Goal: Transaction & Acquisition: Subscribe to service/newsletter

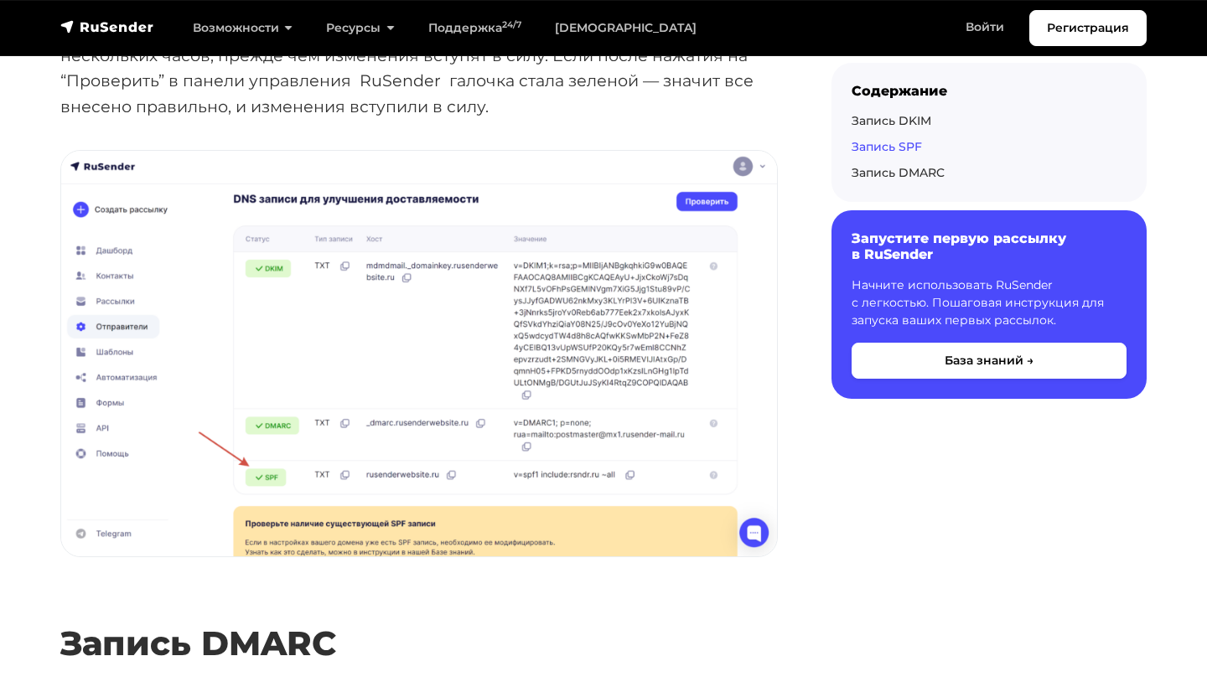
scroll to position [4200, 0]
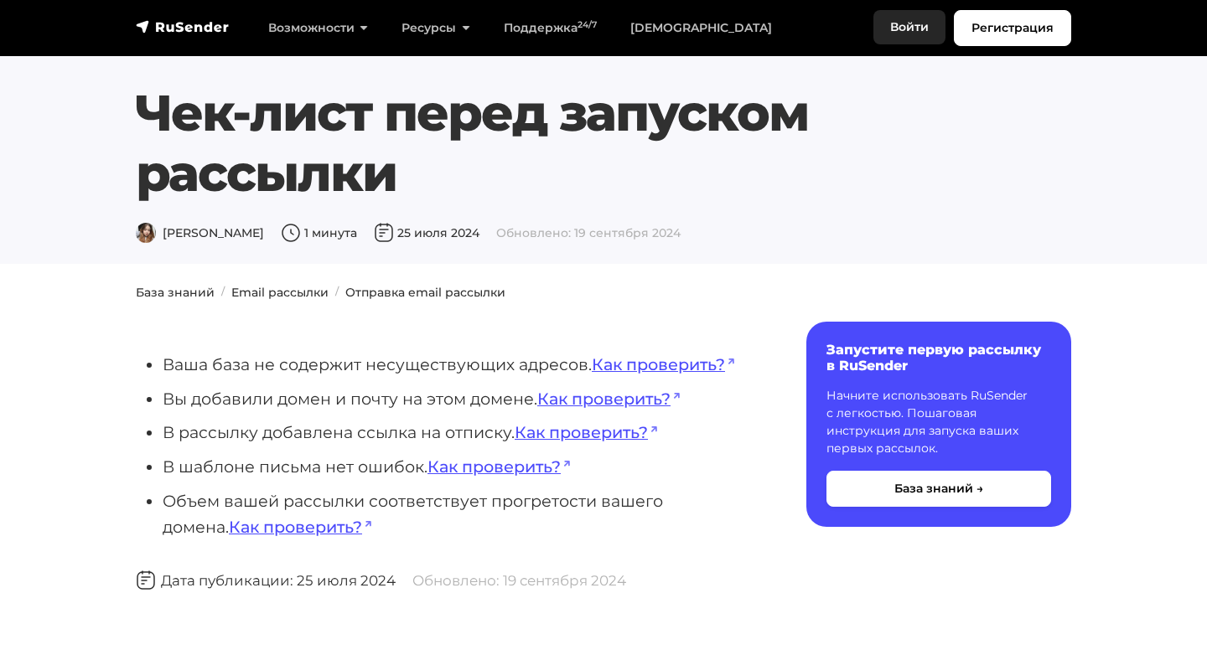
click at [899, 13] on link "Войти" at bounding box center [909, 27] width 72 height 34
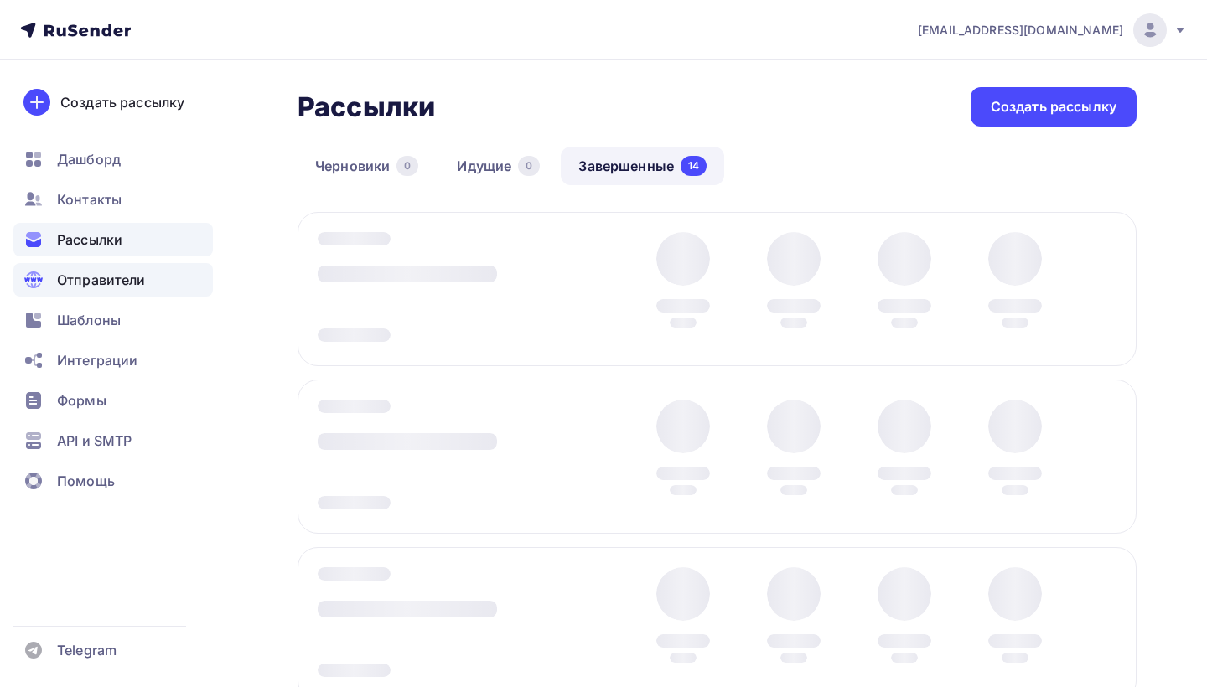
click at [102, 283] on span "Отправители" at bounding box center [101, 280] width 89 height 20
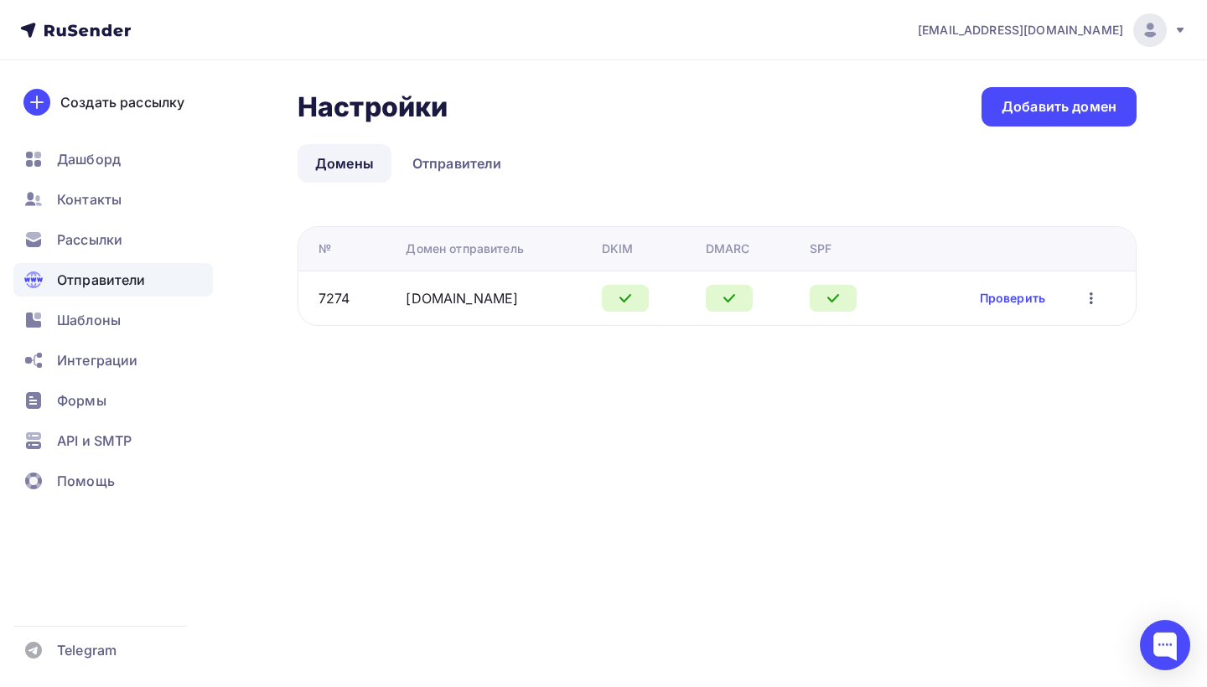
click at [1087, 298] on icon "button" at bounding box center [1091, 298] width 20 height 20
click at [477, 382] on div "Настройки Настройки Добавить домен Домены Отправители Домены Отправители № Доме…" at bounding box center [603, 226] width 1207 height 333
click at [448, 168] on link "Отправители" at bounding box center [457, 163] width 125 height 39
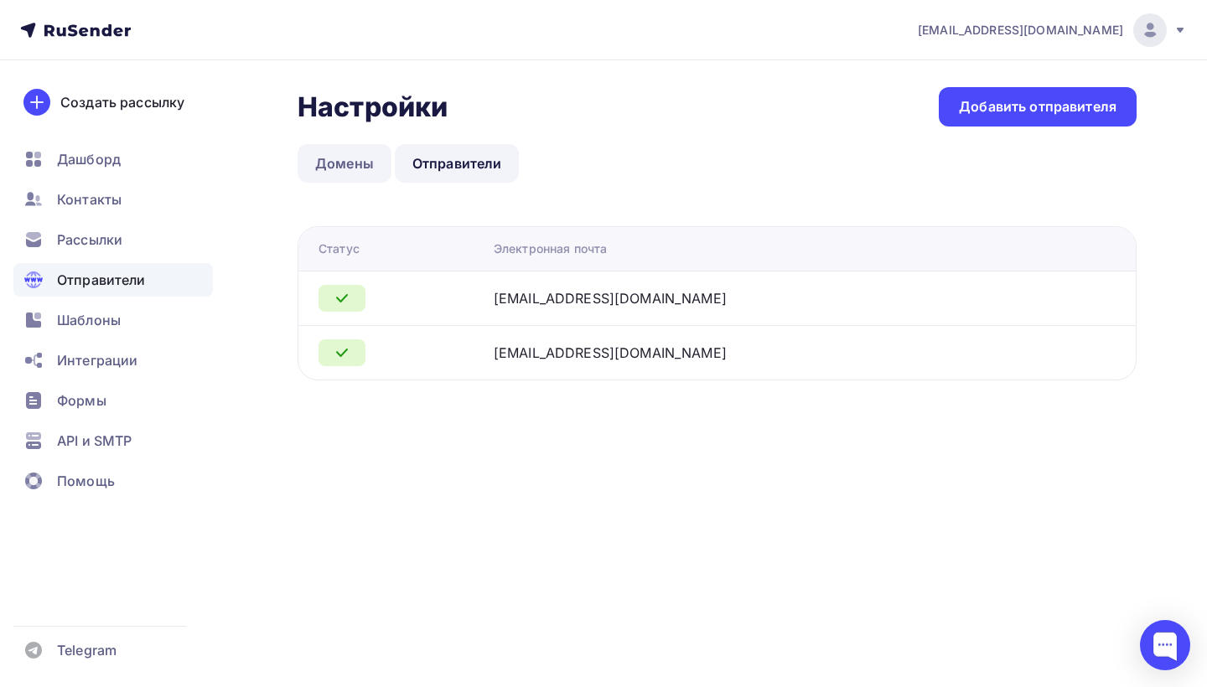
click at [356, 151] on link "Домены" at bounding box center [345, 163] width 94 height 39
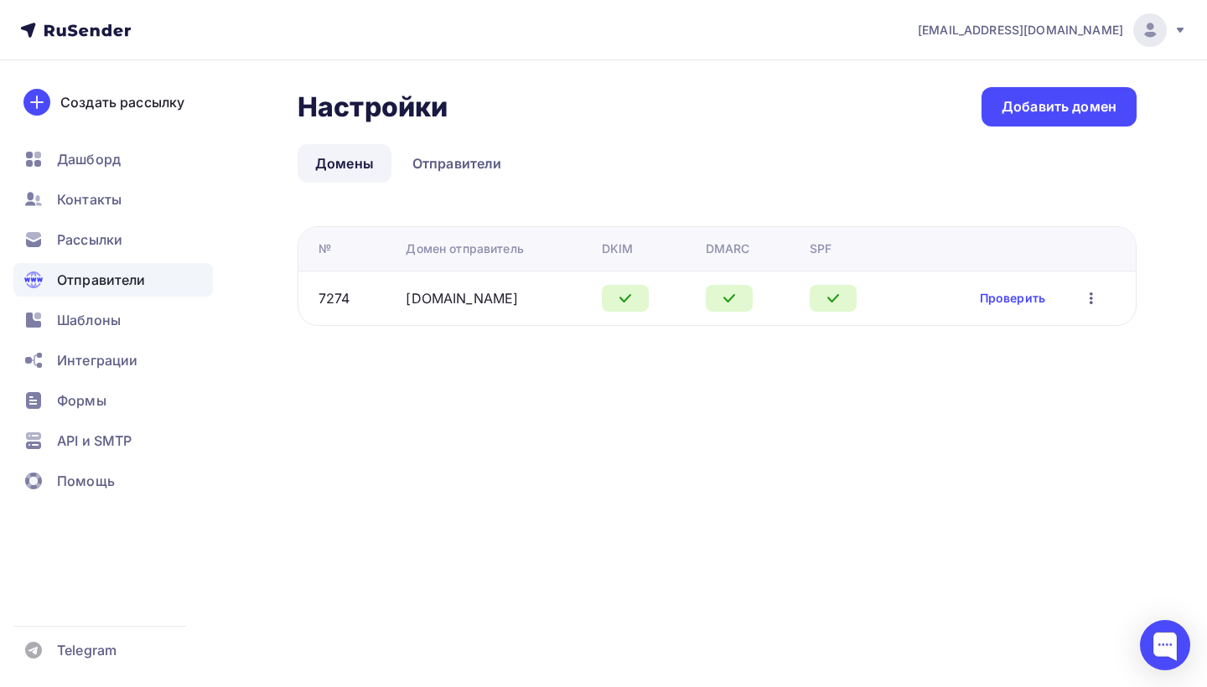
click at [365, 288] on div "7274" at bounding box center [356, 298] width 74 height 20
click at [127, 226] on div "Рассылки" at bounding box center [112, 240] width 199 height 34
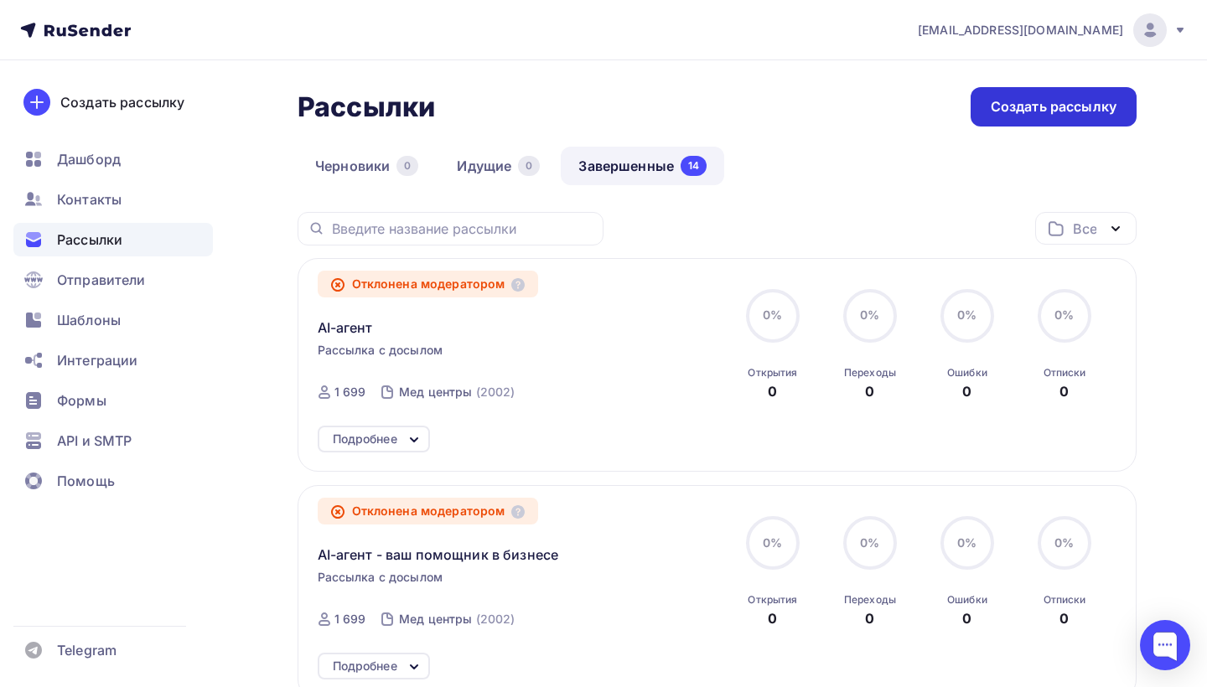
click at [1018, 109] on div "Создать рассылку" at bounding box center [1054, 106] width 126 height 19
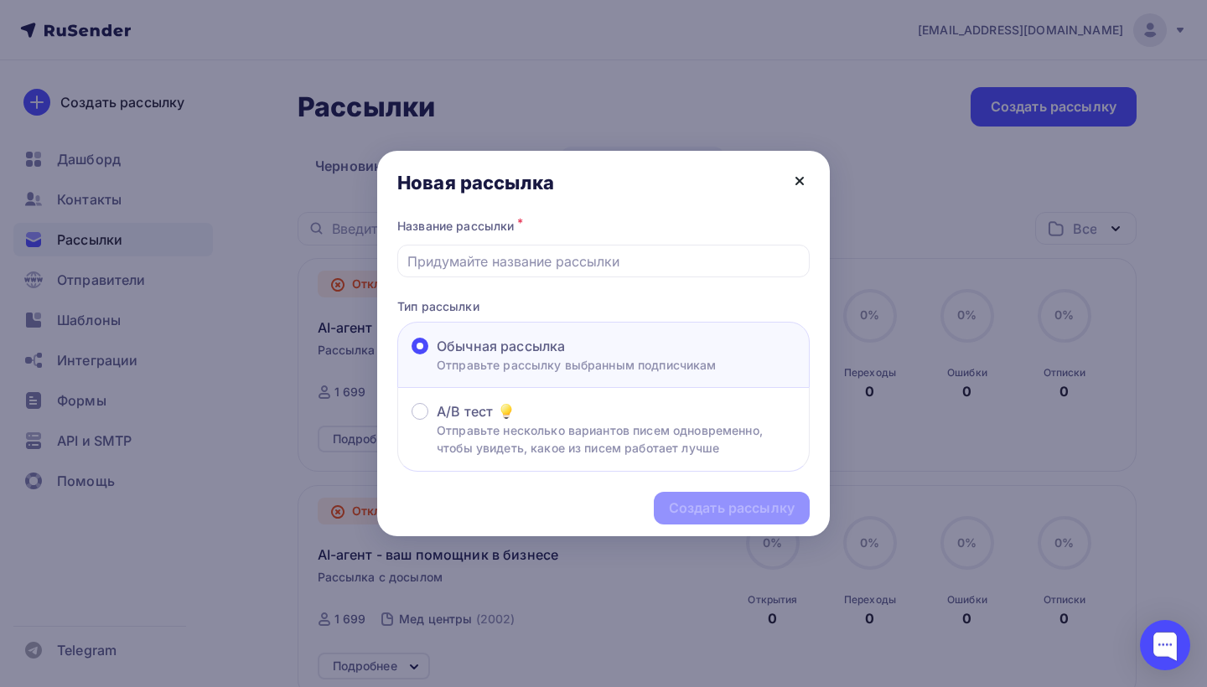
click at [803, 174] on icon at bounding box center [800, 181] width 20 height 20
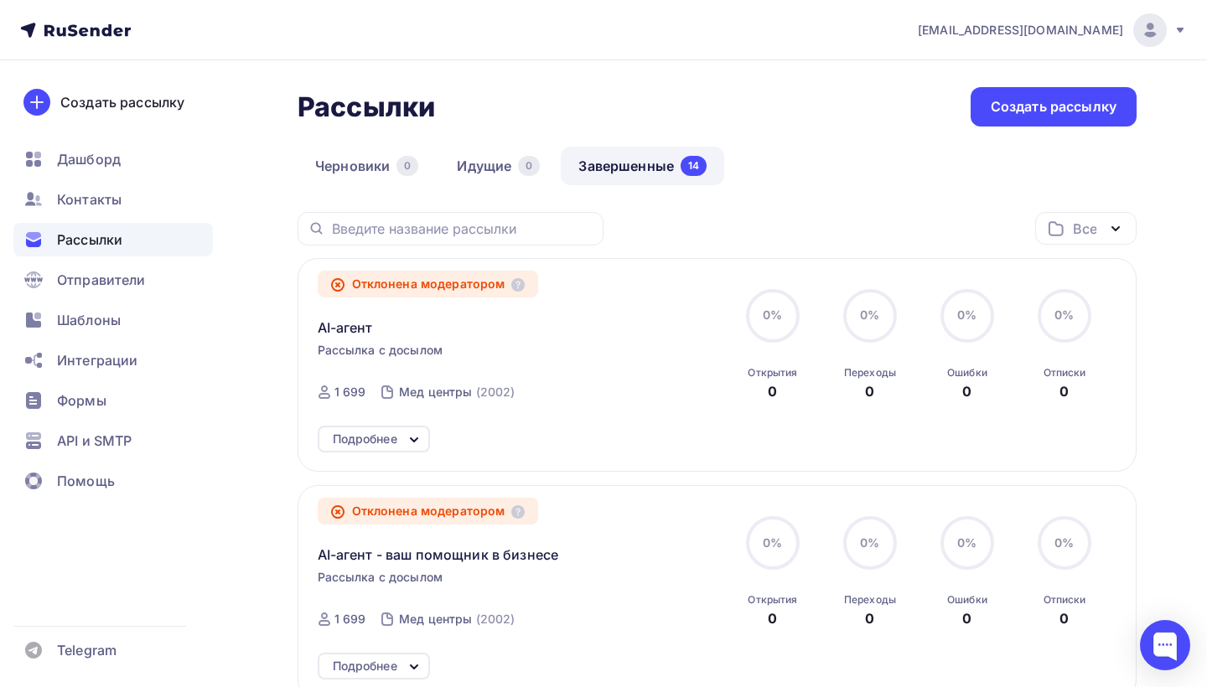
click at [796, 180] on icon at bounding box center [800, 181] width 20 height 20
click at [383, 444] on div "Подробнее" at bounding box center [365, 439] width 65 height 20
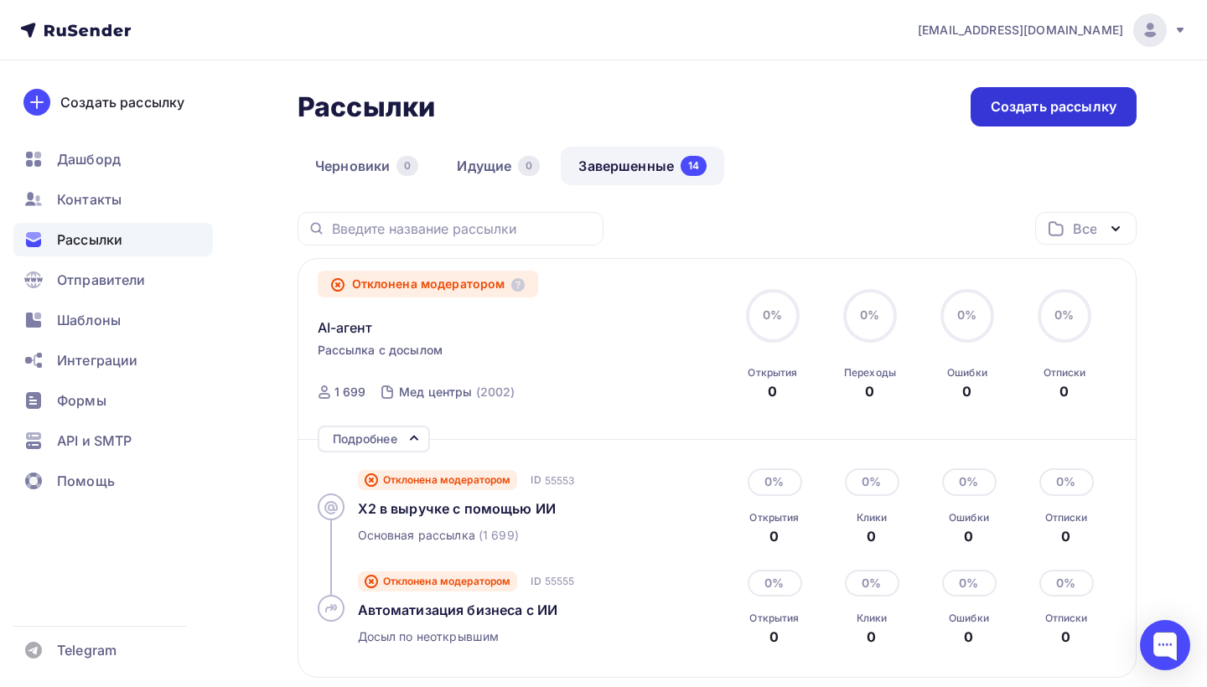
click at [1029, 124] on div "Создать рассылку" at bounding box center [1054, 106] width 166 height 39
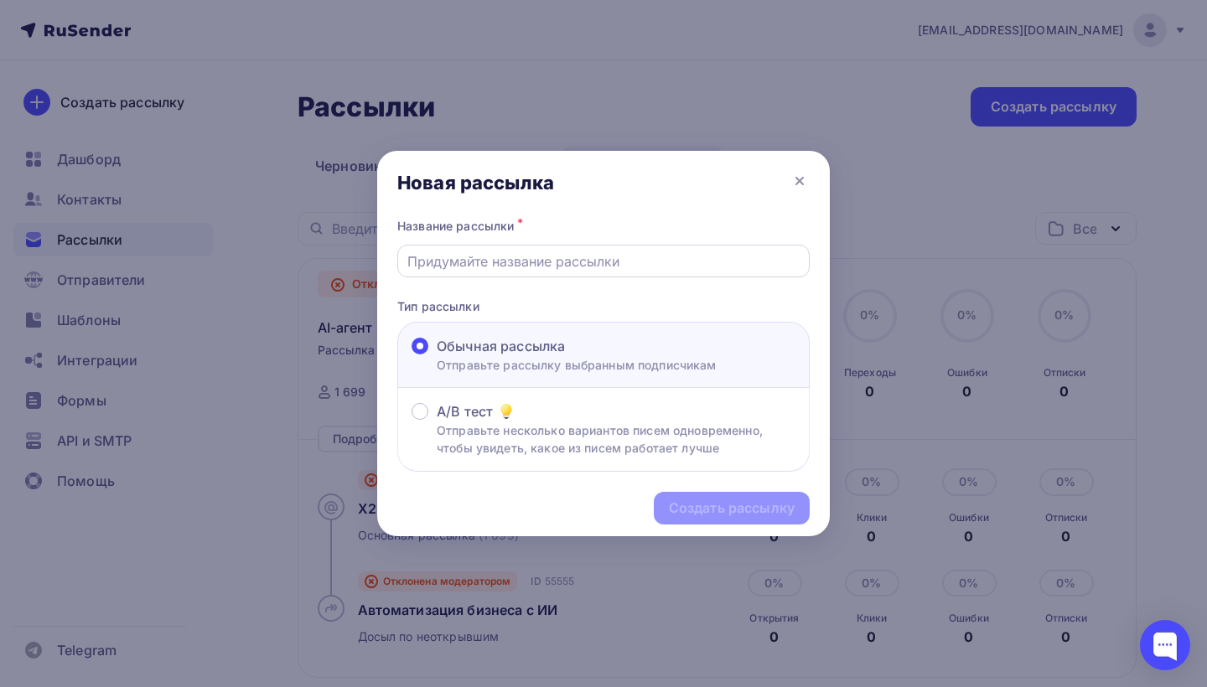
click at [695, 273] on div at bounding box center [603, 261] width 412 height 33
click at [682, 262] on input "text" at bounding box center [603, 261] width 393 height 20
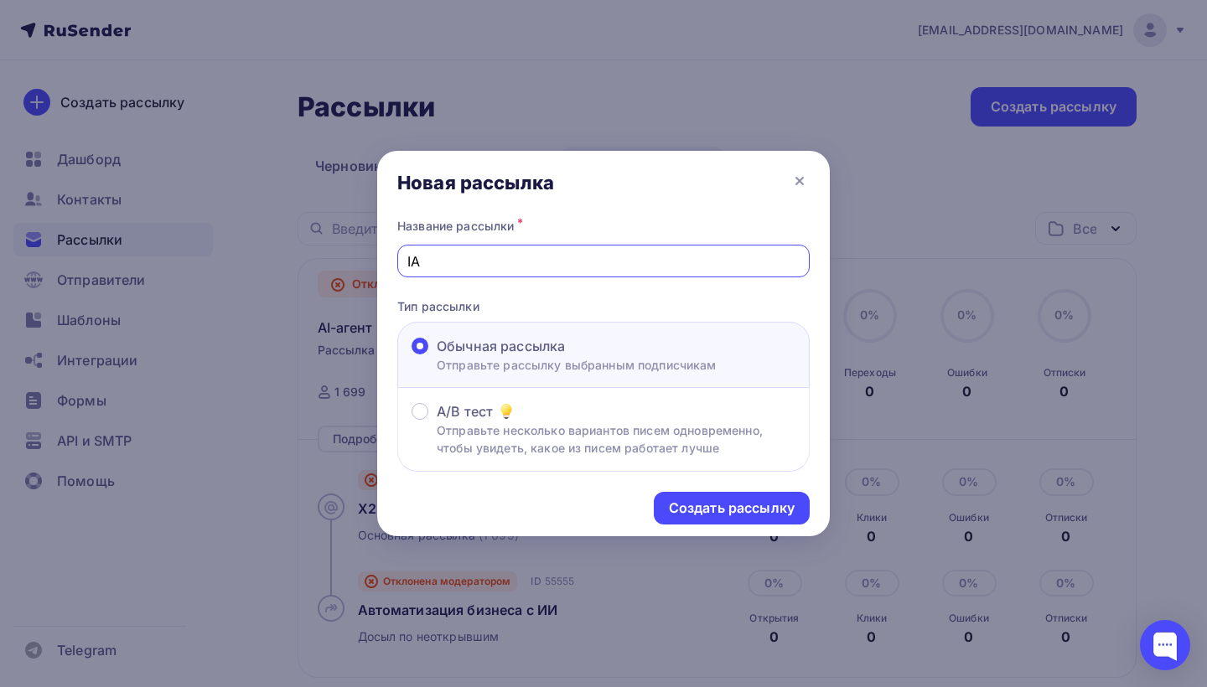
type input "I"
type input "AI-агент"
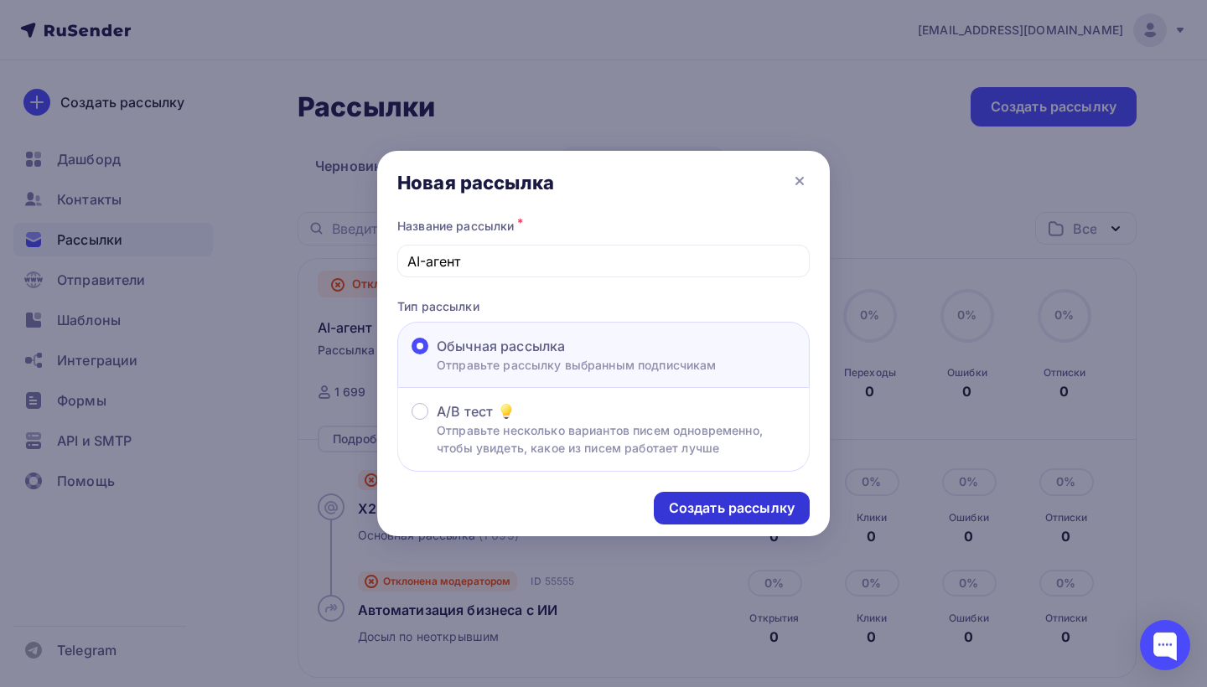
click at [763, 514] on div "Создать рассылку" at bounding box center [732, 508] width 126 height 19
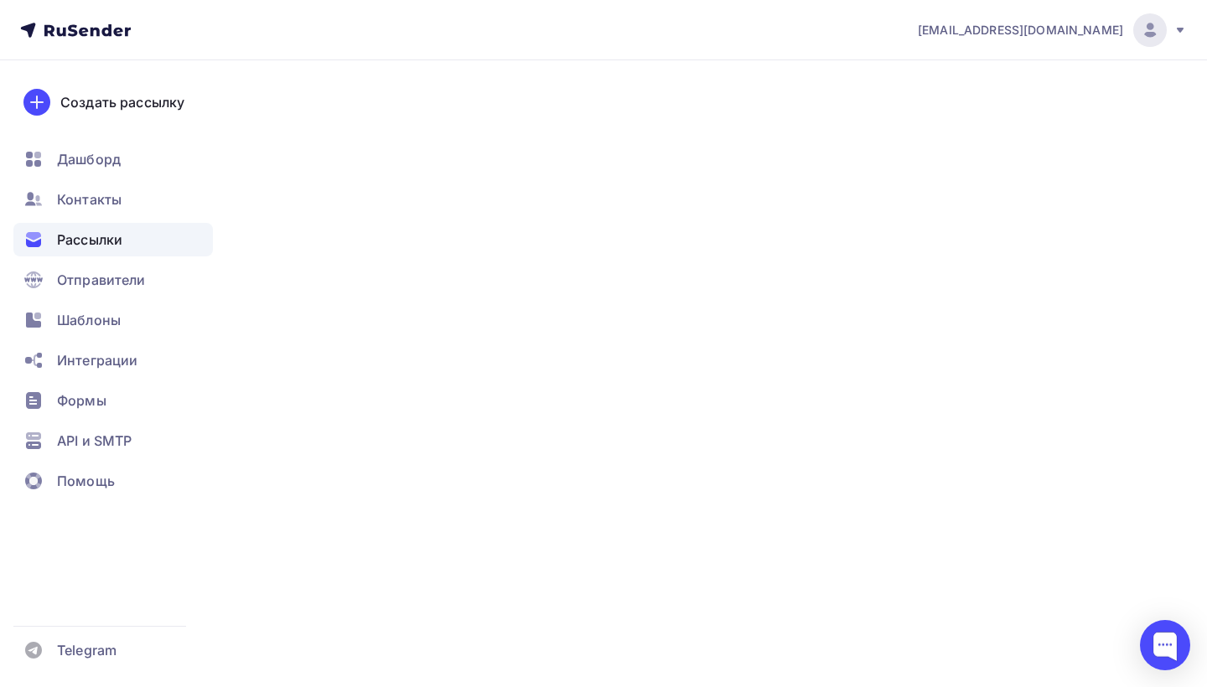
click at [757, 508] on div "0% Открытия 0" at bounding box center [775, 507] width 84 height 77
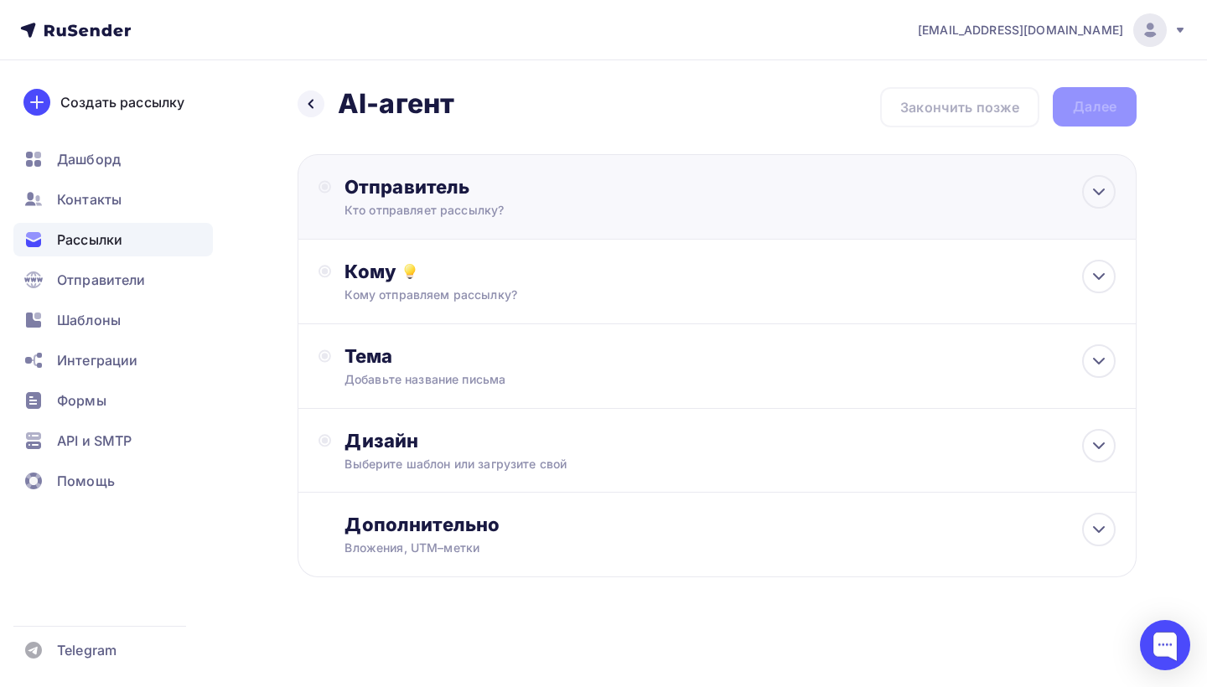
click at [639, 174] on div "Отправитель Кто отправляет рассылку? Email * berlovaapis@gmail.com apis@berlova…" at bounding box center [717, 196] width 839 height 85
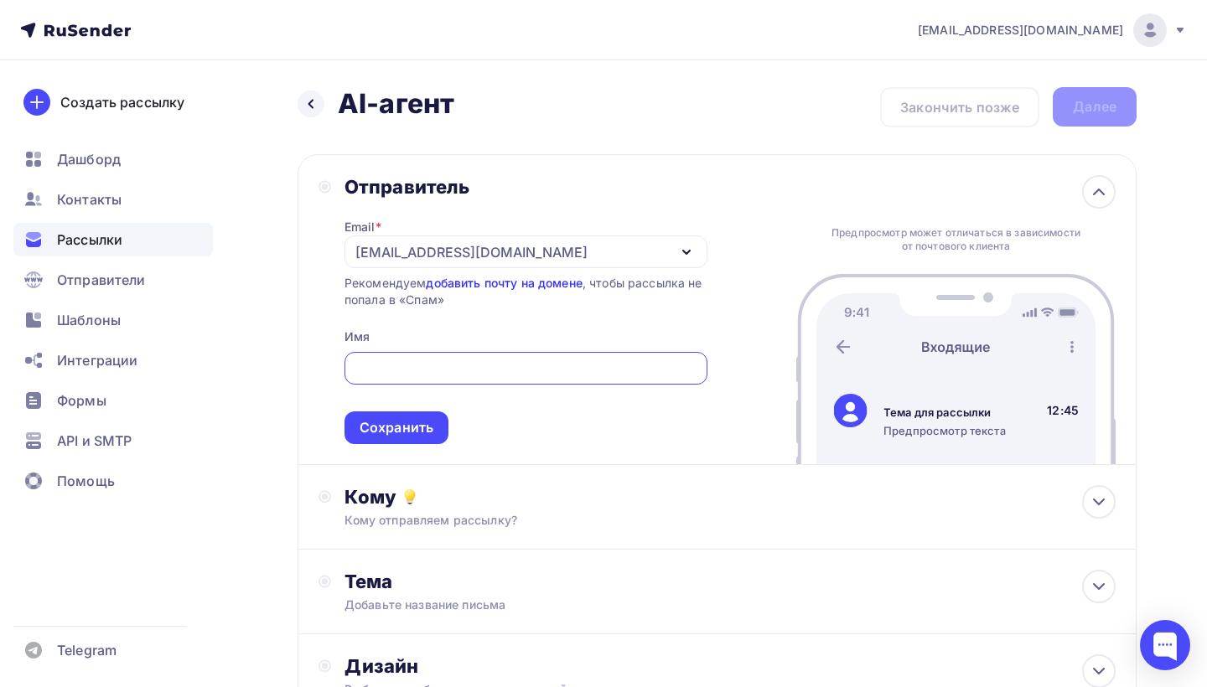
click at [539, 284] on link "добавить почту на домене" at bounding box center [504, 283] width 156 height 14
click at [598, 252] on div "[EMAIL_ADDRESS][DOMAIN_NAME]" at bounding box center [525, 252] width 363 height 33
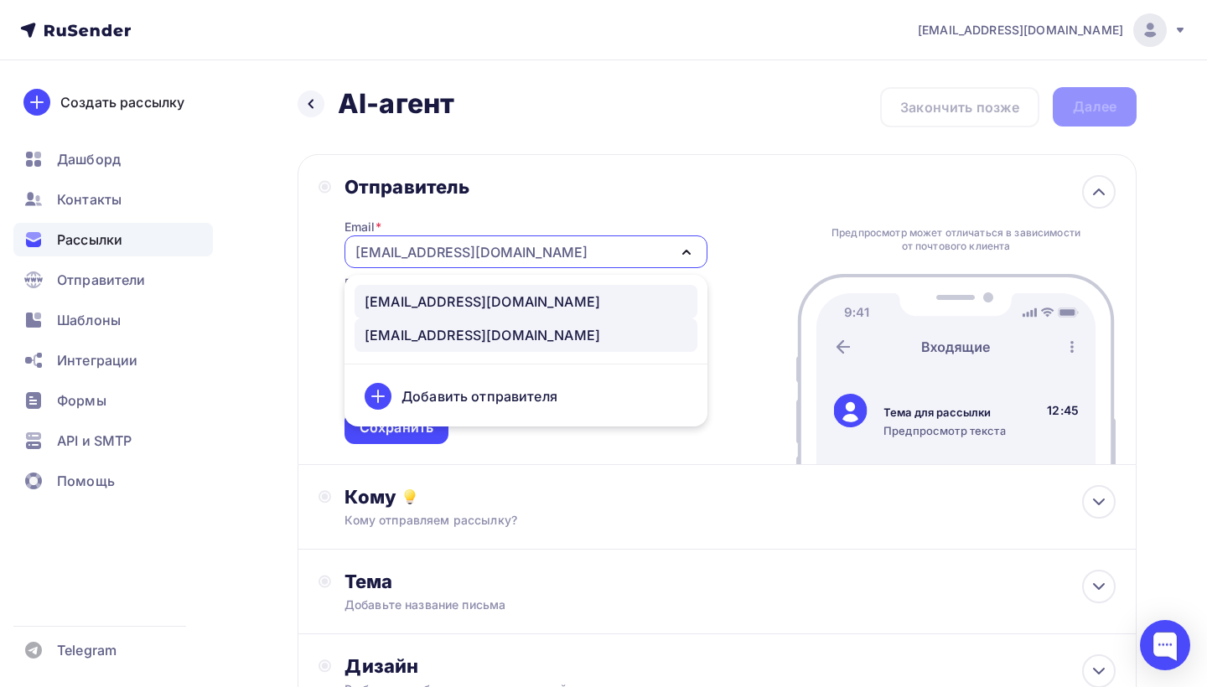
click at [567, 306] on div "[EMAIL_ADDRESS][DOMAIN_NAME]" at bounding box center [526, 302] width 323 height 20
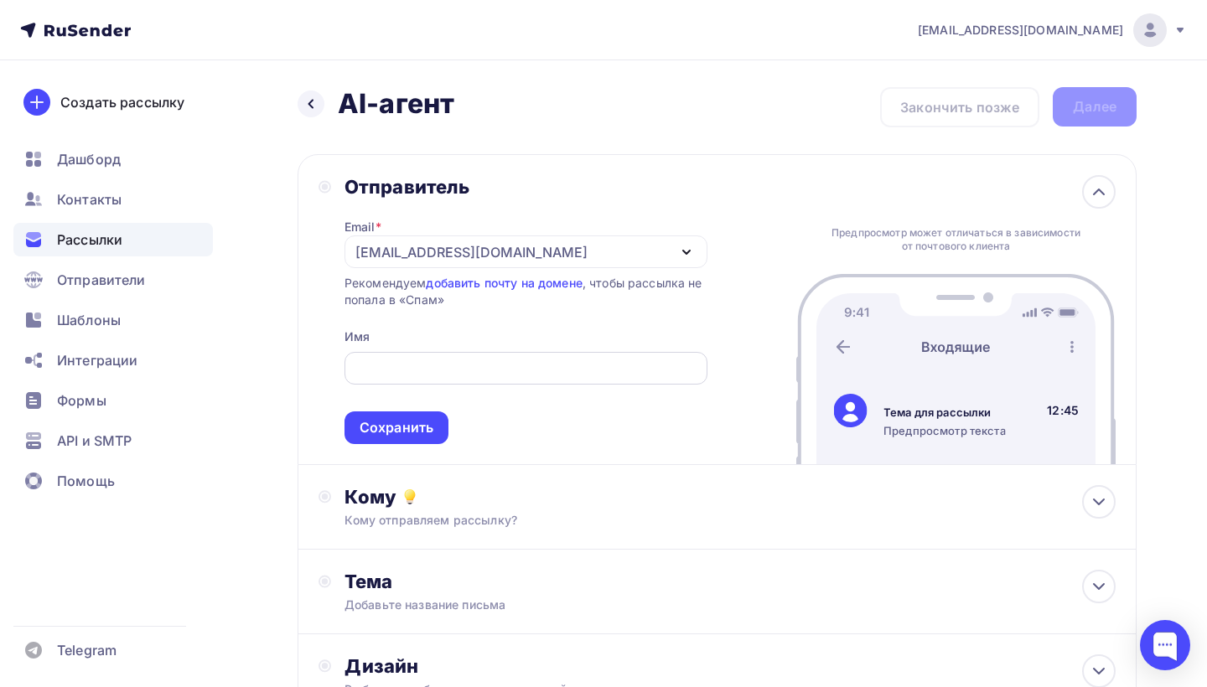
click at [420, 361] on input "text" at bounding box center [526, 369] width 344 height 20
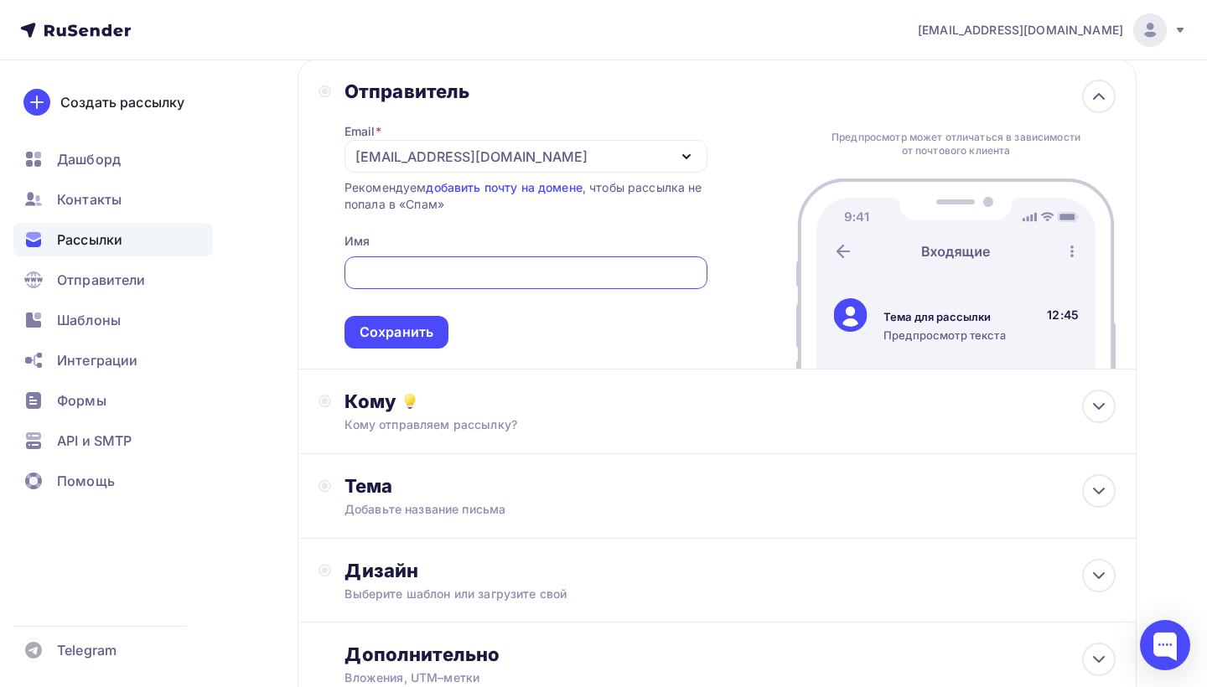
scroll to position [142, 0]
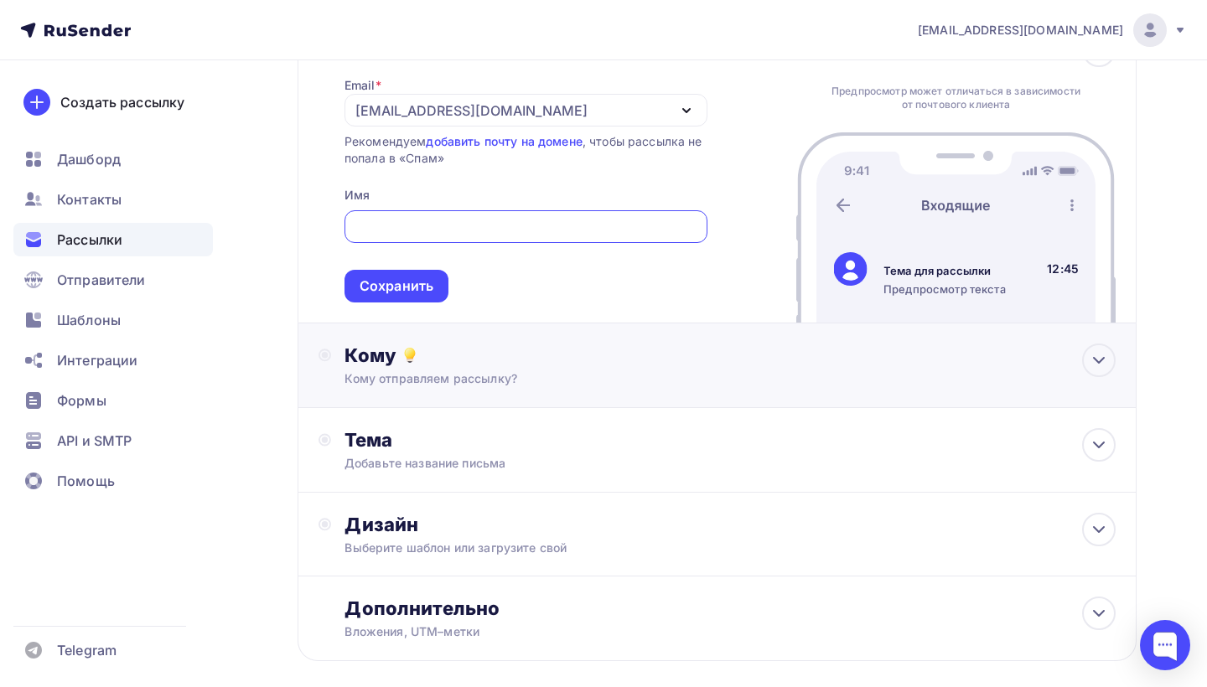
click at [431, 374] on div "Кому отправляем рассылку?" at bounding box center [691, 378] width 694 height 17
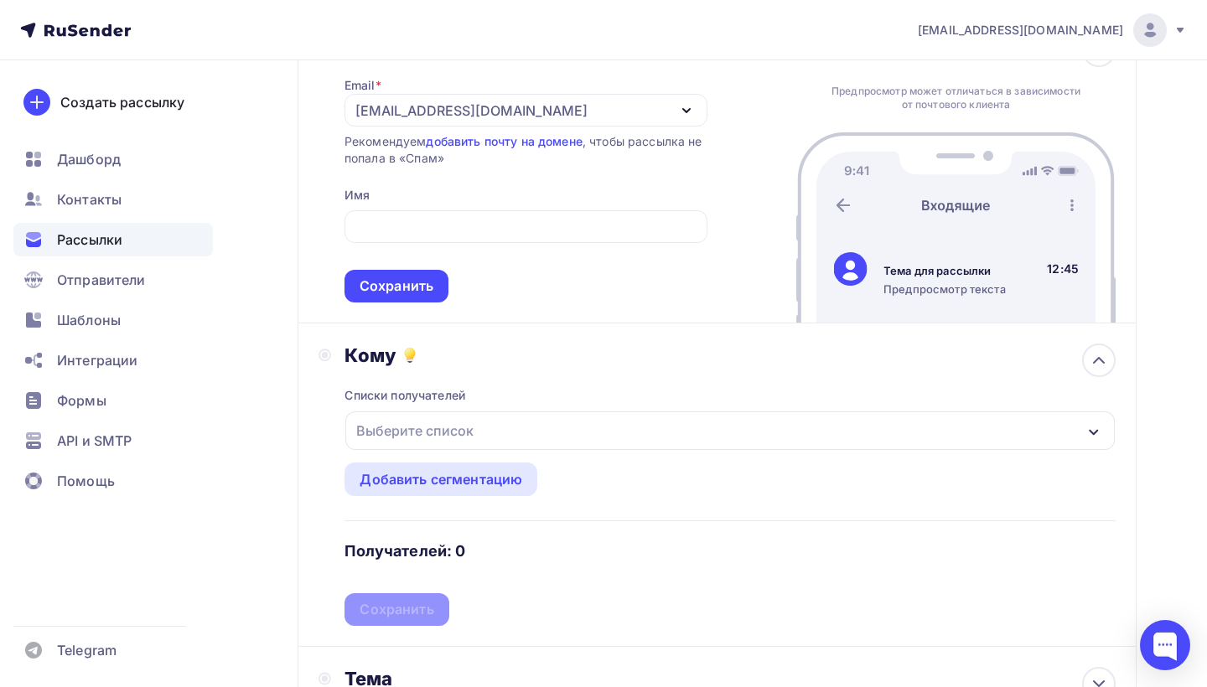
scroll to position [262, 0]
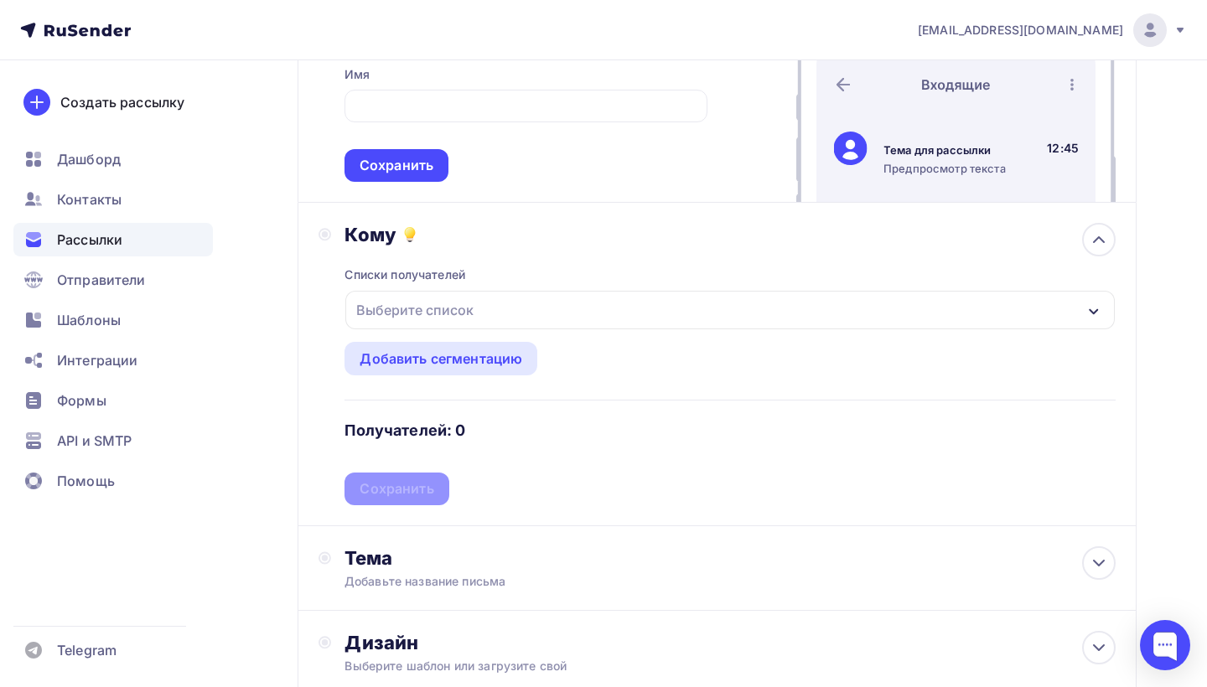
click at [453, 323] on div "Выберите список" at bounding box center [415, 310] width 131 height 30
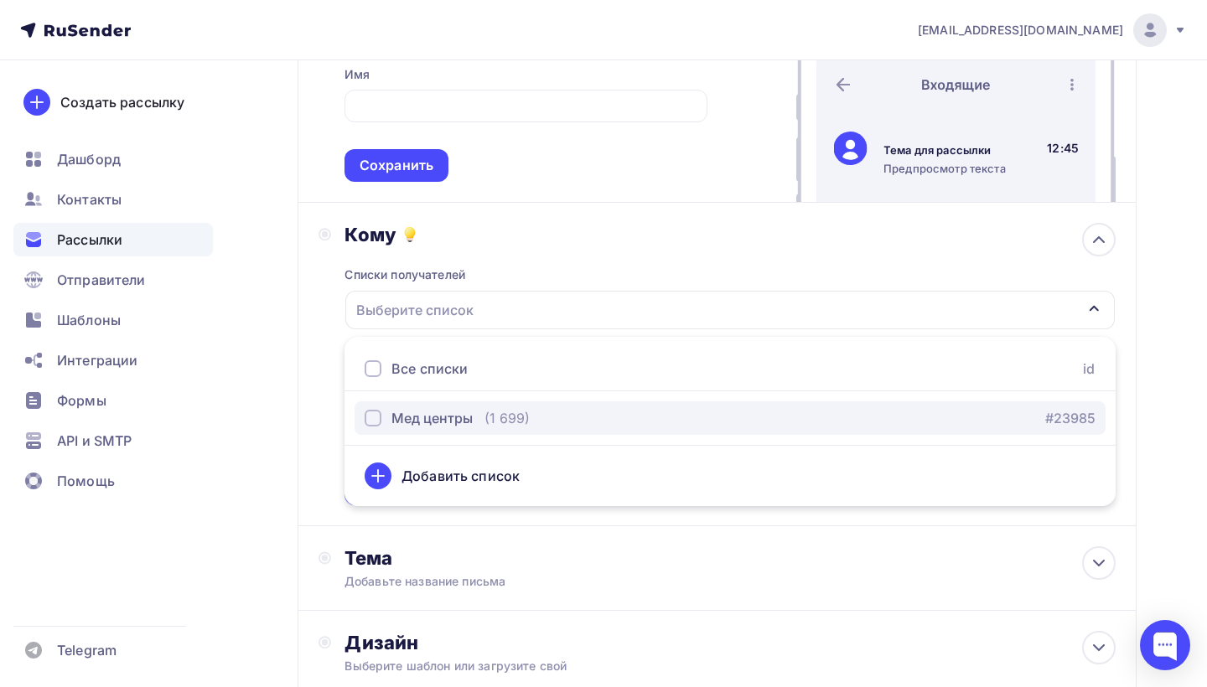
click at [438, 417] on div "Мед центры" at bounding box center [431, 418] width 81 height 20
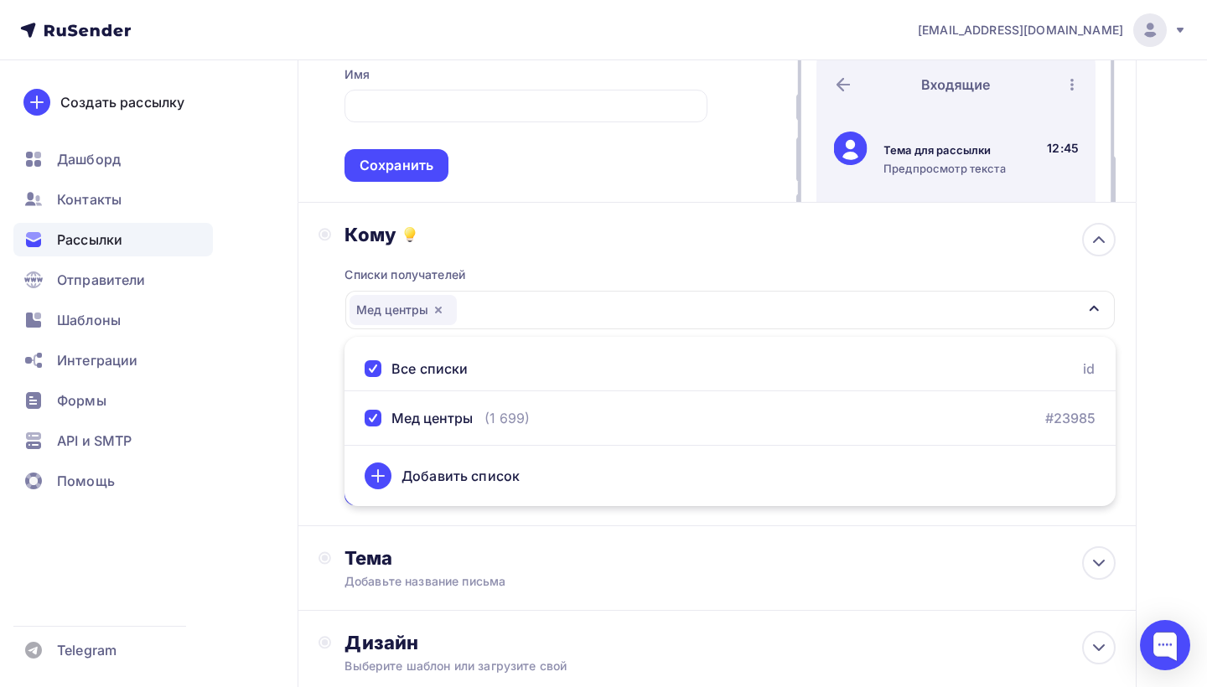
click at [1099, 311] on icon "button" at bounding box center [1093, 308] width 13 height 13
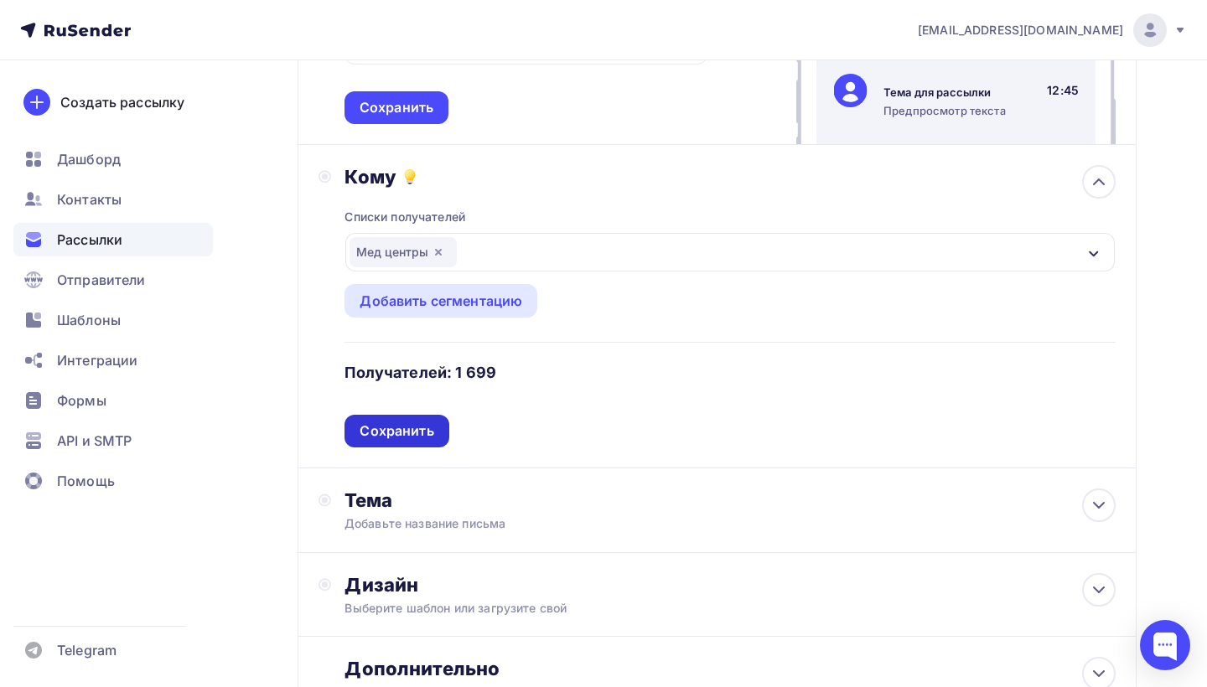
click at [412, 436] on div "Сохранить" at bounding box center [397, 431] width 74 height 19
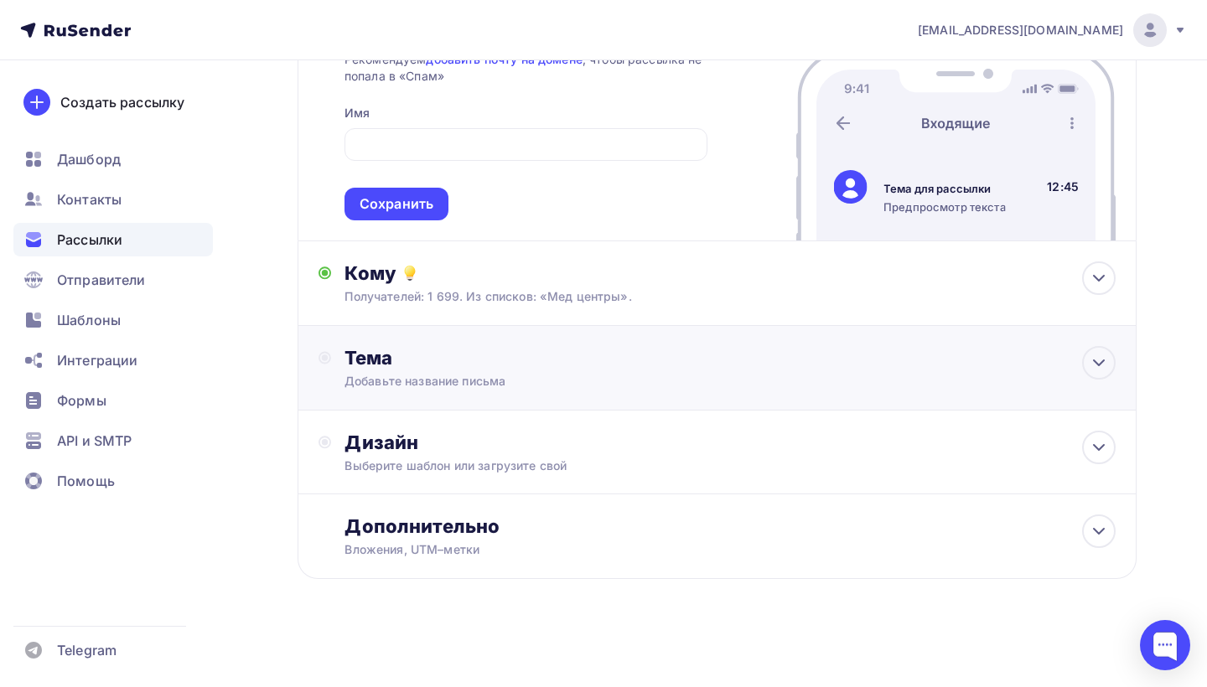
click at [432, 380] on div "Добавьте название письма" at bounding box center [493, 381] width 298 height 17
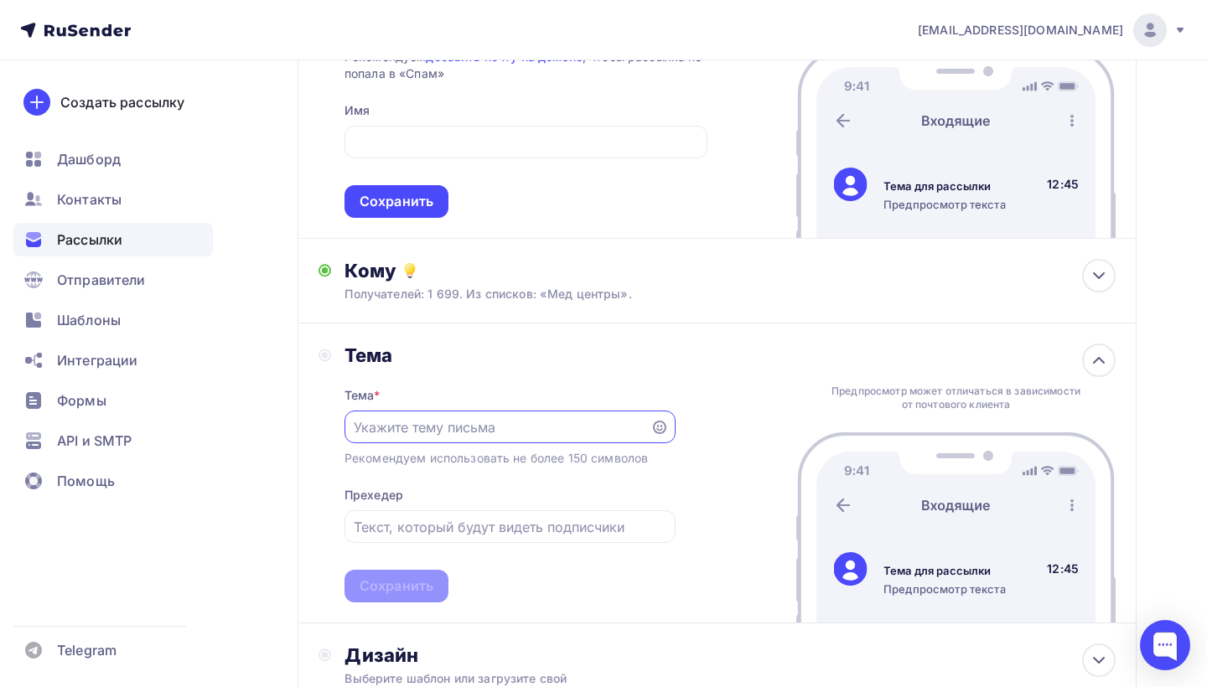
scroll to position [0, 0]
paste input "[EMAIL_ADDRESS][DOMAIN_NAME]"
type input "[EMAIL_ADDRESS][DOMAIN_NAME]"
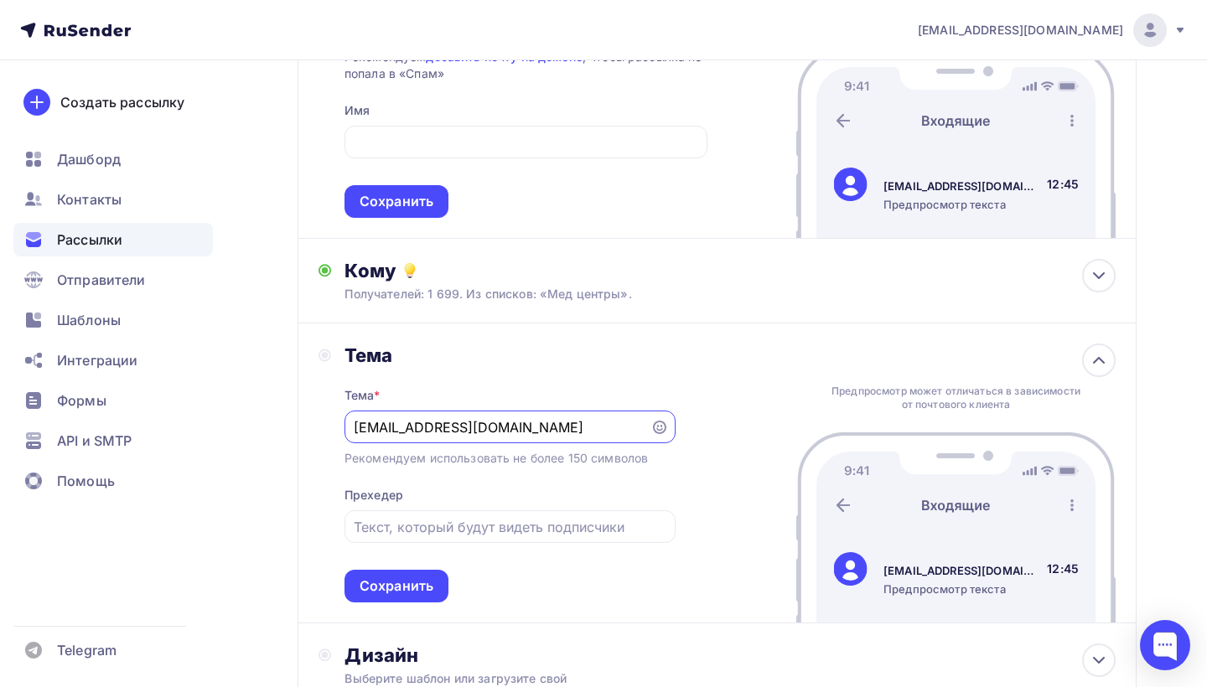
drag, startPoint x: 541, startPoint y: 430, endPoint x: 287, endPoint y: 423, distance: 254.1
click at [287, 423] on div "Назад AI-агент AI-агент Закончить позже Далее Отправитель Email * apis@berlova.…" at bounding box center [603, 367] width 1207 height 1066
type input "X2 в прибыли без лишних затрат"
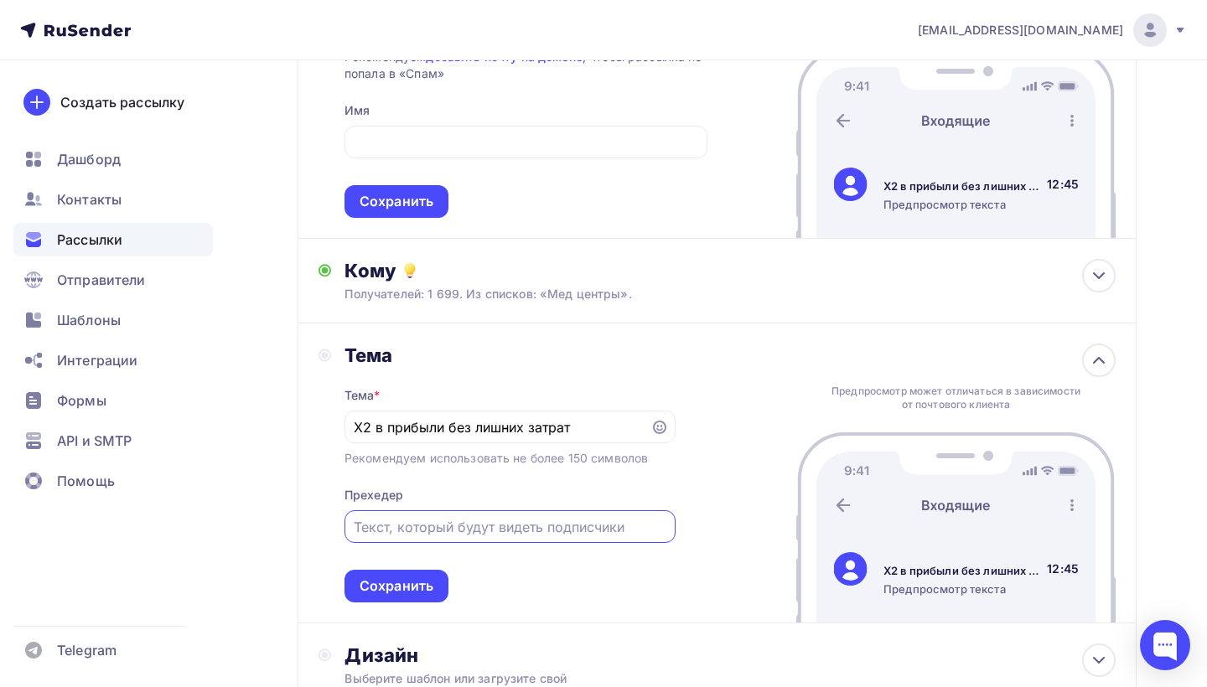
click at [391, 535] on input "text" at bounding box center [510, 527] width 312 height 20
drag, startPoint x: 590, startPoint y: 429, endPoint x: 222, endPoint y: 426, distance: 368.0
click at [222, 426] on div "berlovaapis@gmail.com Аккаунт Тарифы Выйти Создать рассылку Дашборд Контакты Ра…" at bounding box center [603, 337] width 1207 height 1127
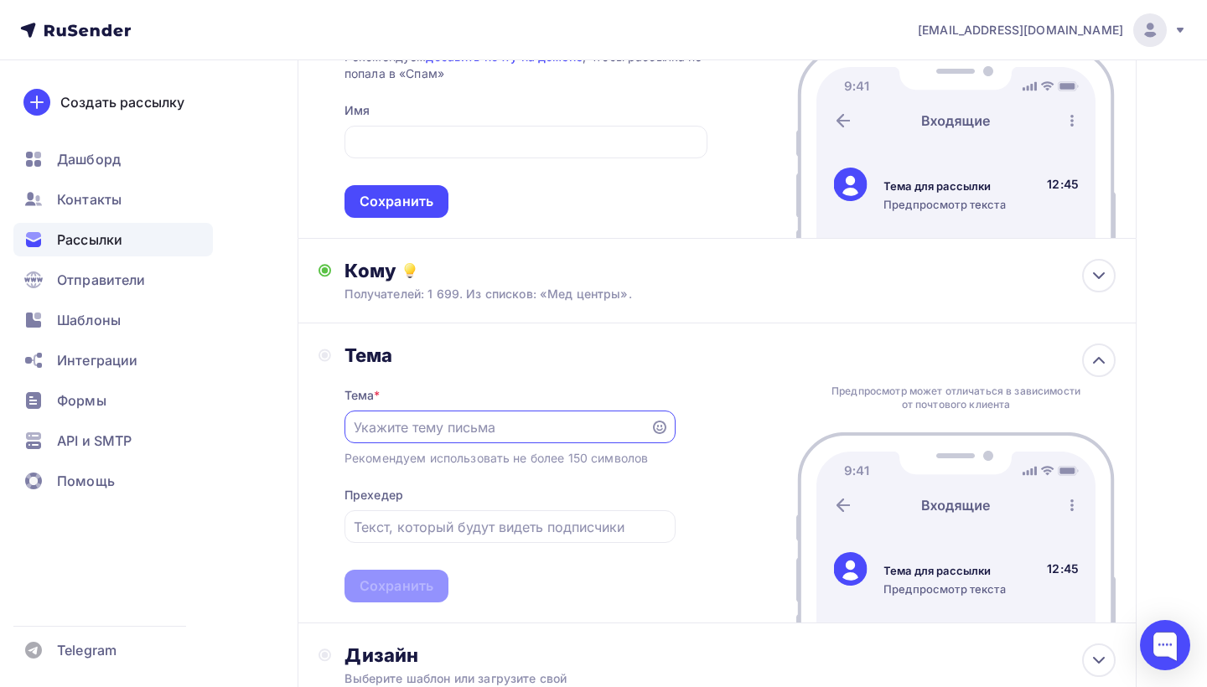
paste input "Х2 в выручке с помощью ИИ"
type input "Х2 в выручке с помощью ИИ"
click at [407, 526] on input "text" at bounding box center [510, 527] width 312 height 20
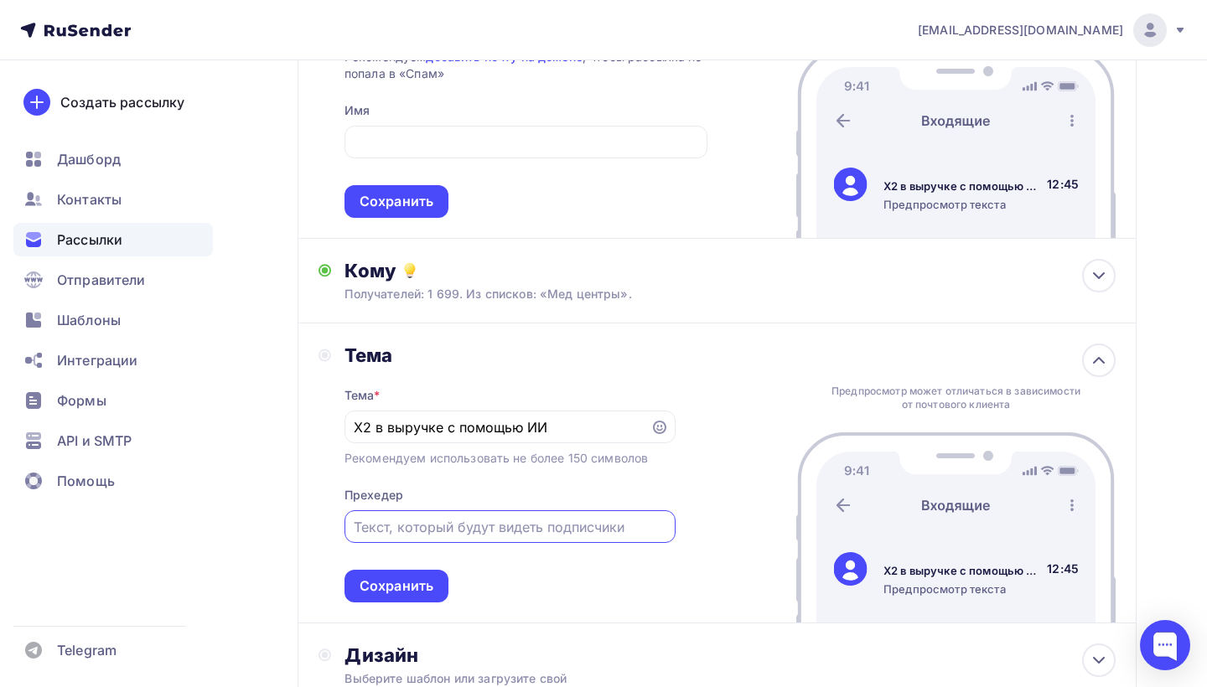
paste input "Как увеличить конверсии засчет автоматизации коммуникации"
type input "Как увеличить конверсии засчет автоматизации коммуникации"
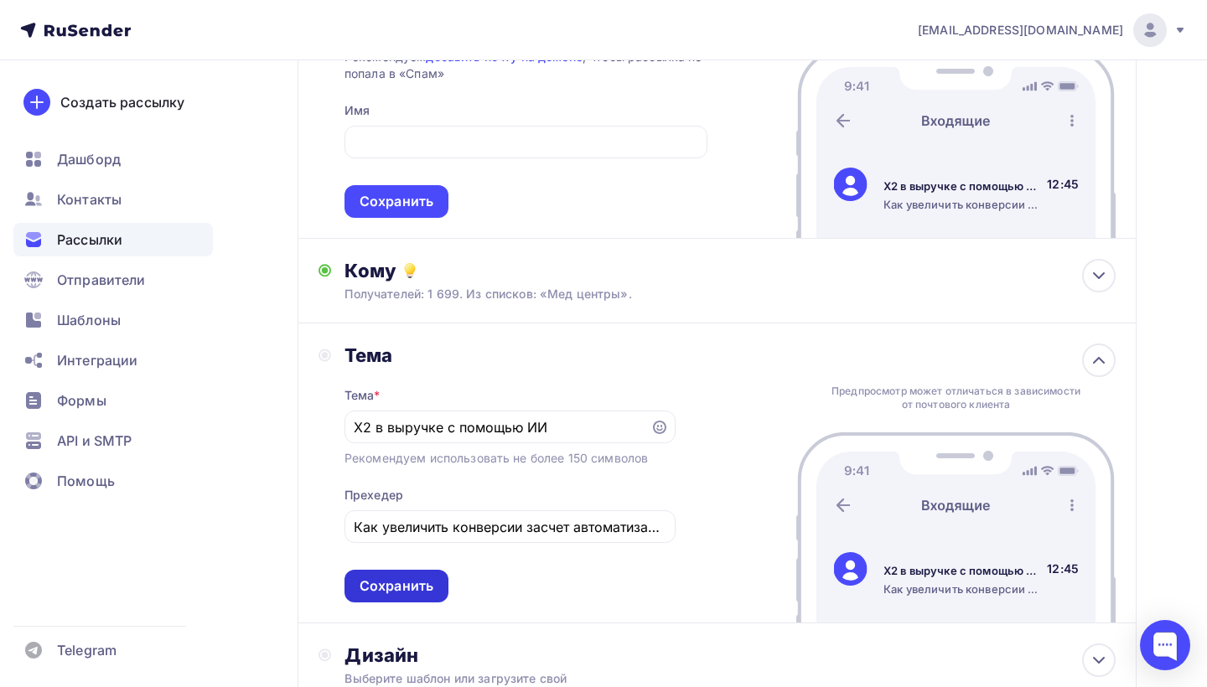
click at [427, 588] on div "Сохранить" at bounding box center [397, 586] width 74 height 19
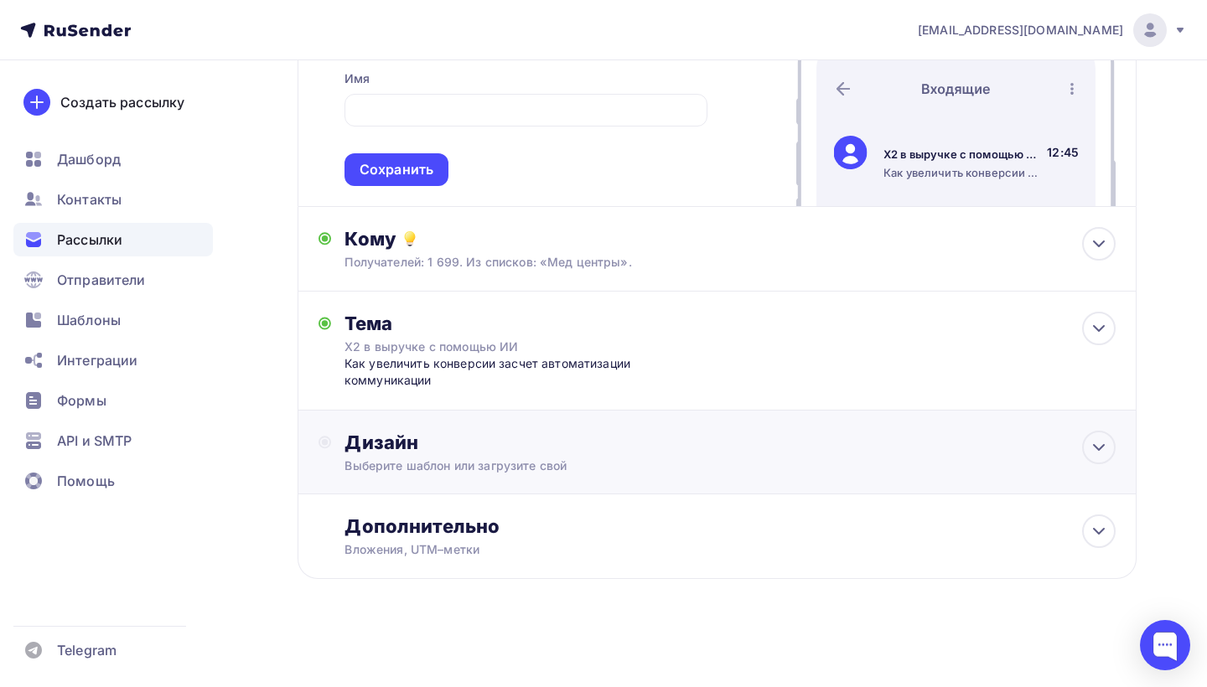
click at [490, 438] on div "Дизайн" at bounding box center [729, 442] width 771 height 23
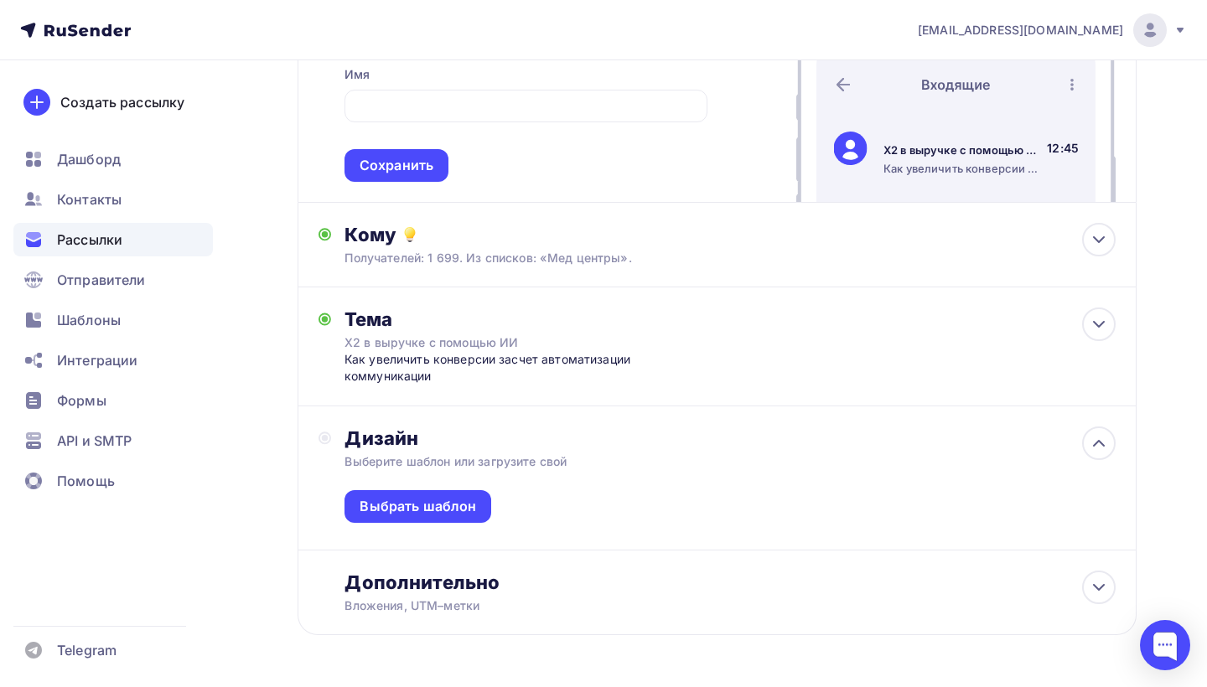
scroll to position [262, 0]
click at [424, 537] on div "Выбрать шаблон" at bounding box center [729, 511] width 771 height 80
click at [426, 512] on div "Выбрать шаблон" at bounding box center [418, 507] width 117 height 19
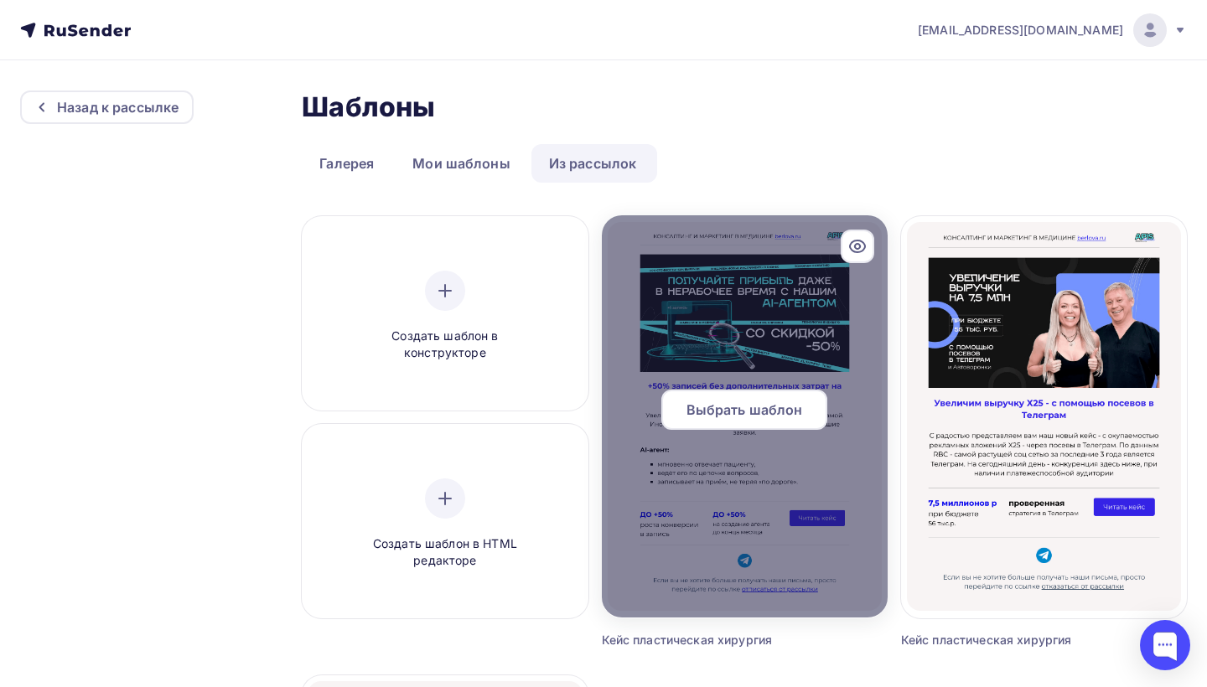
click at [750, 339] on div at bounding box center [745, 416] width 286 height 402
click at [756, 406] on span "Выбрать шаблон" at bounding box center [744, 410] width 117 height 20
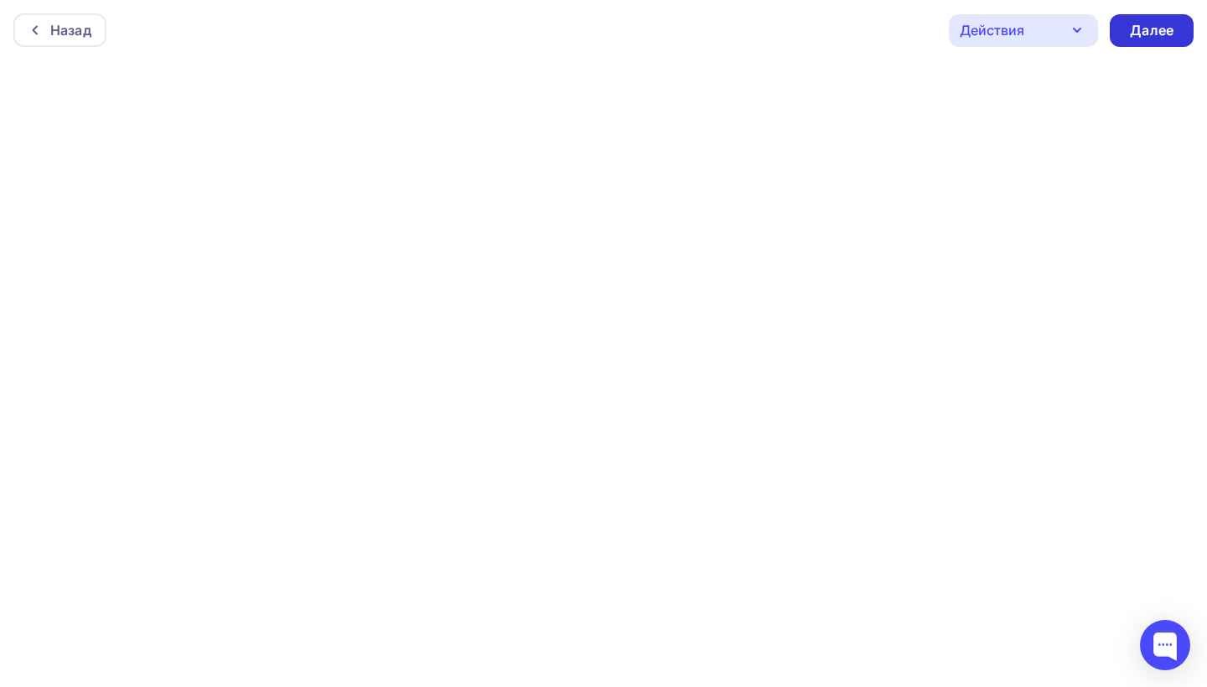
click at [1134, 36] on div "Далее" at bounding box center [1152, 30] width 44 height 19
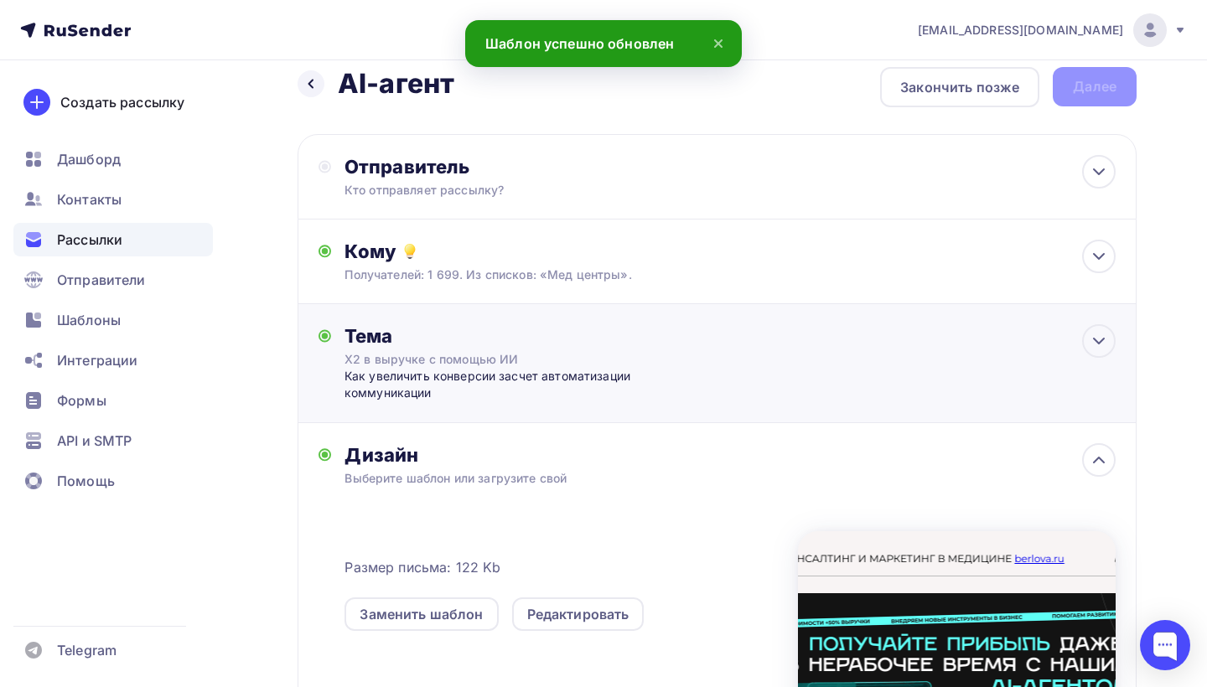
scroll to position [23, 0]
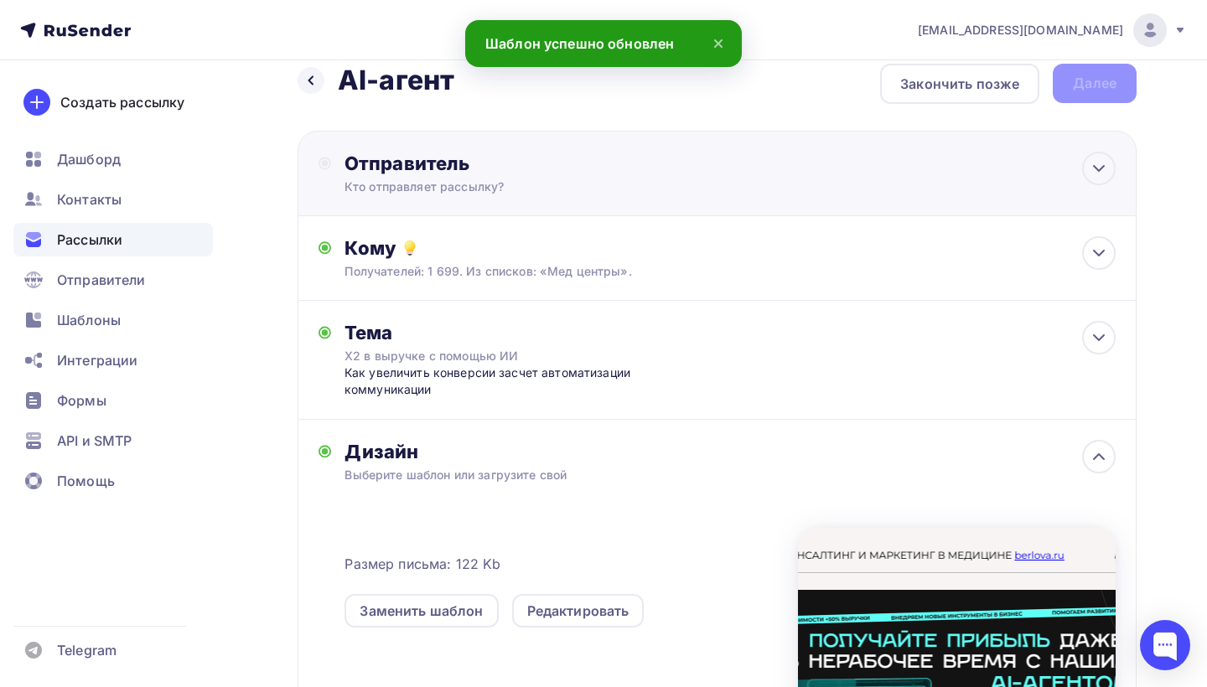
click at [714, 160] on div "Отправитель Кто отправляет рассылку? Email * berlovaapis@gmail.com apis@berlova…" at bounding box center [717, 173] width 839 height 85
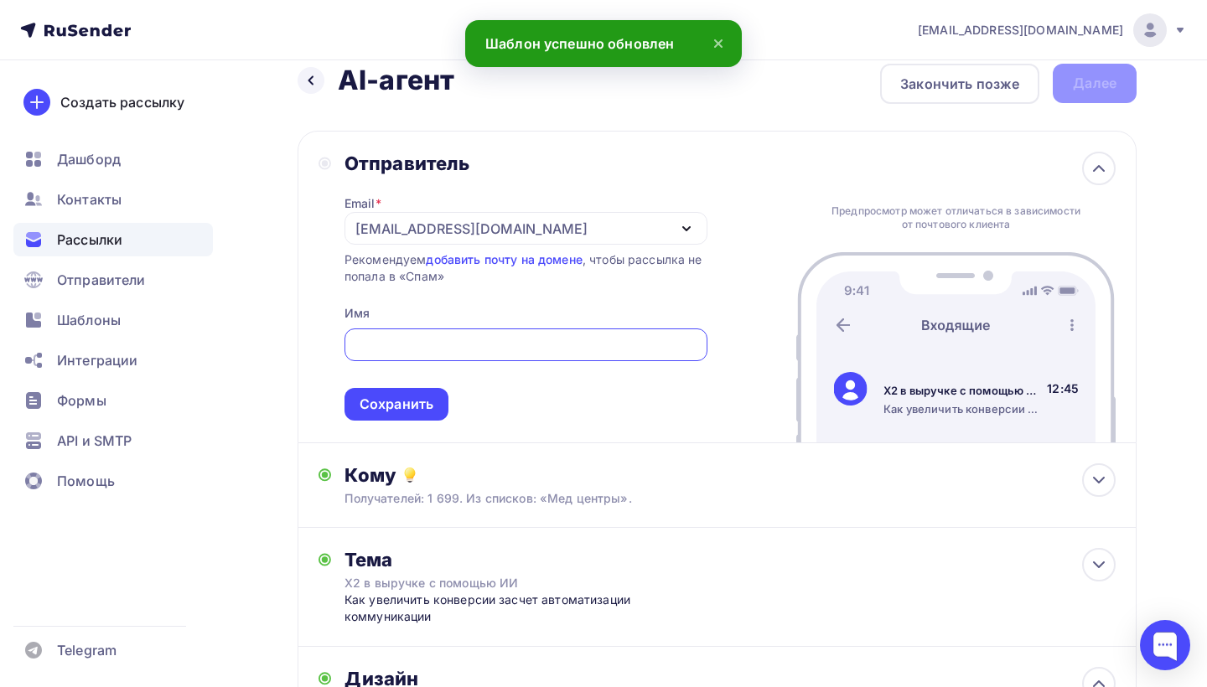
scroll to position [0, 0]
click at [546, 232] on div "[EMAIL_ADDRESS][DOMAIN_NAME]" at bounding box center [525, 228] width 363 height 33
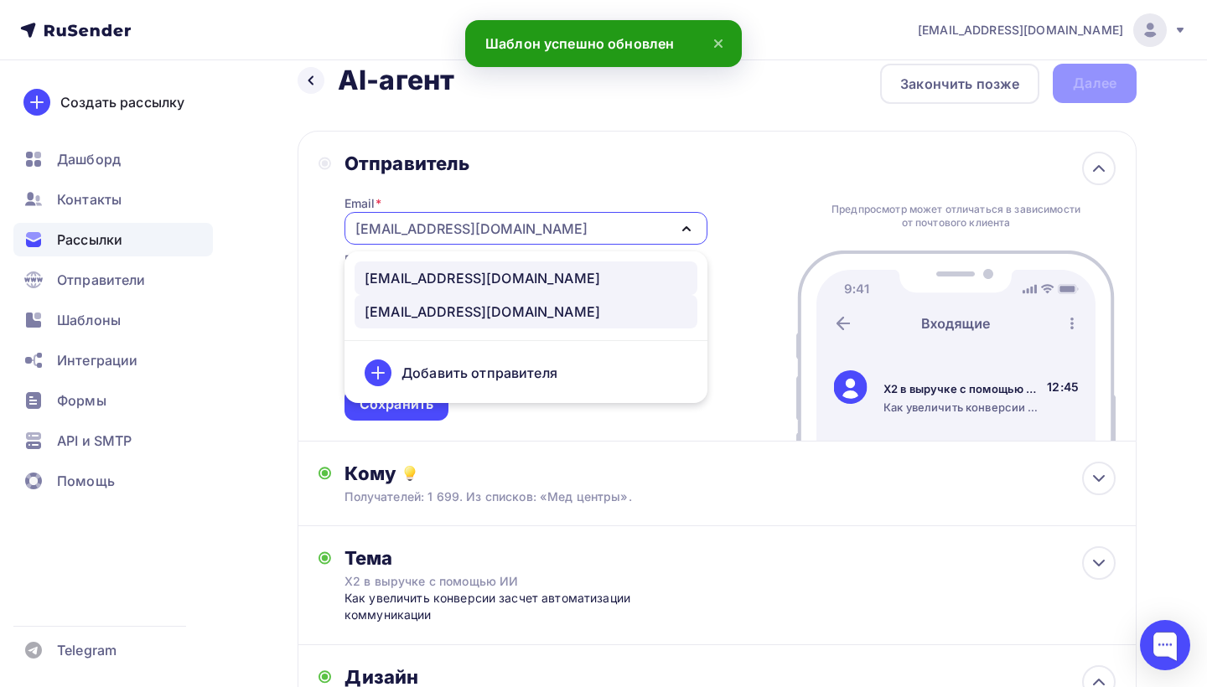
click at [526, 276] on div "[EMAIL_ADDRESS][DOMAIN_NAME]" at bounding box center [526, 278] width 323 height 20
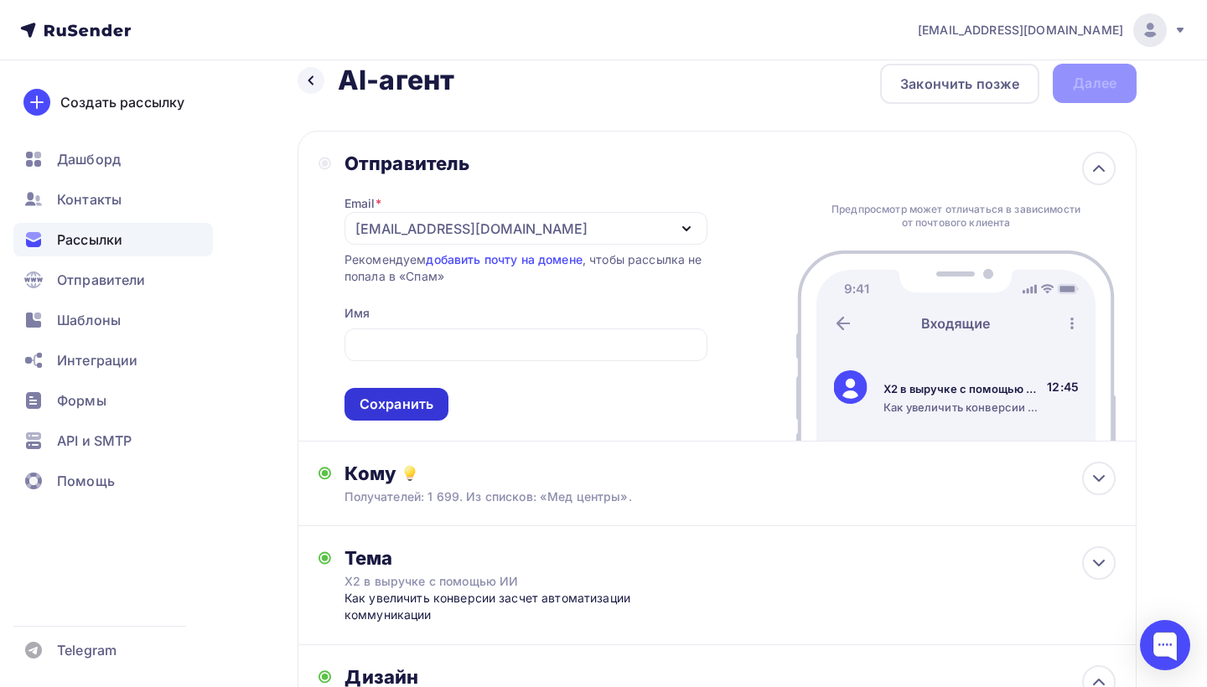
click at [394, 407] on div "Сохранить" at bounding box center [397, 404] width 74 height 19
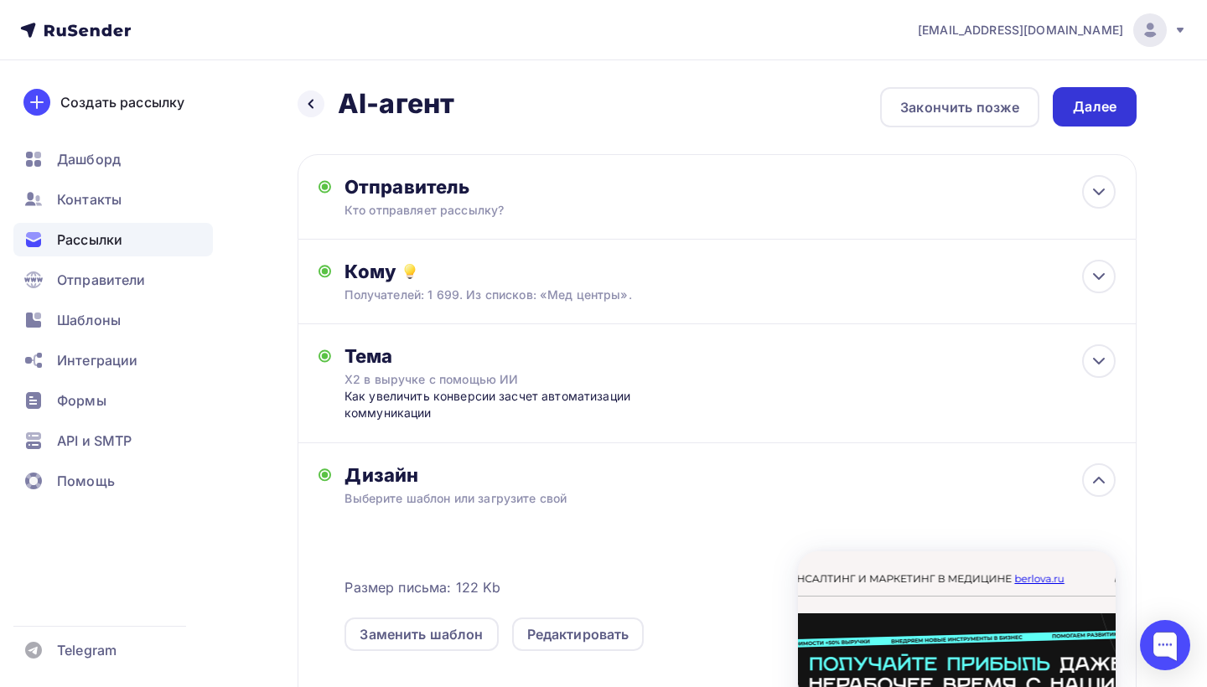
click at [1075, 111] on div "Далее" at bounding box center [1095, 106] width 44 height 19
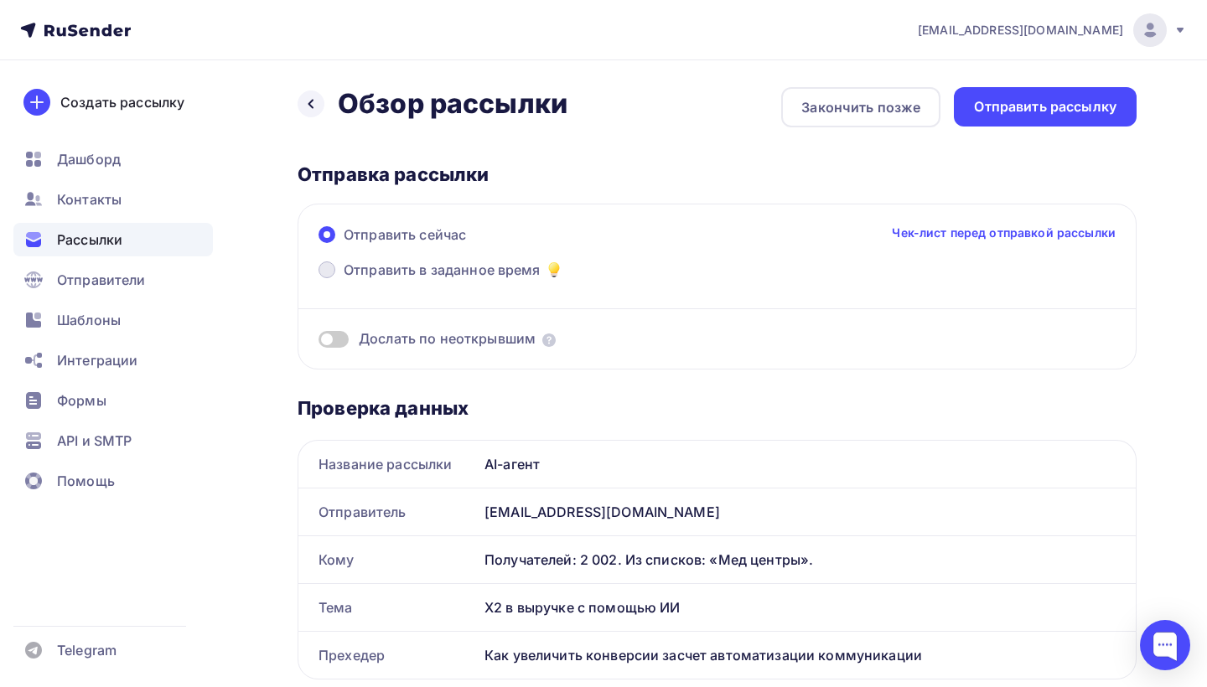
click at [492, 267] on span "Отправить в заданное время" at bounding box center [442, 270] width 197 height 20
click at [344, 280] on input "Отправить в заданное время" at bounding box center [344, 280] width 0 height 0
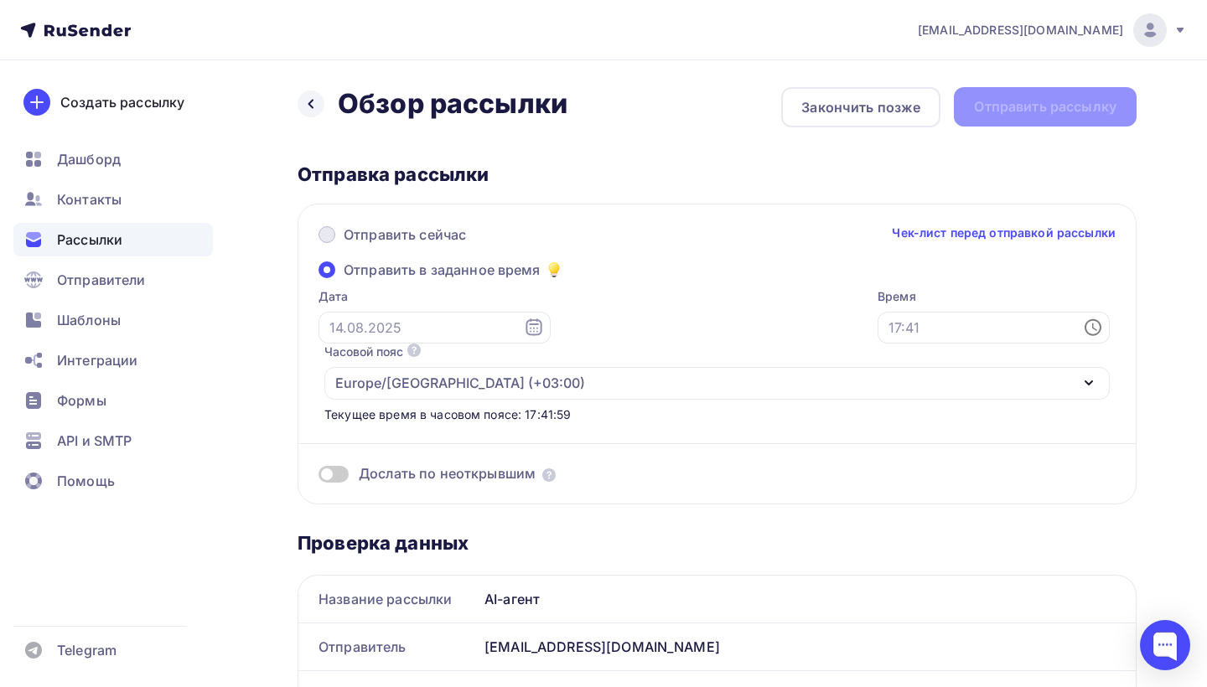
click at [323, 231] on span at bounding box center [327, 234] width 17 height 17
click at [344, 245] on input "Отправить сейчас" at bounding box center [344, 245] width 0 height 0
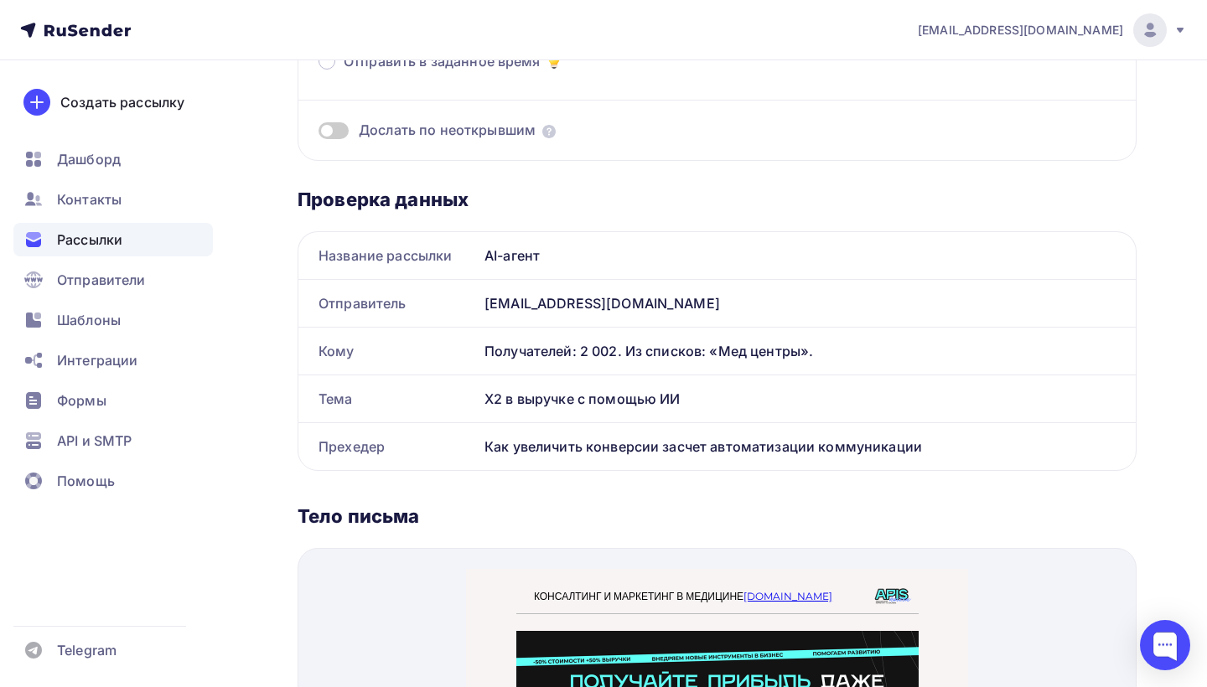
scroll to position [196, 0]
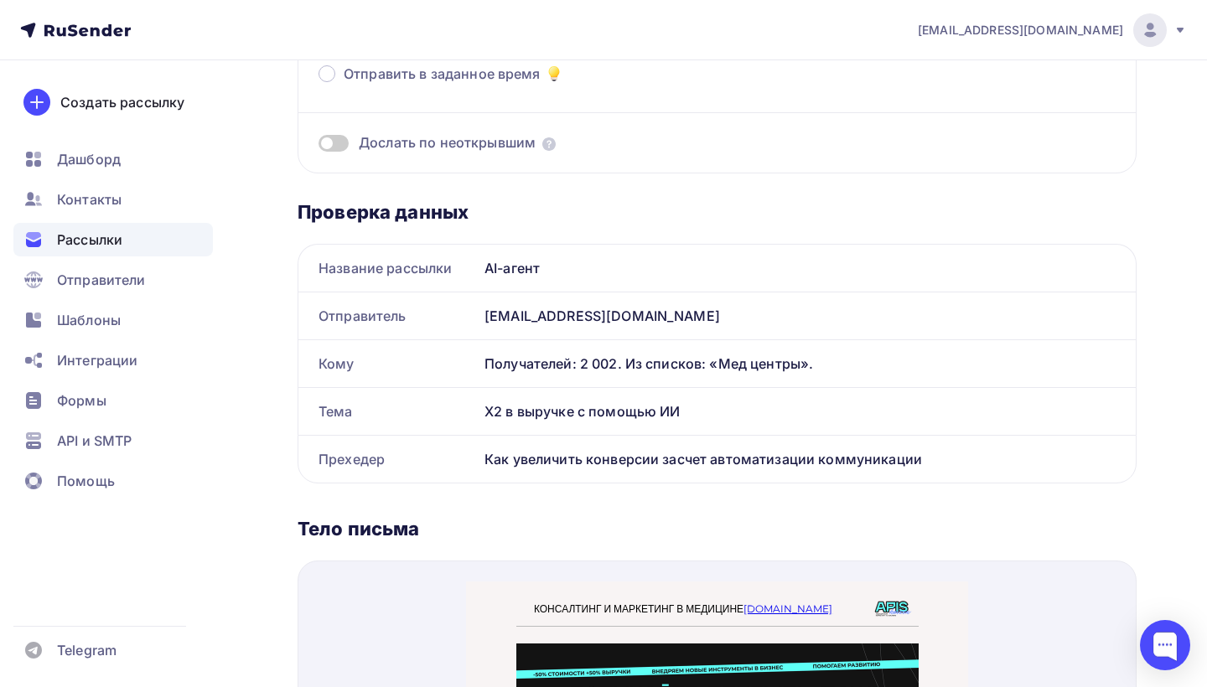
click at [333, 144] on span at bounding box center [334, 143] width 30 height 17
click at [319, 146] on input "checkbox" at bounding box center [319, 146] width 0 height 0
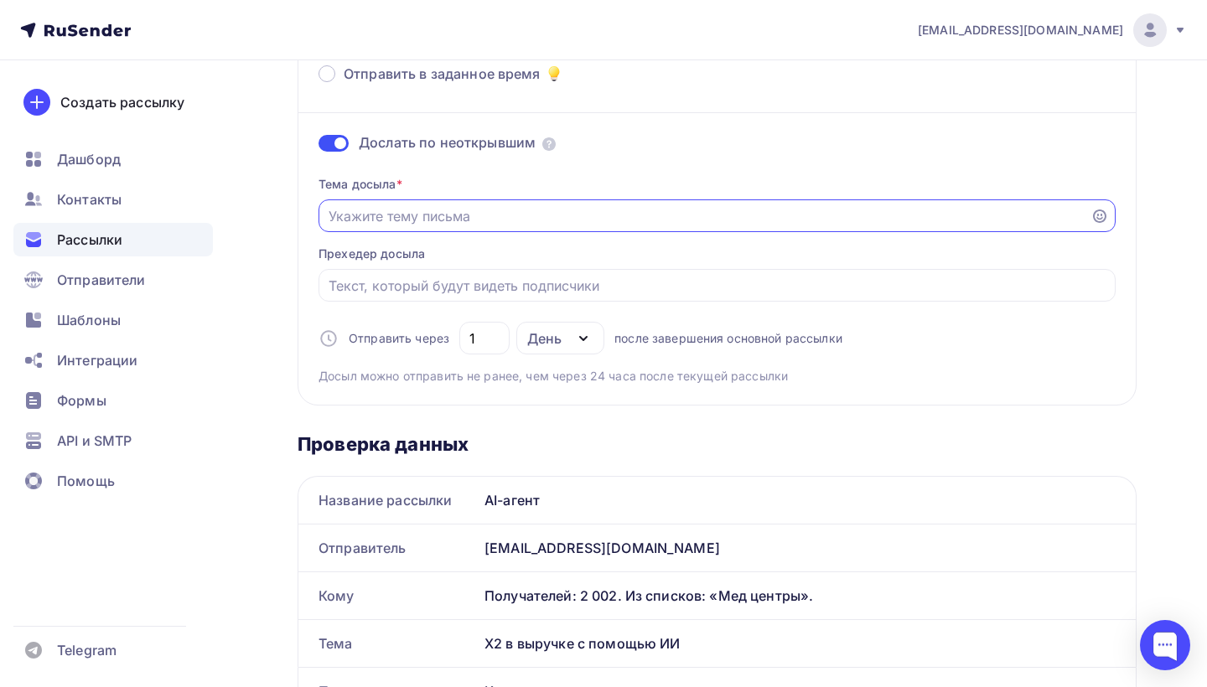
click at [450, 214] on input "Отправить в заданное время" at bounding box center [705, 216] width 753 height 20
paste input "Автоматизация бизнеса с ИИ"
click at [429, 217] on input "Автоматизация бизнеса с ИИ" at bounding box center [705, 216] width 753 height 20
type input "Автоматизируйте бизнеса с ИИ"
click at [438, 275] on div at bounding box center [717, 285] width 797 height 33
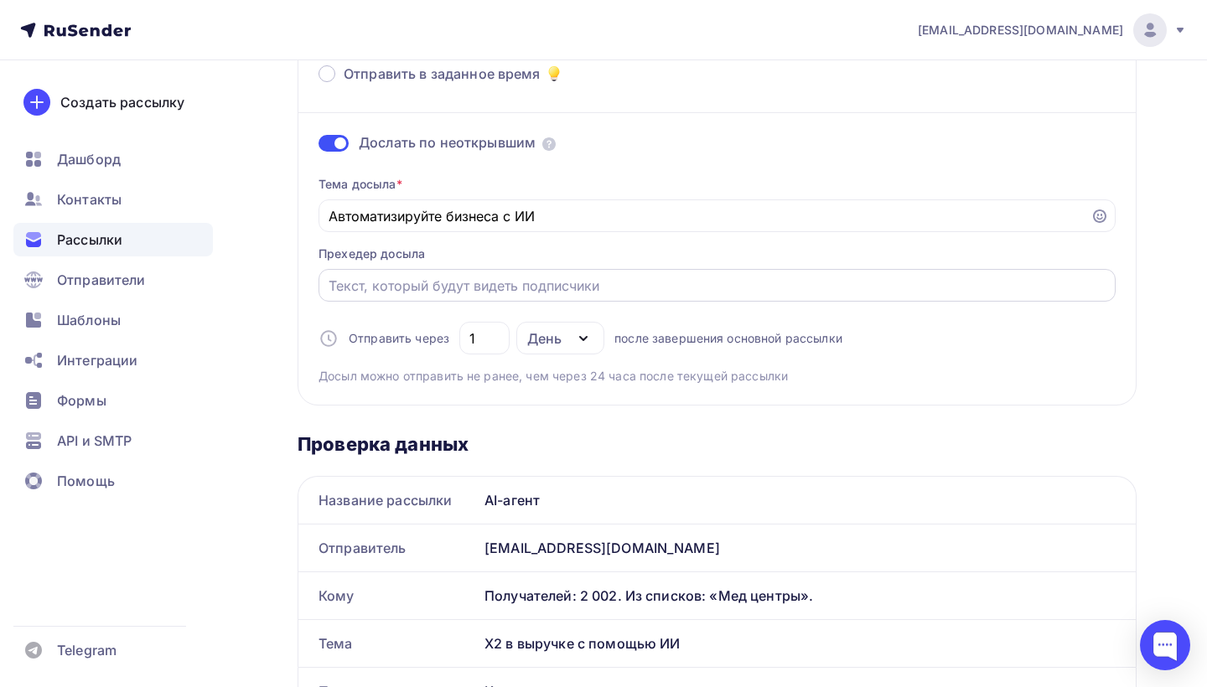
click at [435, 289] on input "Отправить в заданное время" at bounding box center [718, 286] width 778 height 20
paste input "Как внедрить AI-ассистента в клинику, чтобы она росла?"
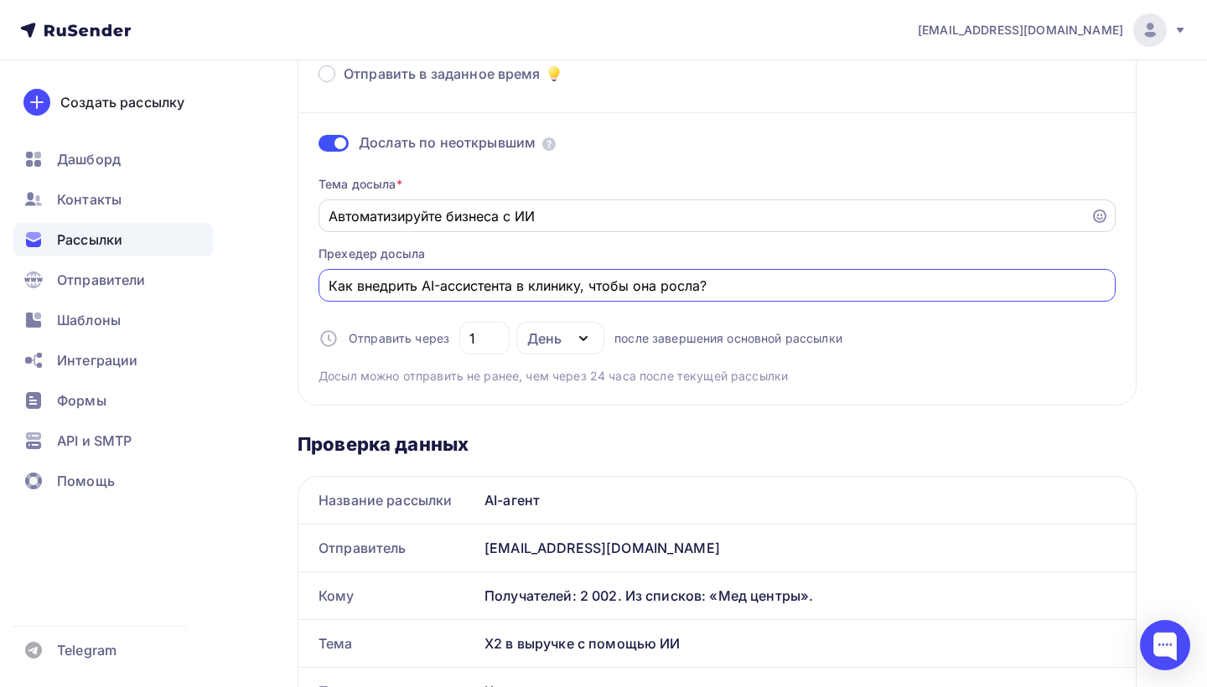
type input "Как внедрить AI-ассистента в клинику, чтобы она росла?"
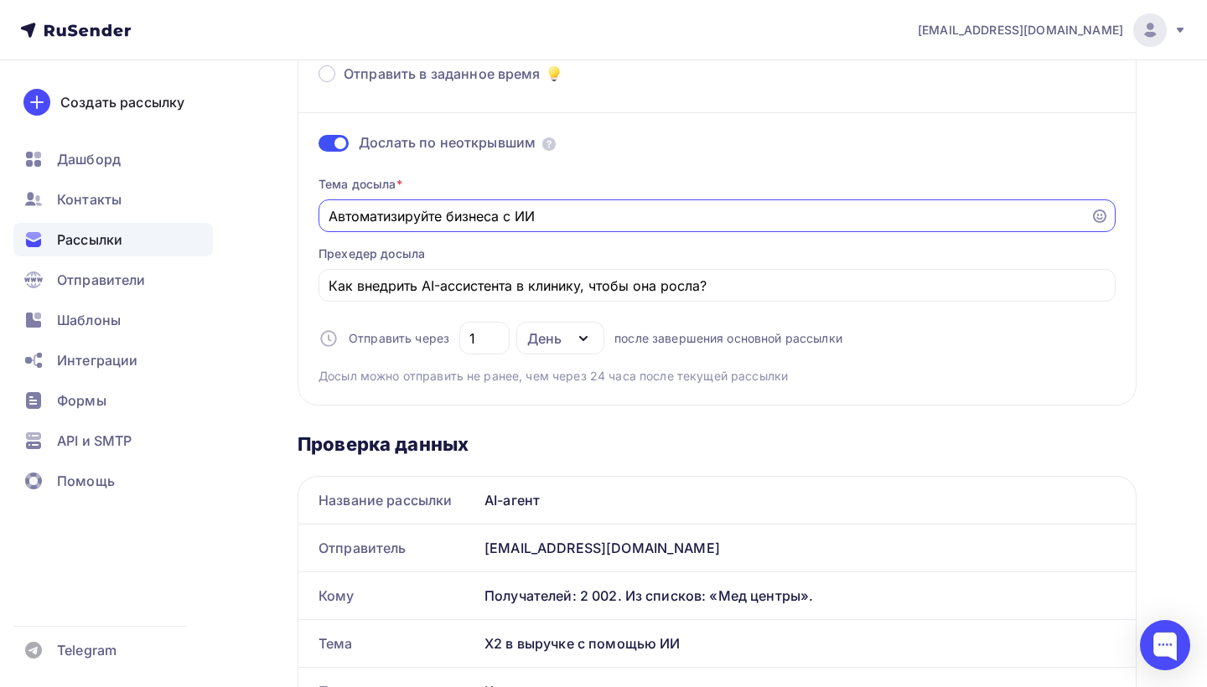
drag, startPoint x: 442, startPoint y: 216, endPoint x: 234, endPoint y: 210, distance: 208.0
click at [236, 210] on div "Назад Обзор рассылки Обзор рассылки Закончить позже Отправить рассылку Отправка…" at bounding box center [603, 645] width 1207 height 1562
click at [500, 217] on input "Автоматизируйте бизнеса с ИИ" at bounding box center [705, 216] width 753 height 20
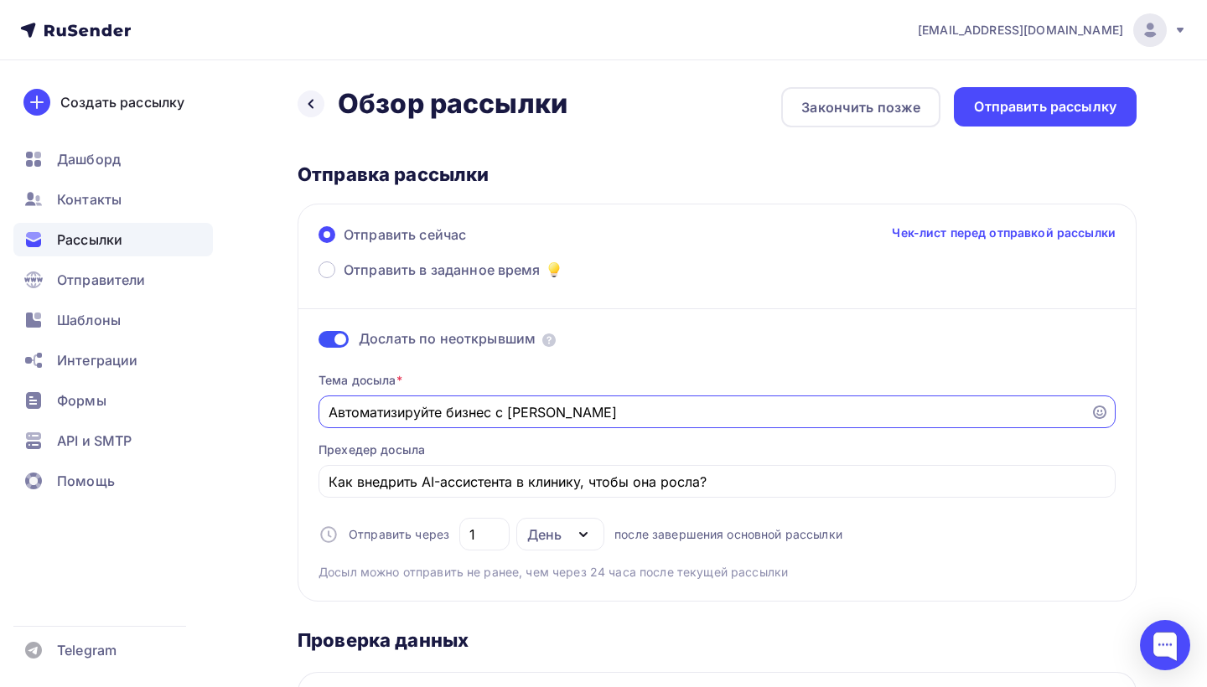
scroll to position [0, 0]
type input "Автоматизируйте бизнес с ИИ"
click at [1032, 105] on div "Отправить рассылку" at bounding box center [1045, 106] width 142 height 19
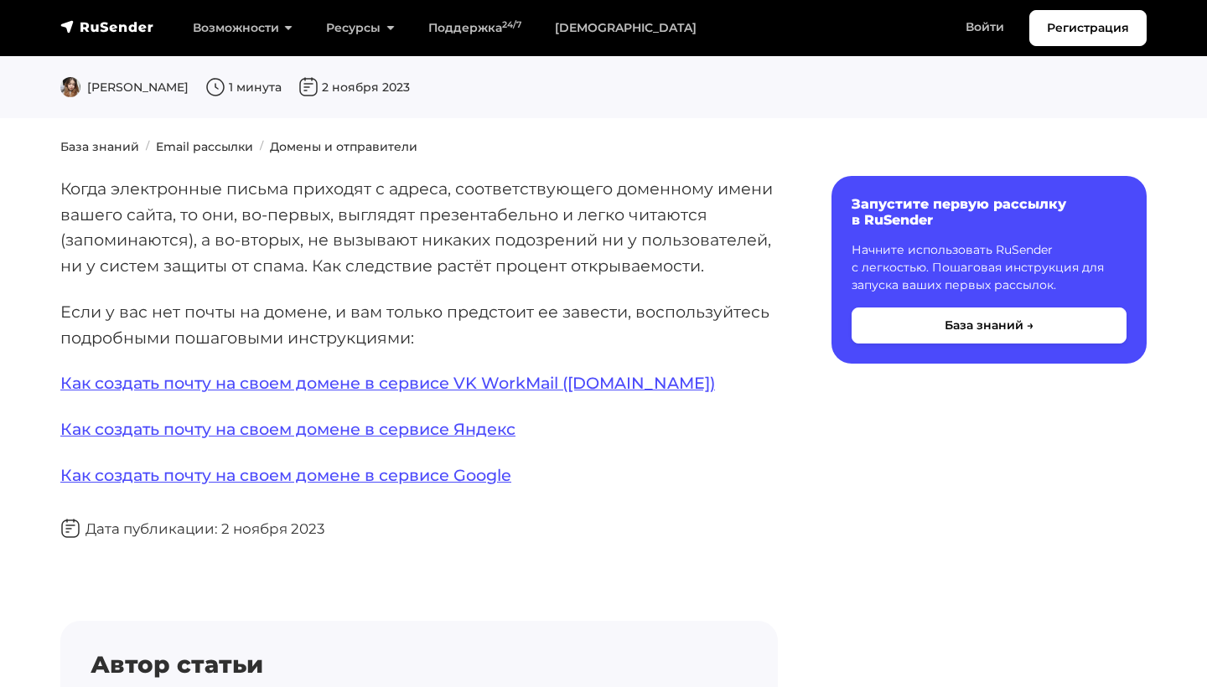
scroll to position [140, 0]
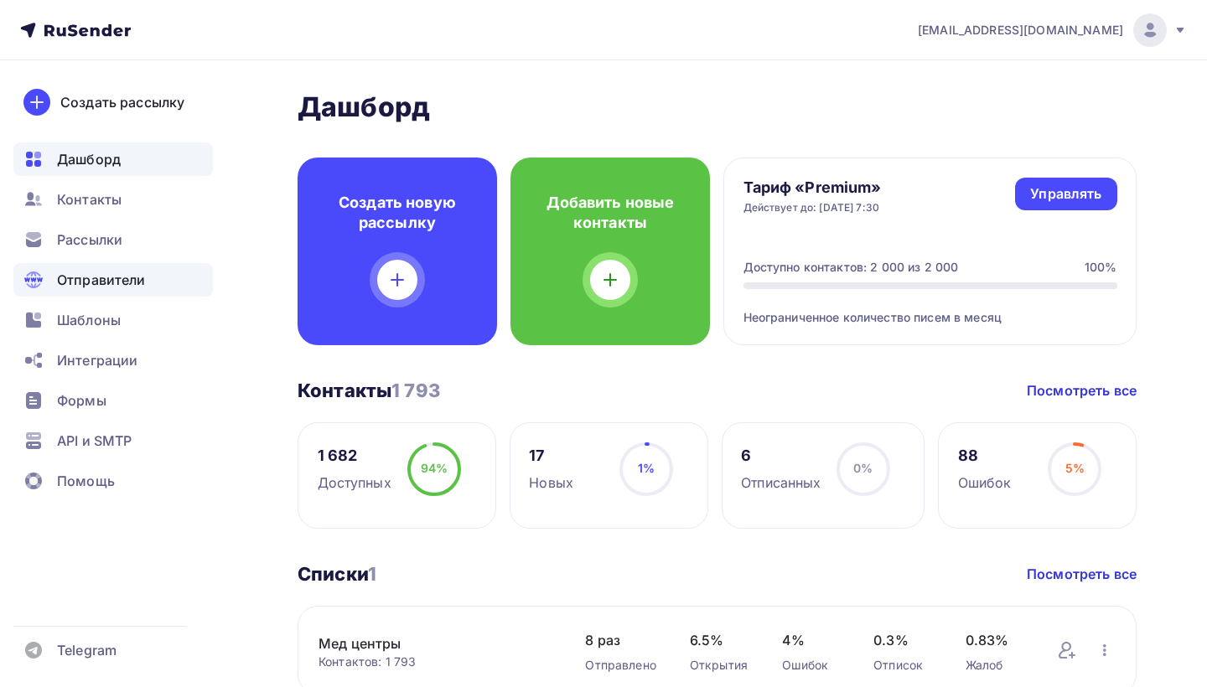
click at [87, 277] on span "Отправители" at bounding box center [101, 280] width 89 height 20
click at [127, 270] on span "Отправители" at bounding box center [101, 280] width 89 height 20
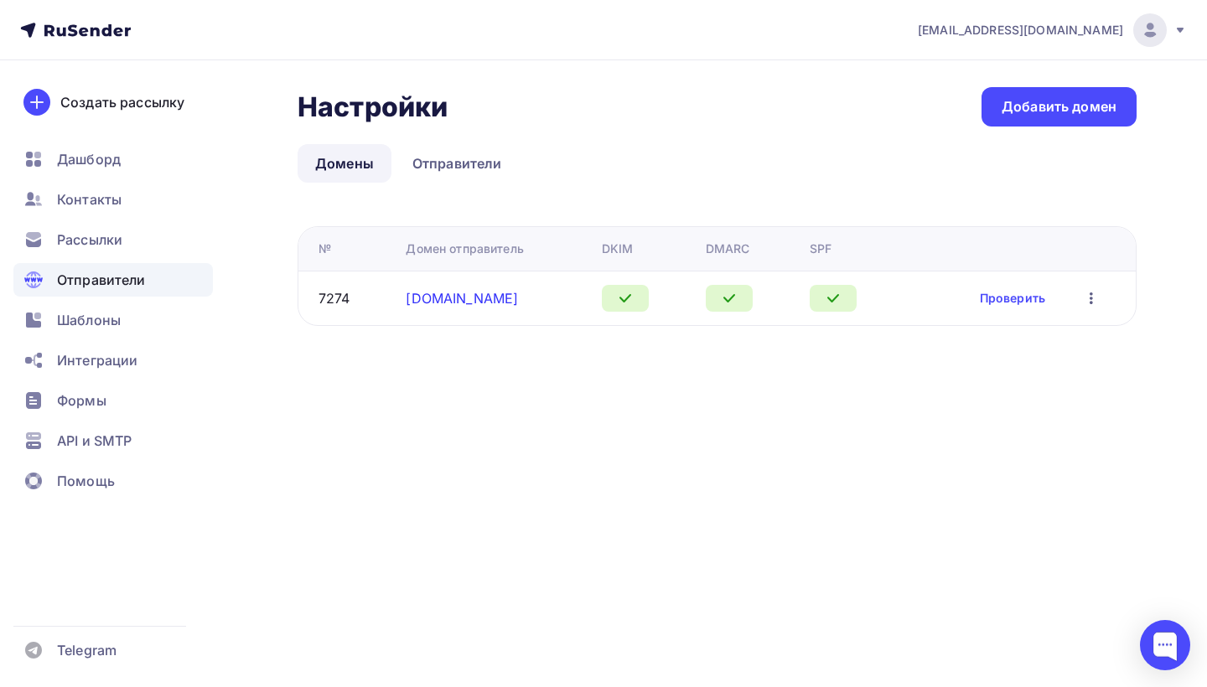
click at [441, 299] on link "[DOMAIN_NAME]" at bounding box center [462, 298] width 112 height 17
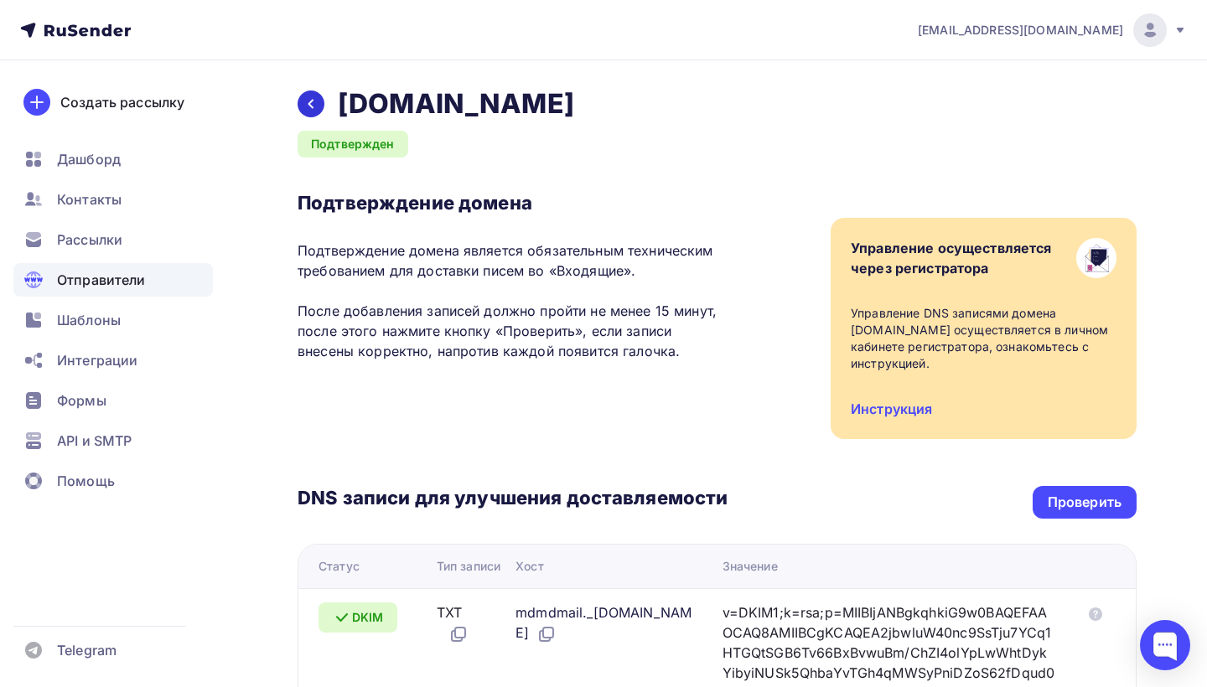
click at [303, 94] on div at bounding box center [311, 104] width 27 height 27
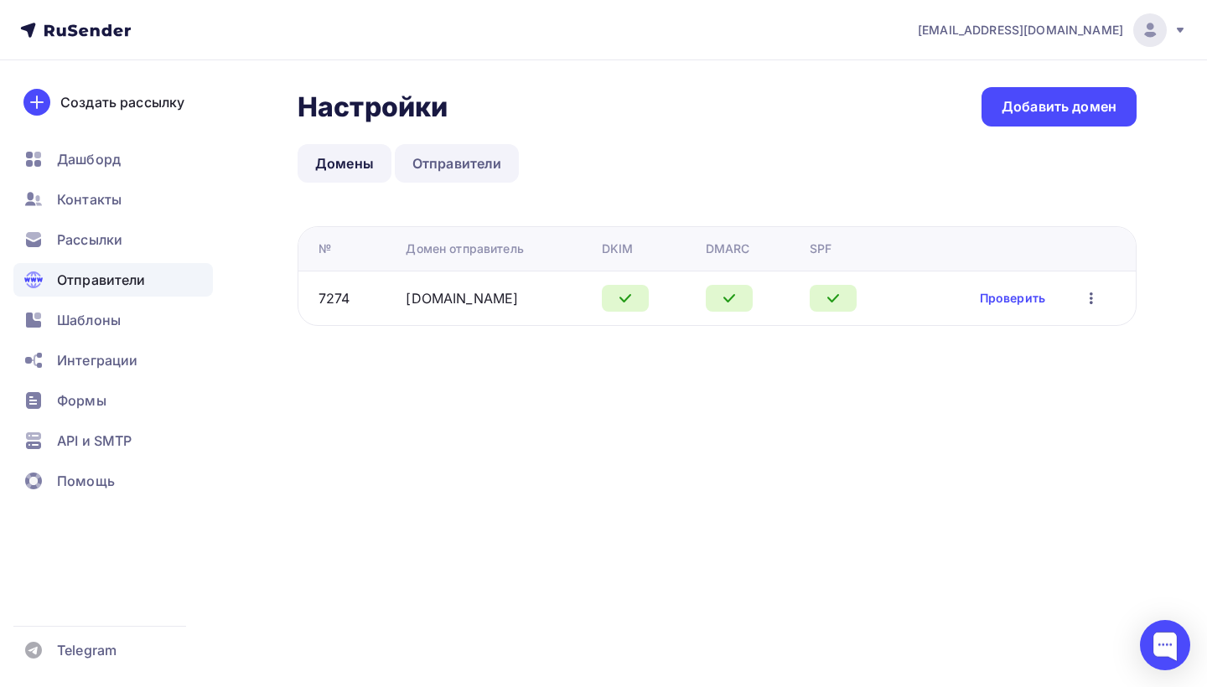
click at [430, 172] on link "Отправители" at bounding box center [457, 163] width 125 height 39
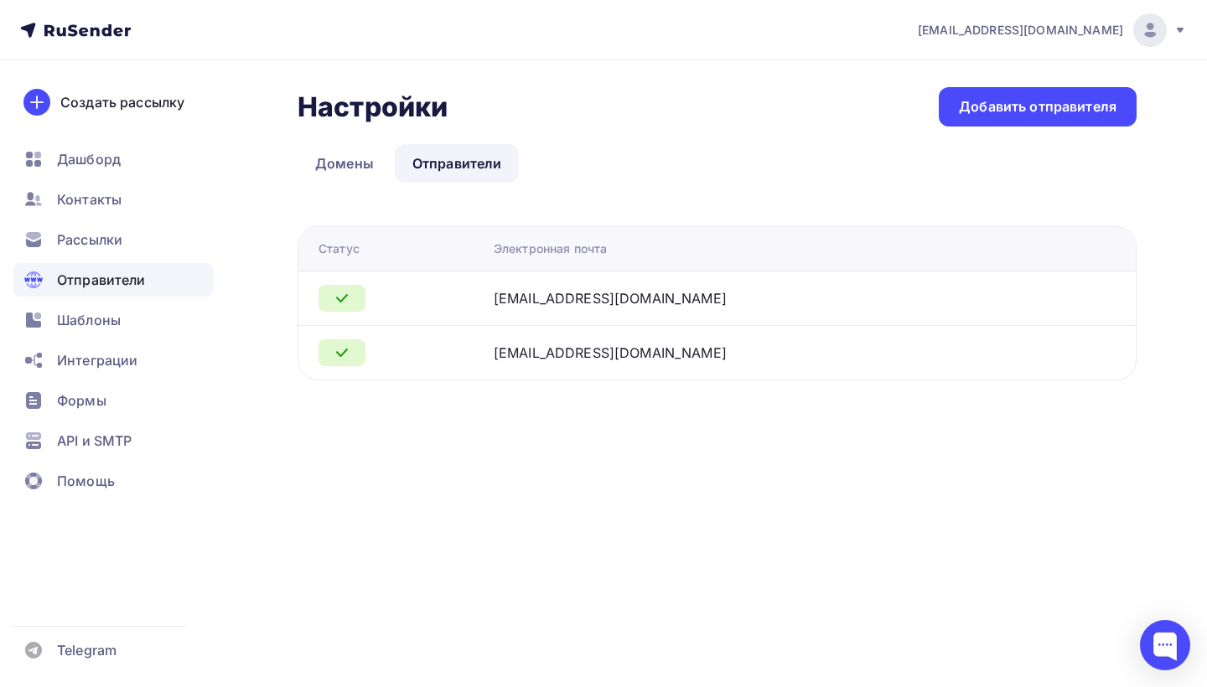
click at [596, 298] on div "[EMAIL_ADDRESS][DOMAIN_NAME]" at bounding box center [610, 298] width 233 height 20
click at [354, 167] on link "Домены" at bounding box center [345, 163] width 94 height 39
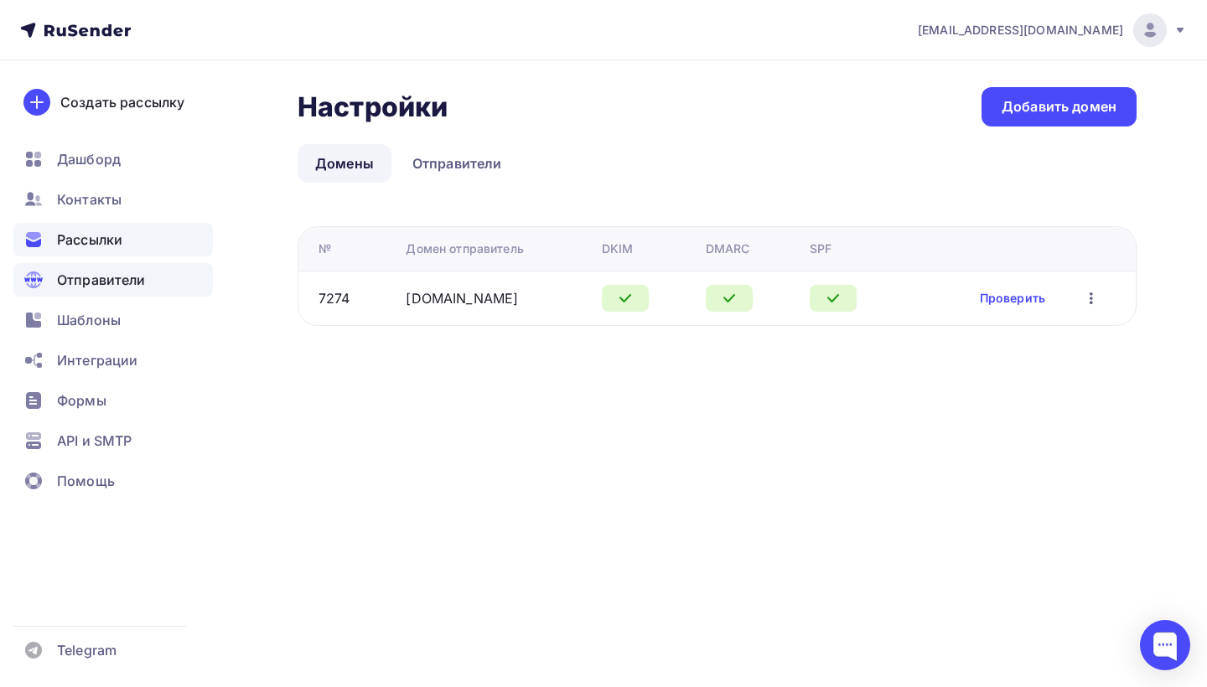
click at [95, 236] on span "Рассылки" at bounding box center [89, 240] width 65 height 20
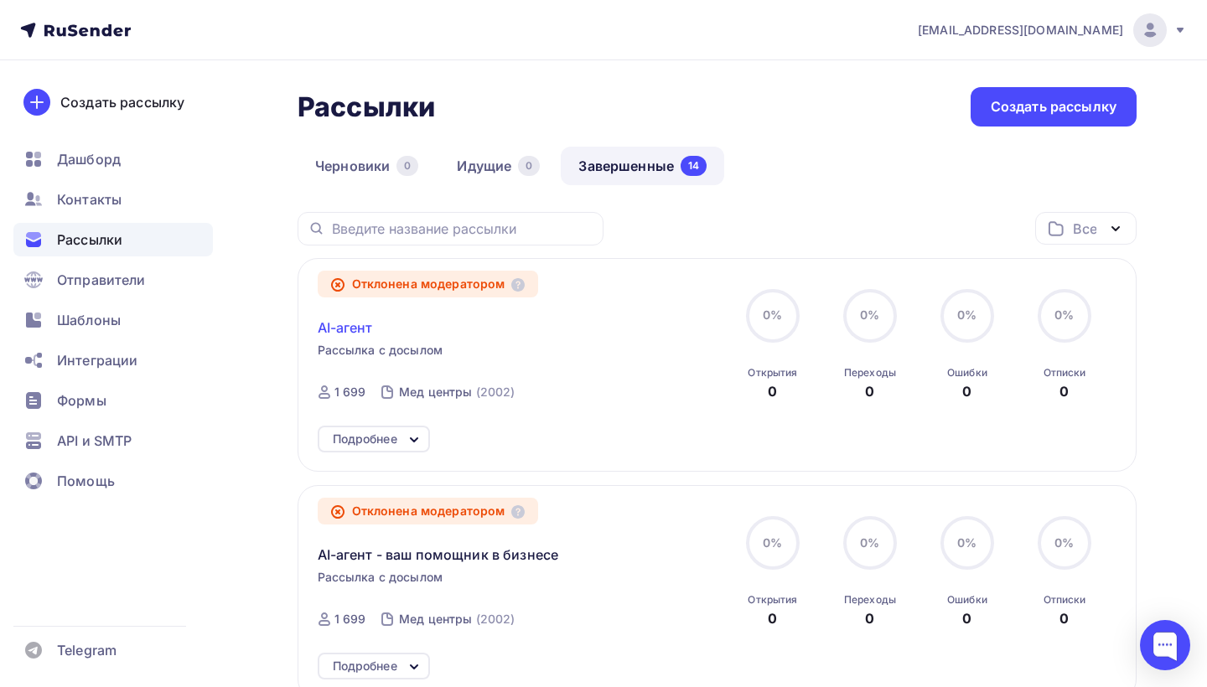
click at [339, 323] on span "AI-агент" at bounding box center [345, 328] width 55 height 20
click at [370, 450] on div "Подробнее" at bounding box center [374, 439] width 112 height 27
click at [374, 443] on div "Подробнее" at bounding box center [365, 439] width 65 height 20
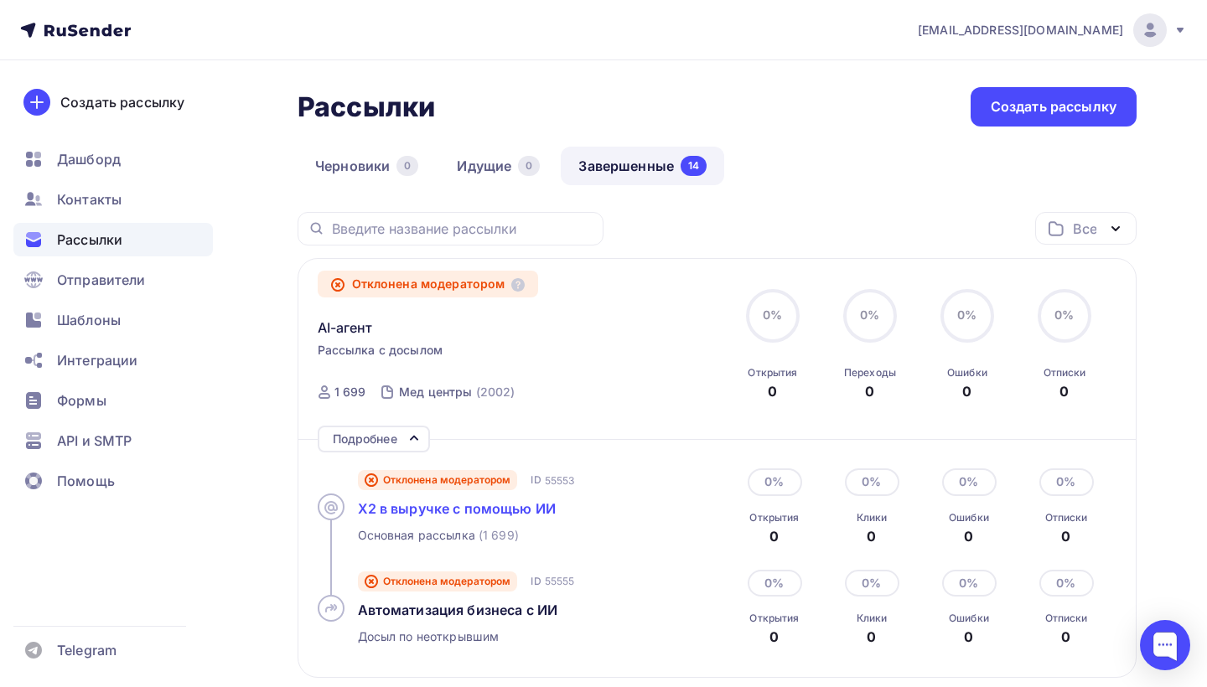
click at [413, 505] on span "Х2 в выручке с помощью ИИ" at bounding box center [457, 508] width 199 height 17
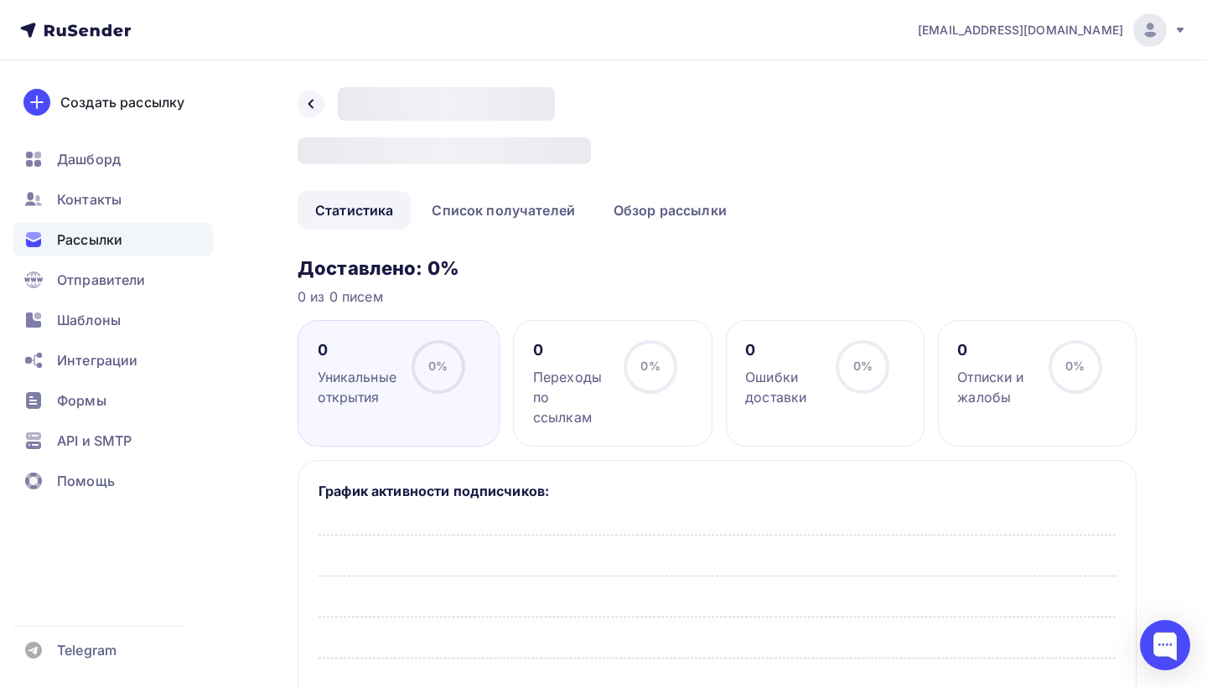
click at [394, 541] on div at bounding box center [717, 658] width 797 height 247
click at [400, 510] on div "График активности подписчиков:" at bounding box center [717, 647] width 839 height 374
click at [407, 438] on div "0 Уникальные открытия 0% 0%" at bounding box center [399, 383] width 202 height 127
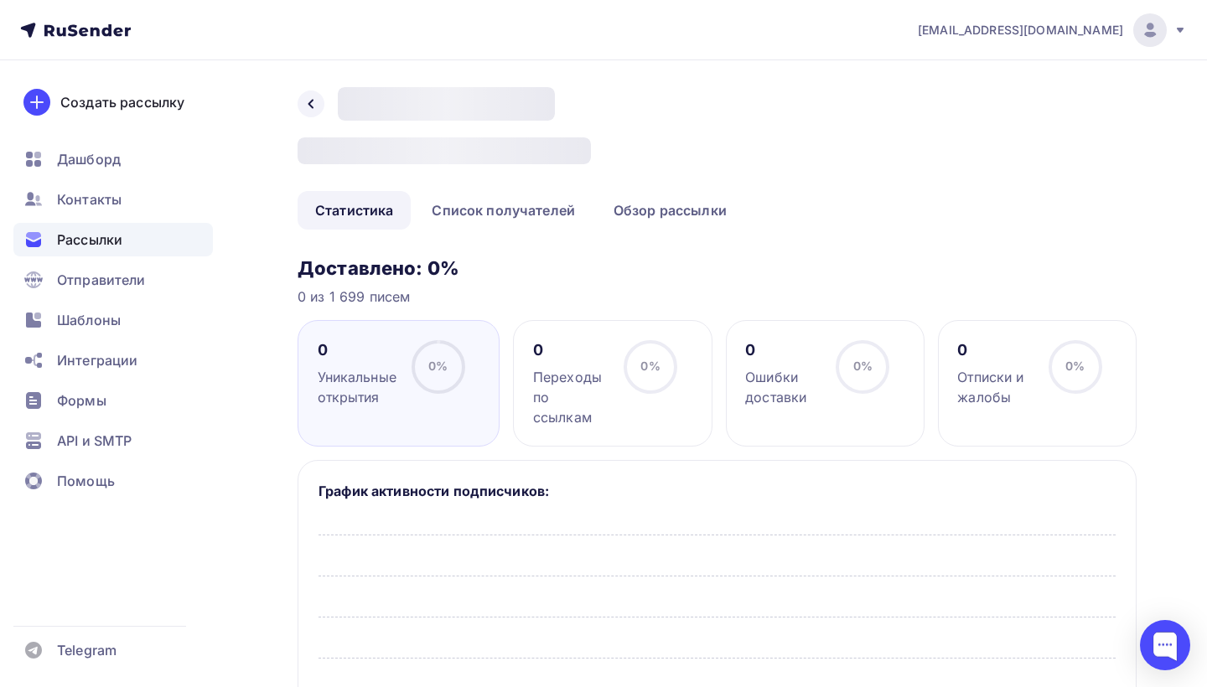
scroll to position [622, 0]
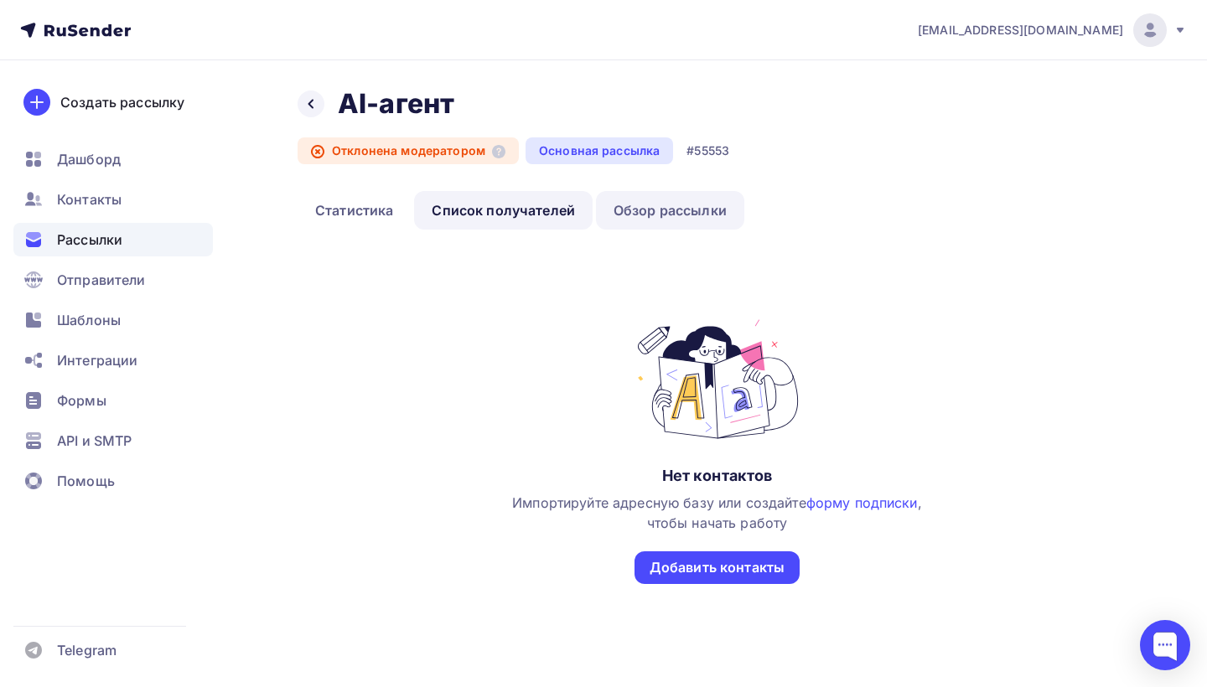
click at [603, 217] on link "Обзор рассылки" at bounding box center [670, 210] width 148 height 39
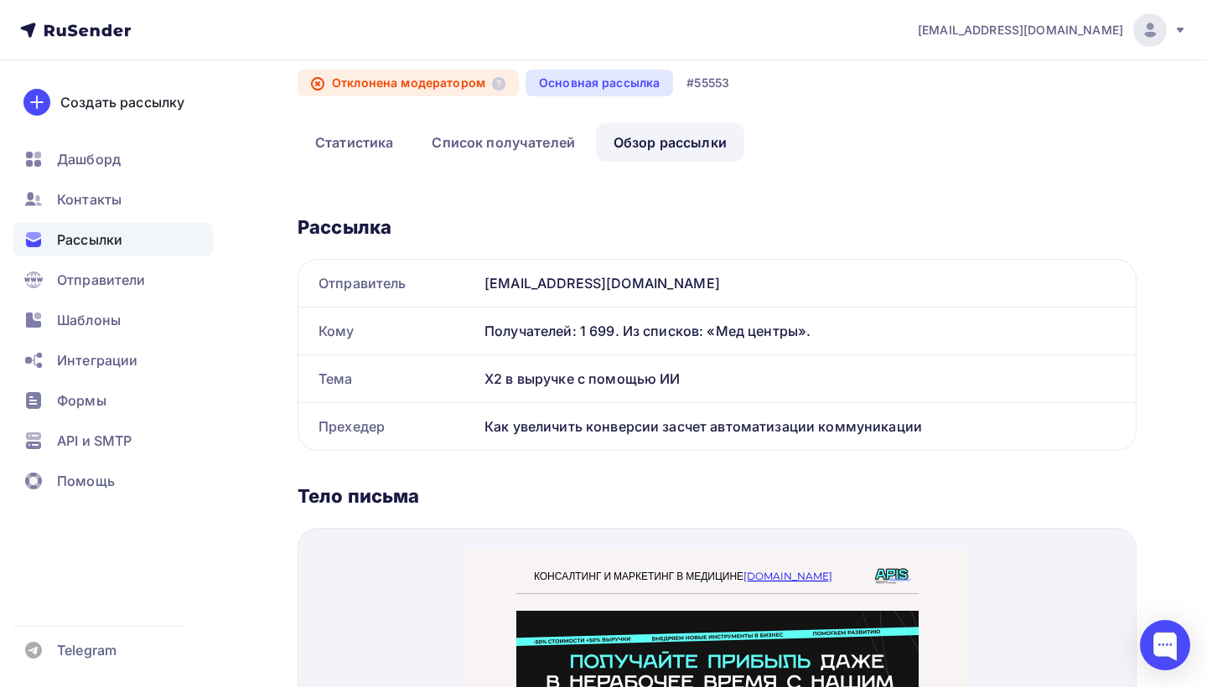
scroll to position [96, 0]
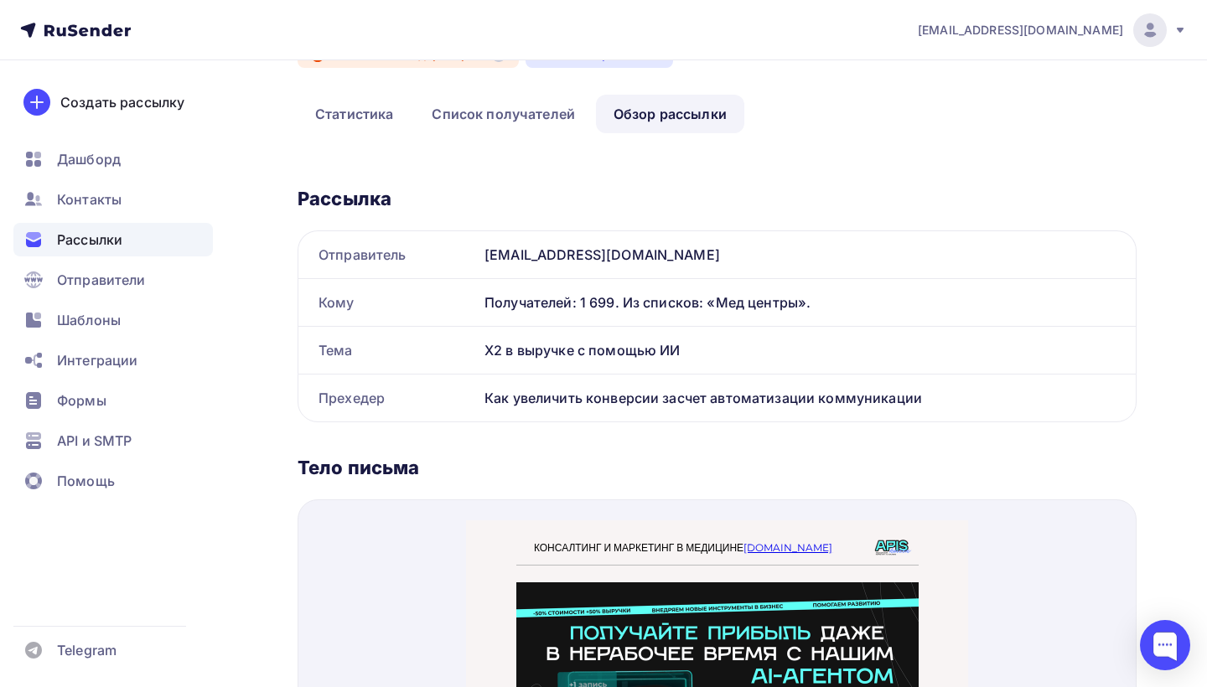
drag, startPoint x: 479, startPoint y: 354, endPoint x: 749, endPoint y: 358, distance: 270.8
click at [749, 358] on div "Х2 в выручке с помощью ИИ" at bounding box center [807, 350] width 658 height 47
copy div "Х2 в выручке с помощью ИИ"
drag, startPoint x: 478, startPoint y: 394, endPoint x: 1033, endPoint y: 401, distance: 555.8
click at [1033, 401] on div "Как увеличить конверсии засчет автоматизации коммуникации" at bounding box center [807, 398] width 658 height 47
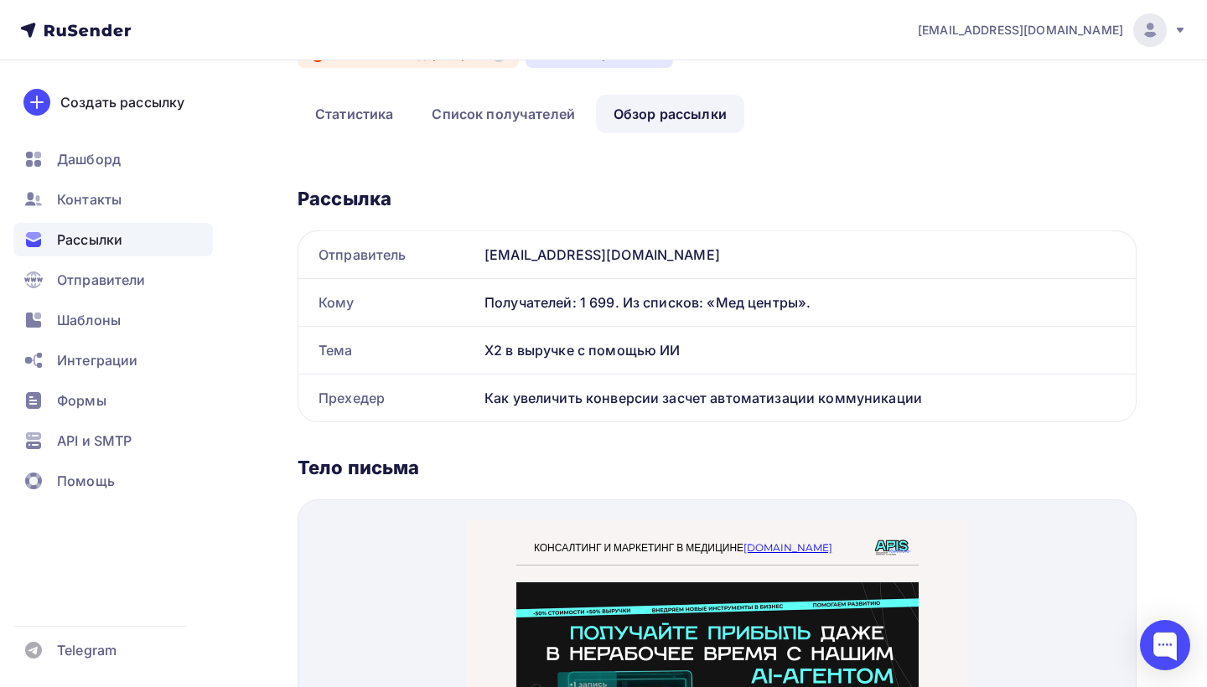
copy div "Как увеличить конверсии засчет автоматизации коммуникации"
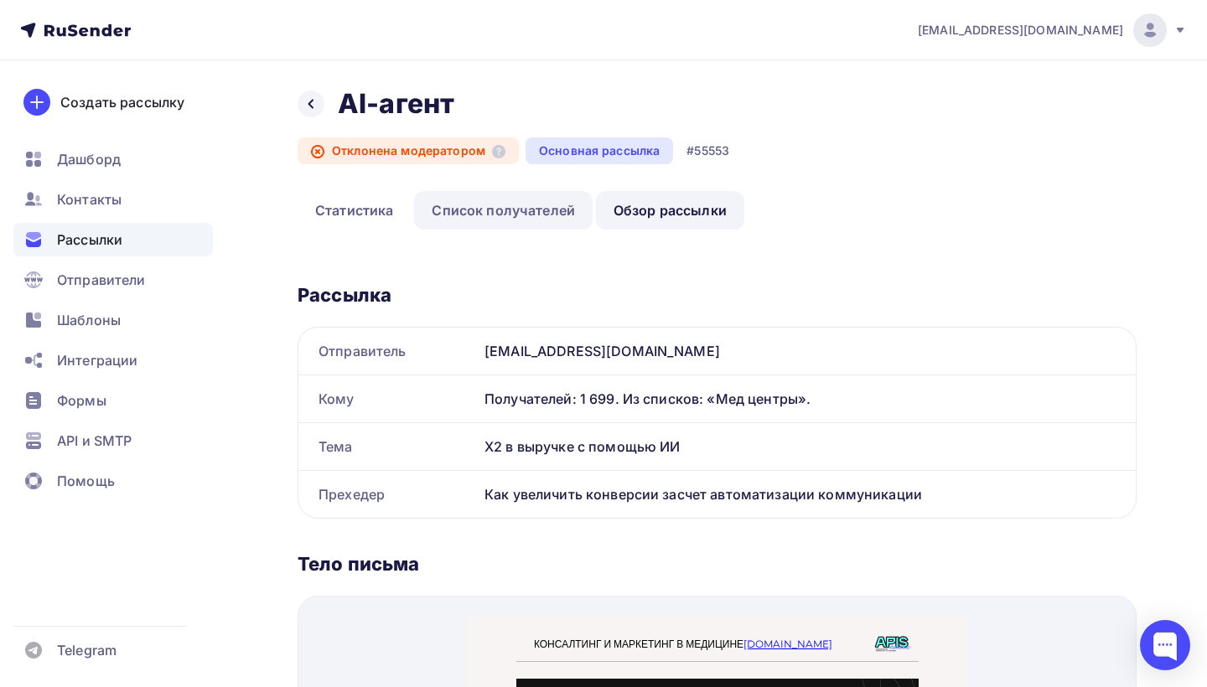
scroll to position [0, 0]
click at [609, 153] on div "Основная рассылка" at bounding box center [600, 150] width 148 height 27
click at [314, 93] on div at bounding box center [311, 104] width 27 height 27
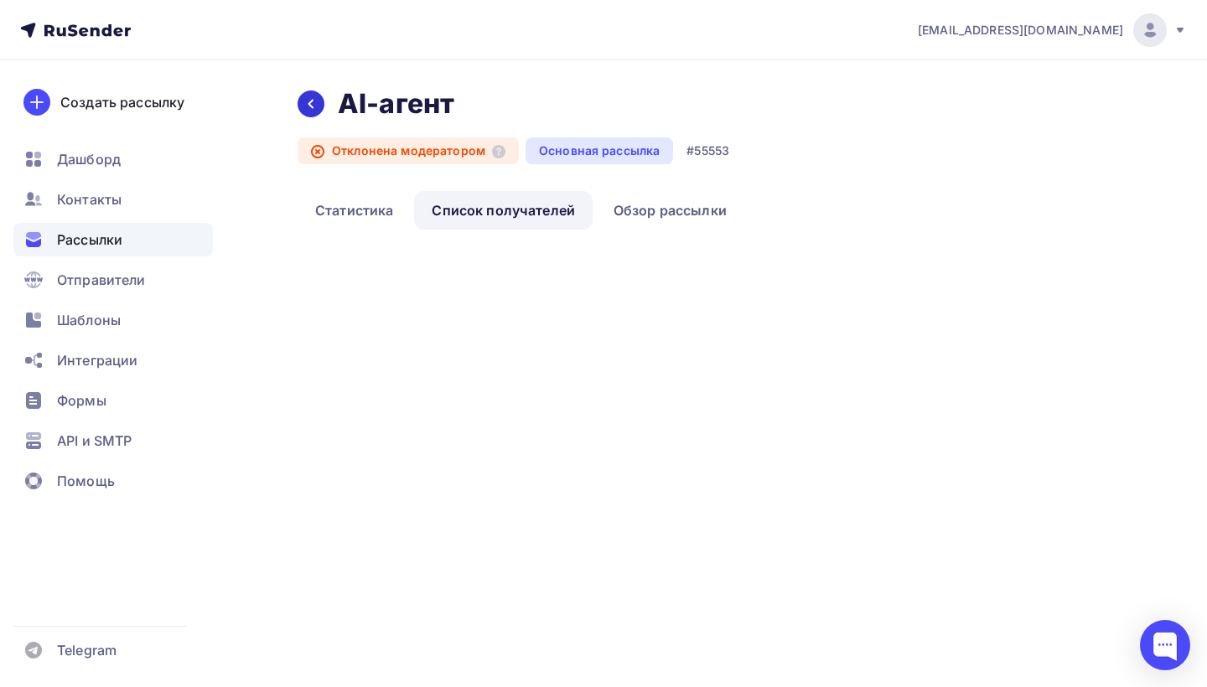
click at [314, 99] on icon at bounding box center [310, 103] width 13 height 13
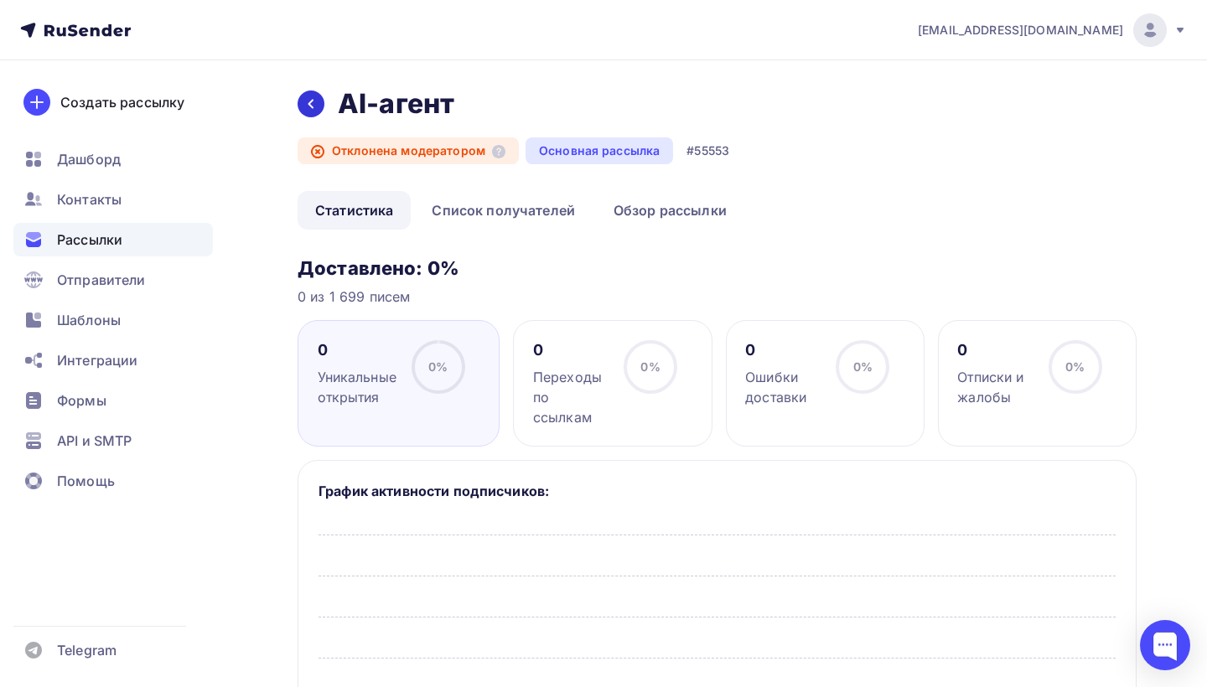
click at [311, 106] on icon at bounding box center [310, 104] width 5 height 9
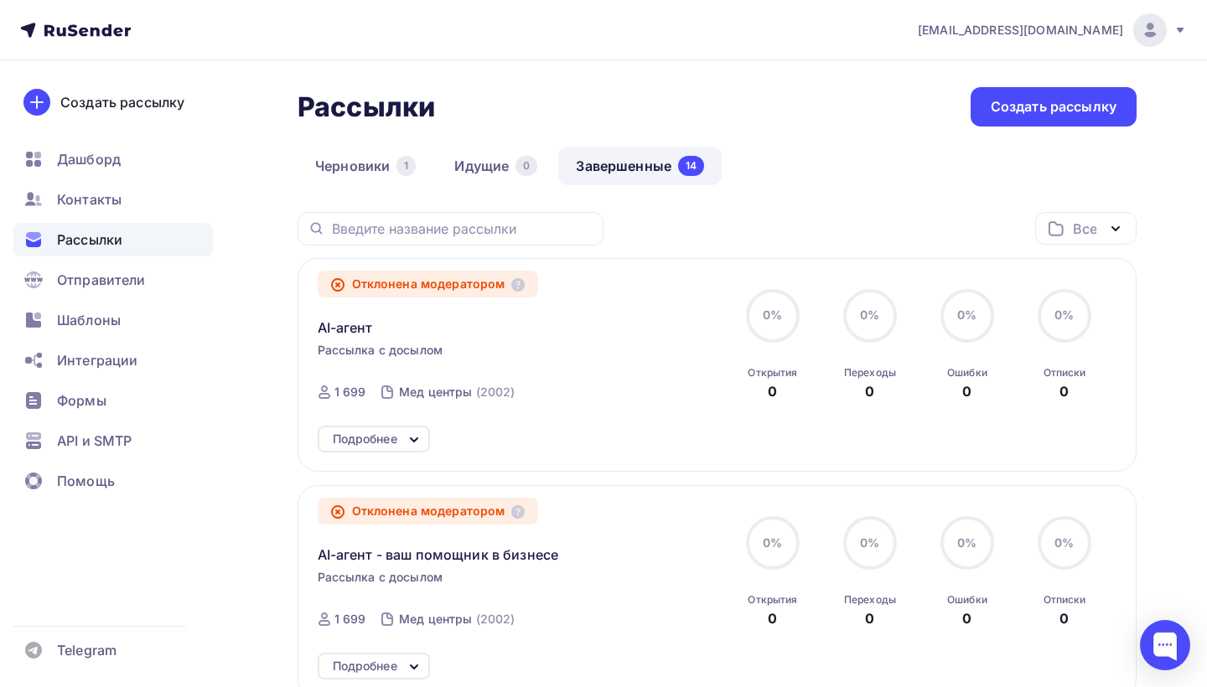
scroll to position [83, 0]
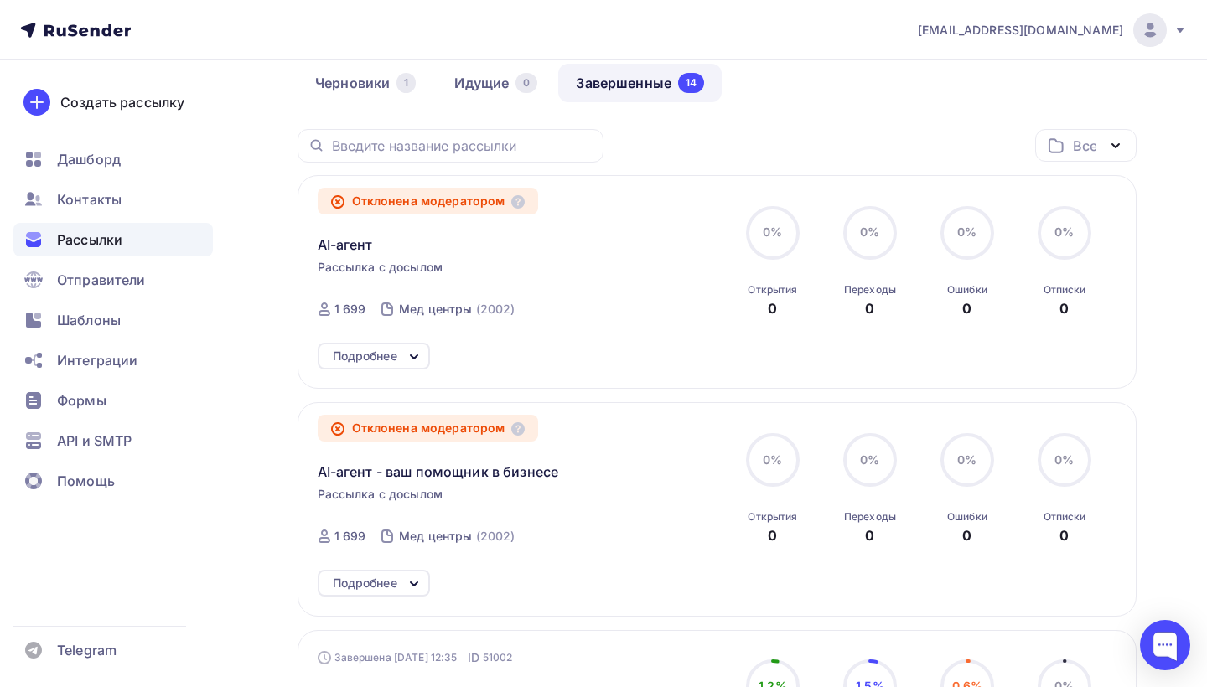
click at [388, 360] on div "Подробнее" at bounding box center [365, 356] width 65 height 20
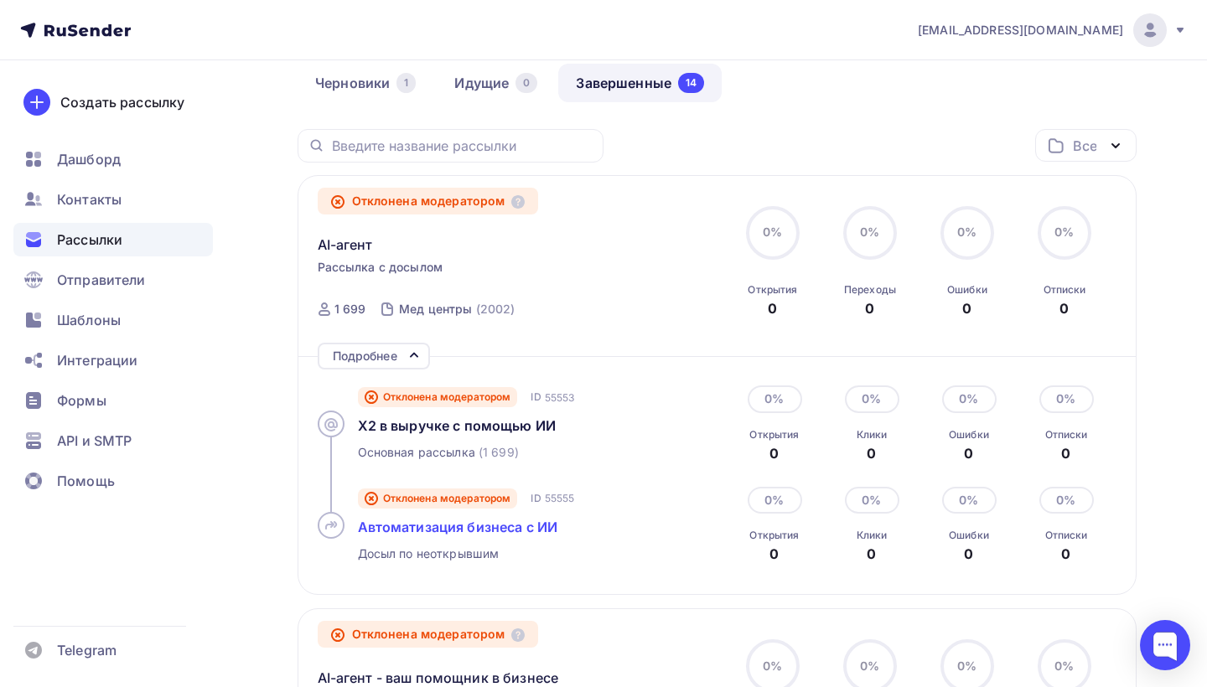
click at [412, 533] on span "Автоматизация бизнеса с ИИ" at bounding box center [458, 527] width 200 height 17
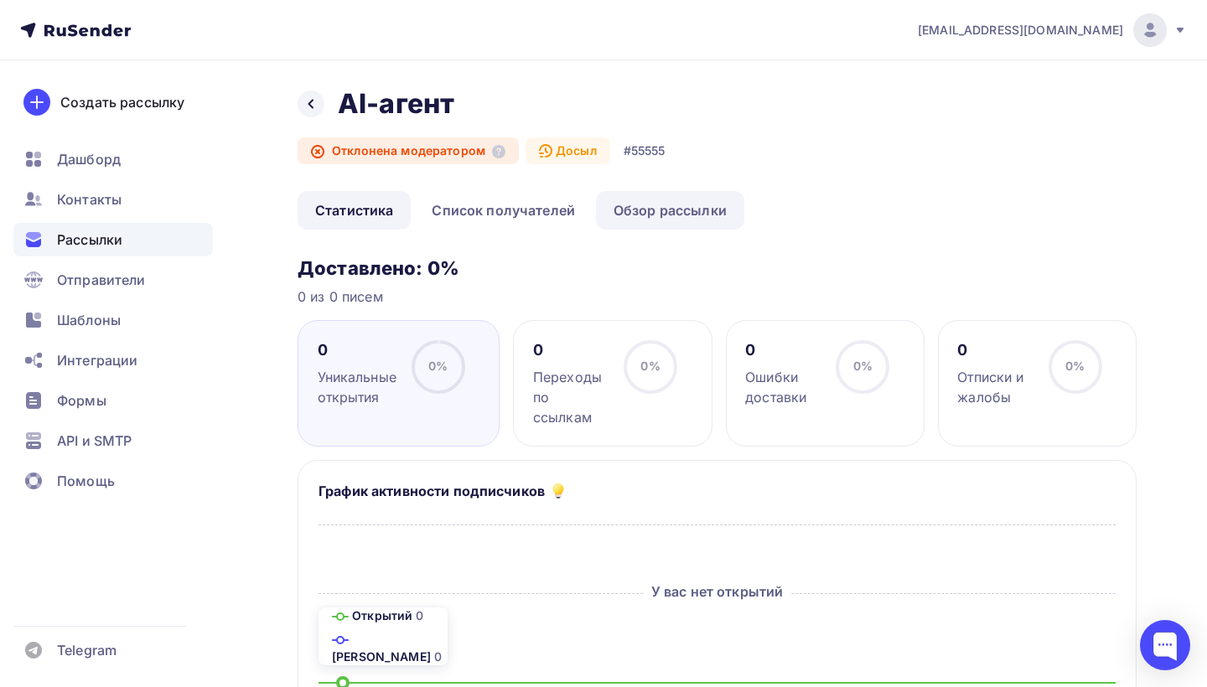
click at [642, 208] on link "Обзор рассылки" at bounding box center [670, 210] width 148 height 39
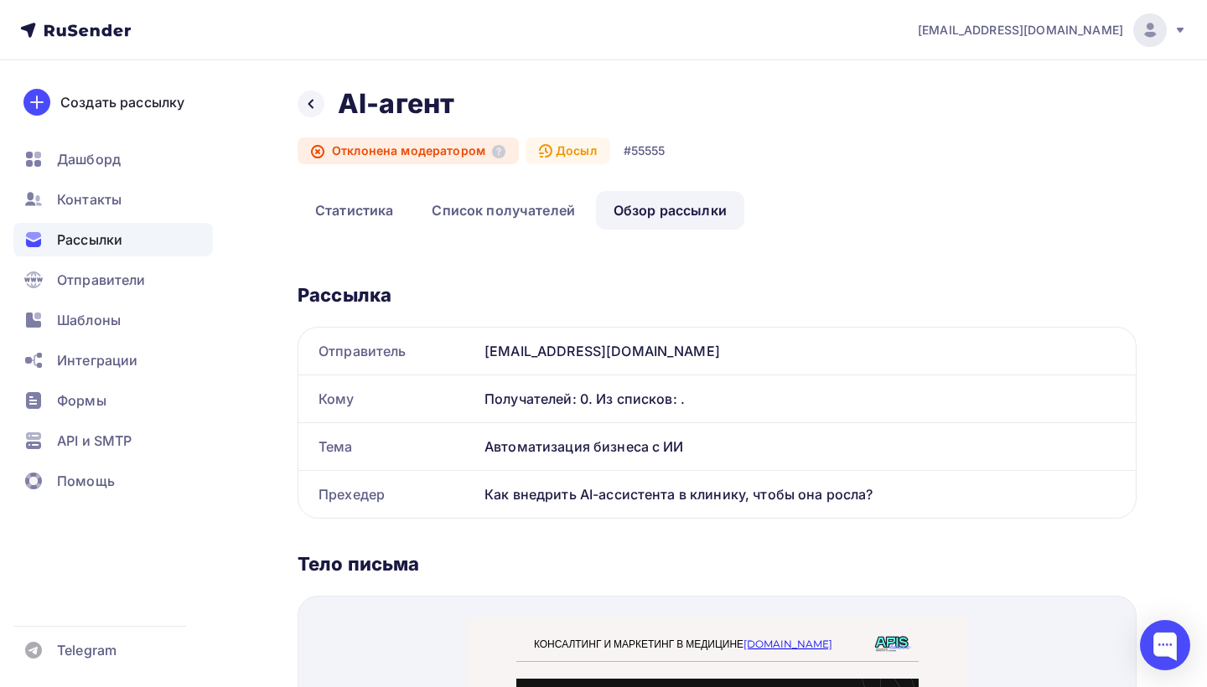
drag, startPoint x: 482, startPoint y: 451, endPoint x: 716, endPoint y: 450, distance: 233.9
click at [716, 450] on div "Автоматизация бизнеса с ИИ" at bounding box center [807, 446] width 658 height 47
copy div "Автоматизация бизнеса с ИИ"
drag, startPoint x: 837, startPoint y: 508, endPoint x: 904, endPoint y: 502, distance: 67.3
click at [904, 505] on div "Как внедрить AI-ассистента в клинику, чтобы она росла?" at bounding box center [807, 494] width 658 height 47
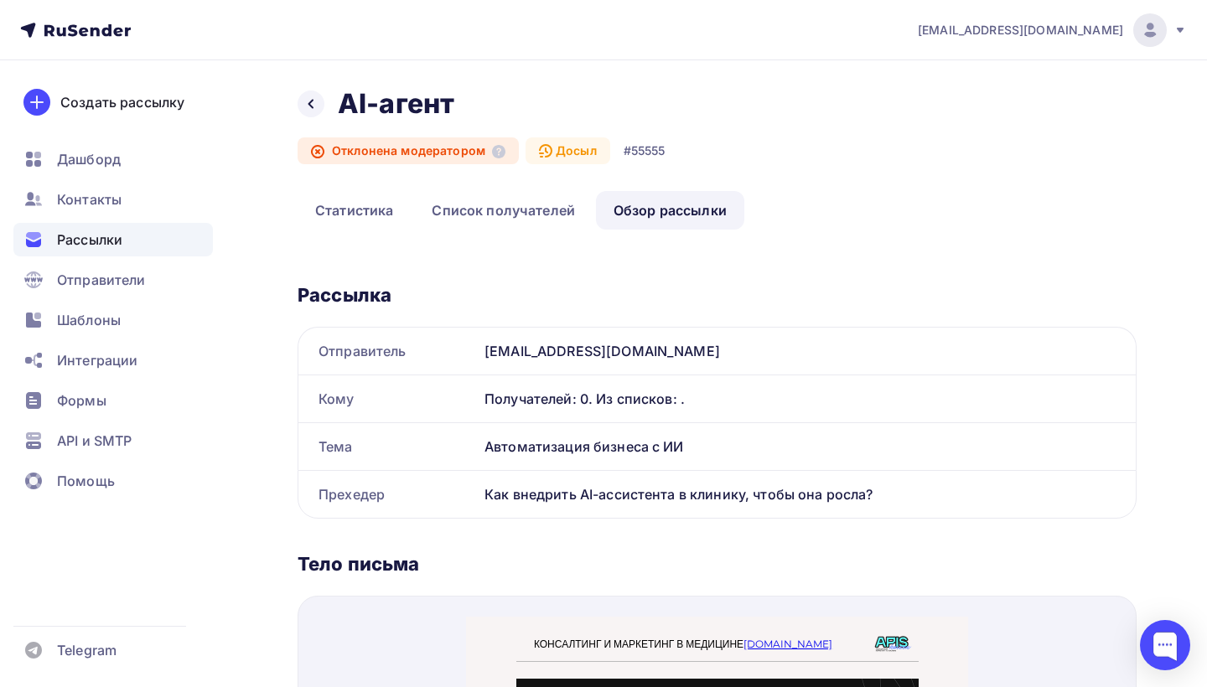
copy div "Как внедрить AI-ассистента в клинику, чтобы она росла?"
drag, startPoint x: 490, startPoint y: 447, endPoint x: 735, endPoint y: 444, distance: 244.8
click at [733, 446] on div "Автоматизация бизнеса с ИИ" at bounding box center [807, 446] width 658 height 47
click at [734, 448] on div "Автоматизация бизнеса с ИИ" at bounding box center [807, 446] width 658 height 47
click at [316, 106] on icon at bounding box center [310, 103] width 13 height 13
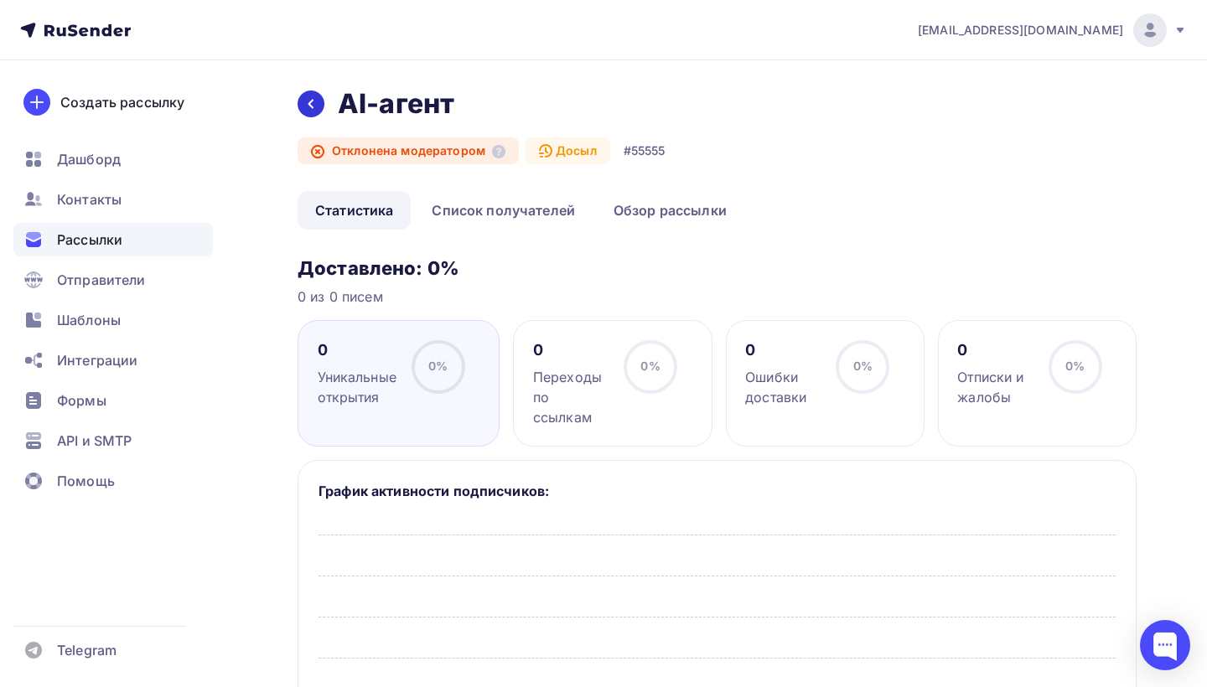
click at [315, 105] on icon at bounding box center [310, 103] width 13 height 13
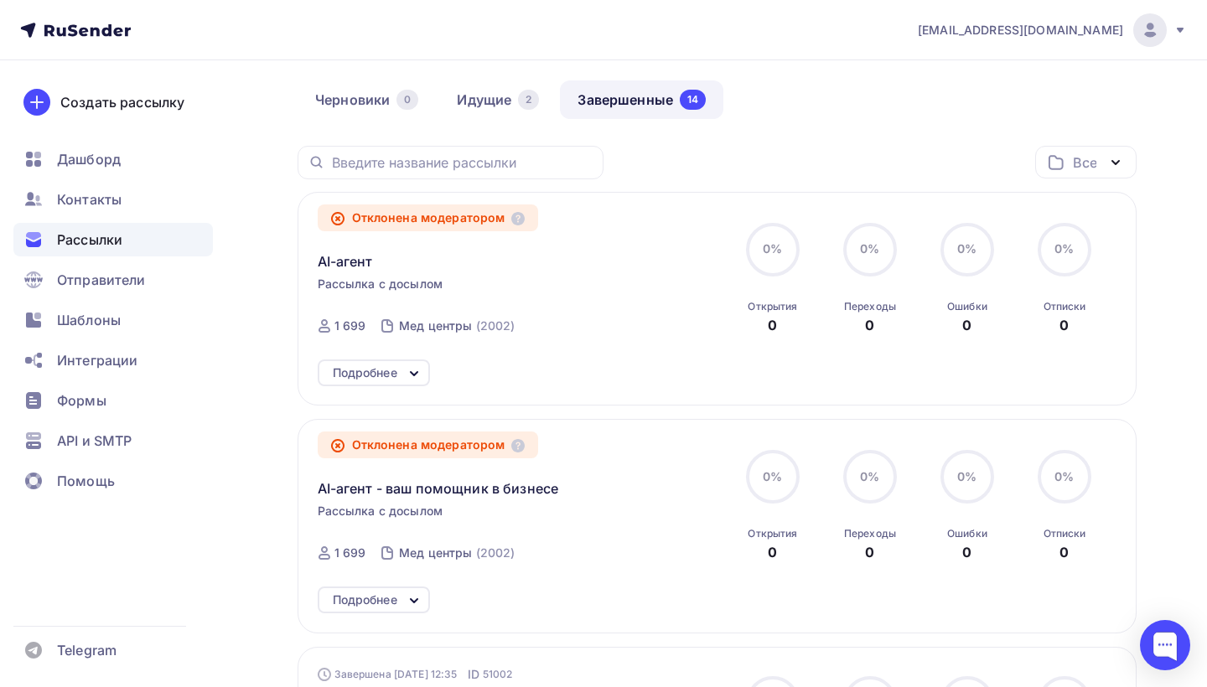
scroll to position [101, 0]
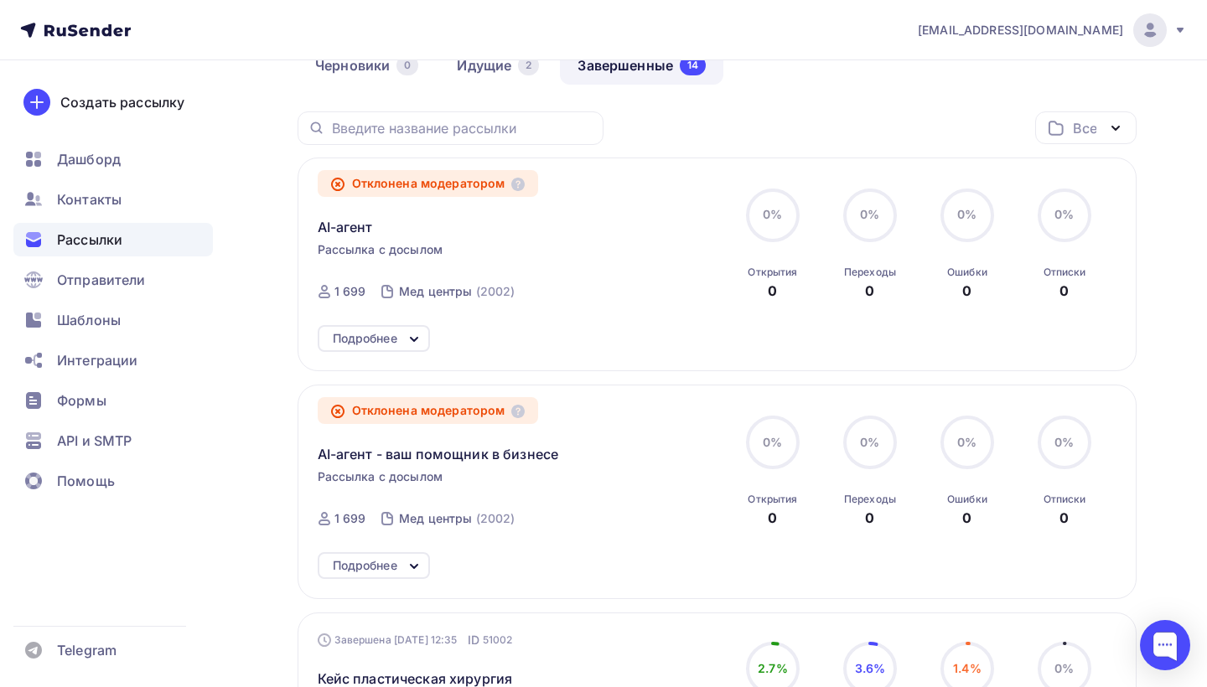
click at [391, 341] on div "Подробнее" at bounding box center [365, 339] width 65 height 20
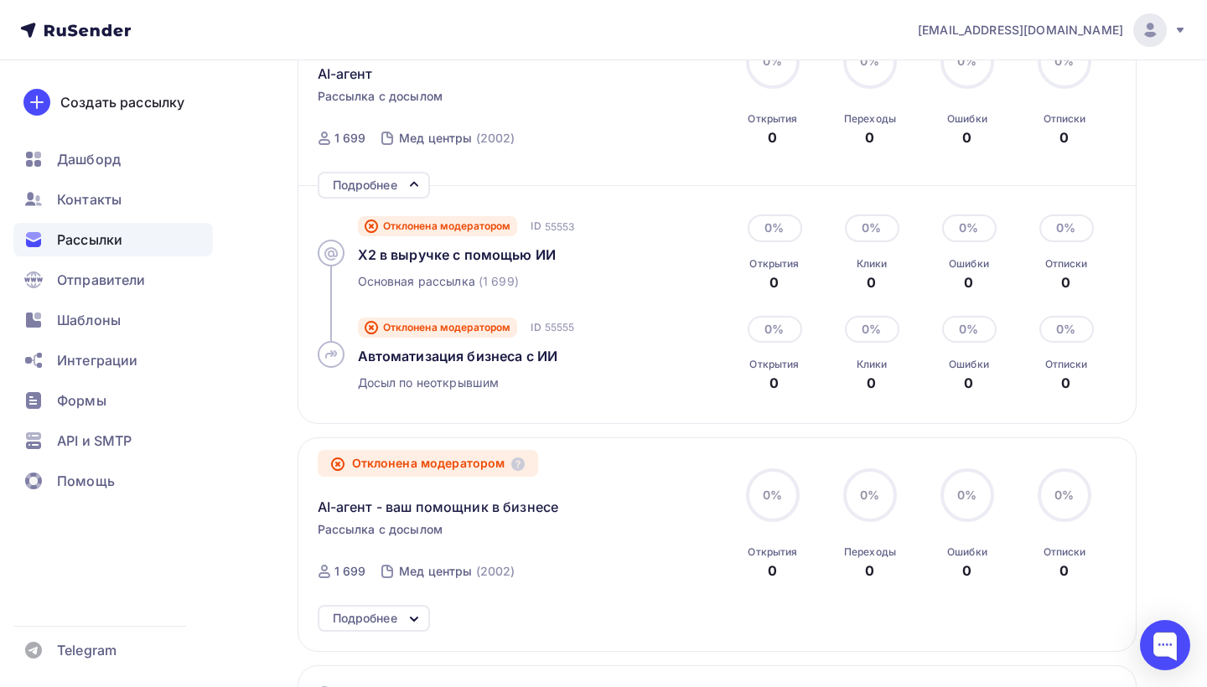
scroll to position [287, 0]
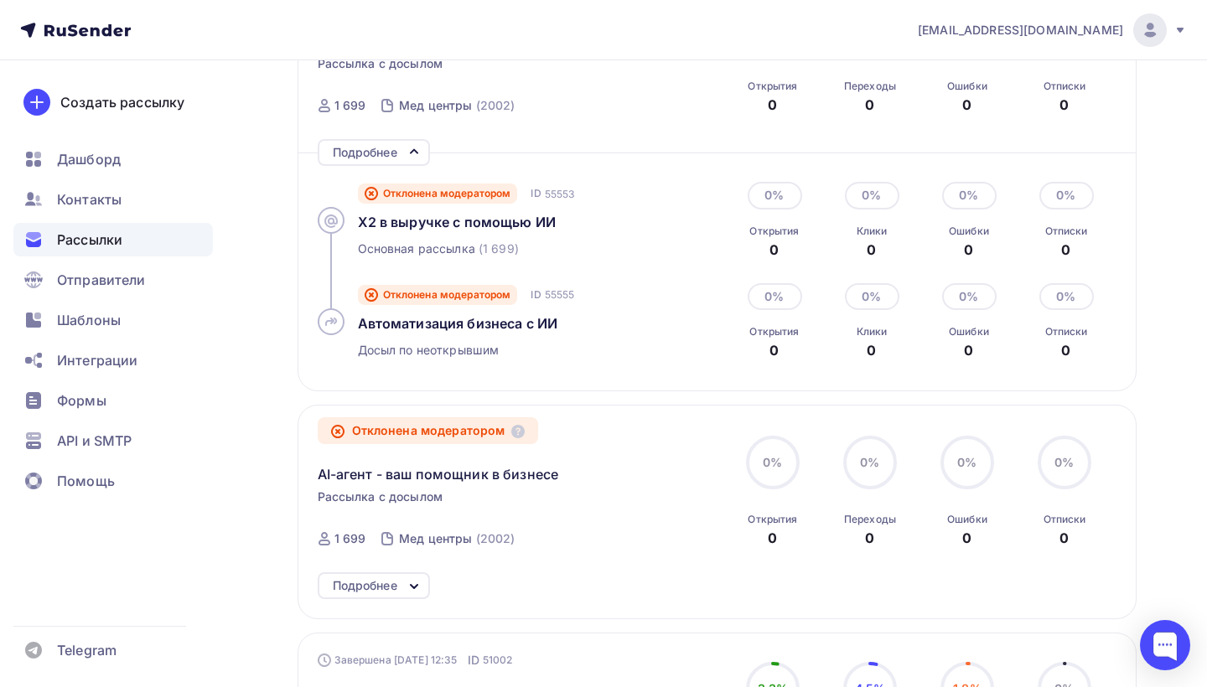
drag, startPoint x: 352, startPoint y: 222, endPoint x: 589, endPoint y: 228, distance: 237.3
click at [589, 228] on div "Отклонена модератором ID 55553 Х2 в выручке с помощью ИИ Основная рассылка (1 6…" at bounding box center [514, 220] width 393 height 101
copy span "Х2 в выручке с помощью ИИ"
click at [443, 220] on span "Х2 в выручке с помощью ИИ" at bounding box center [457, 222] width 199 height 17
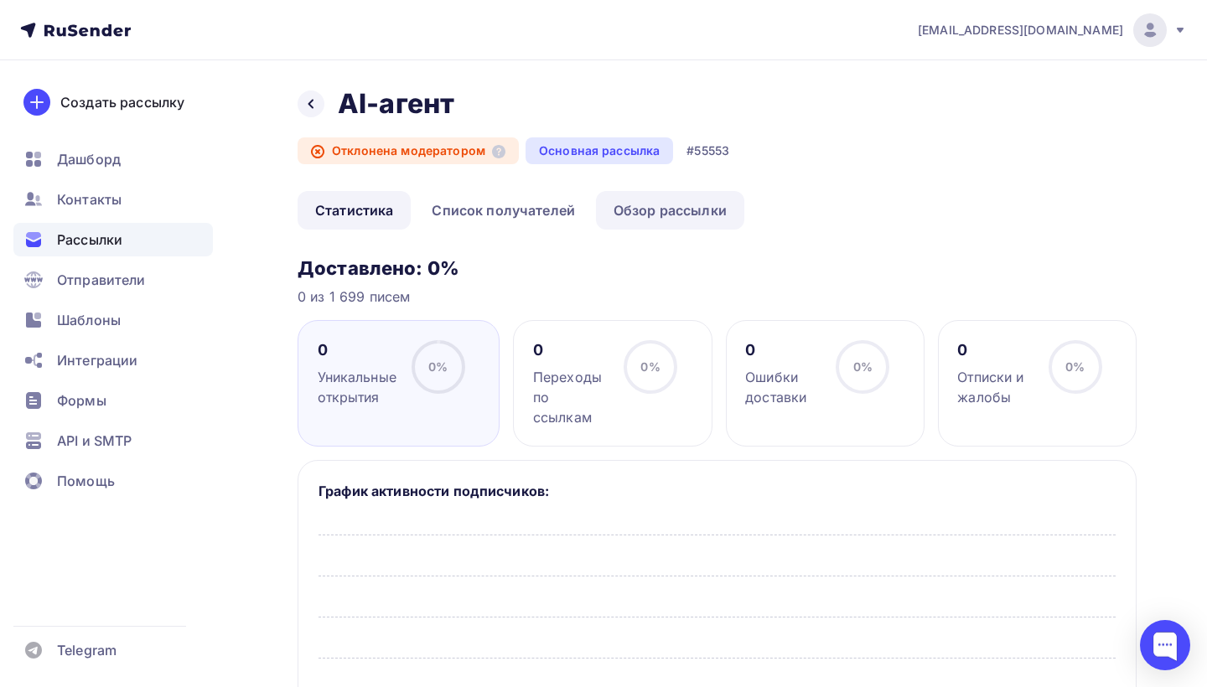
click at [681, 218] on link "Обзор рассылки" at bounding box center [670, 210] width 148 height 39
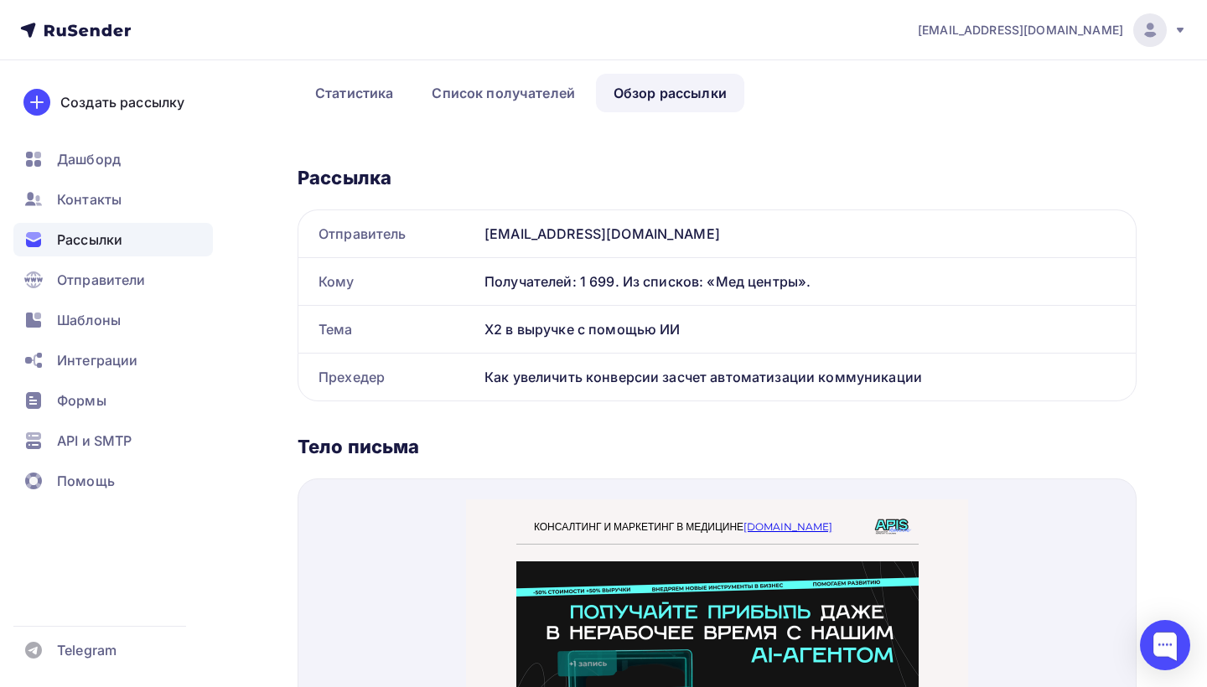
scroll to position [135, 0]
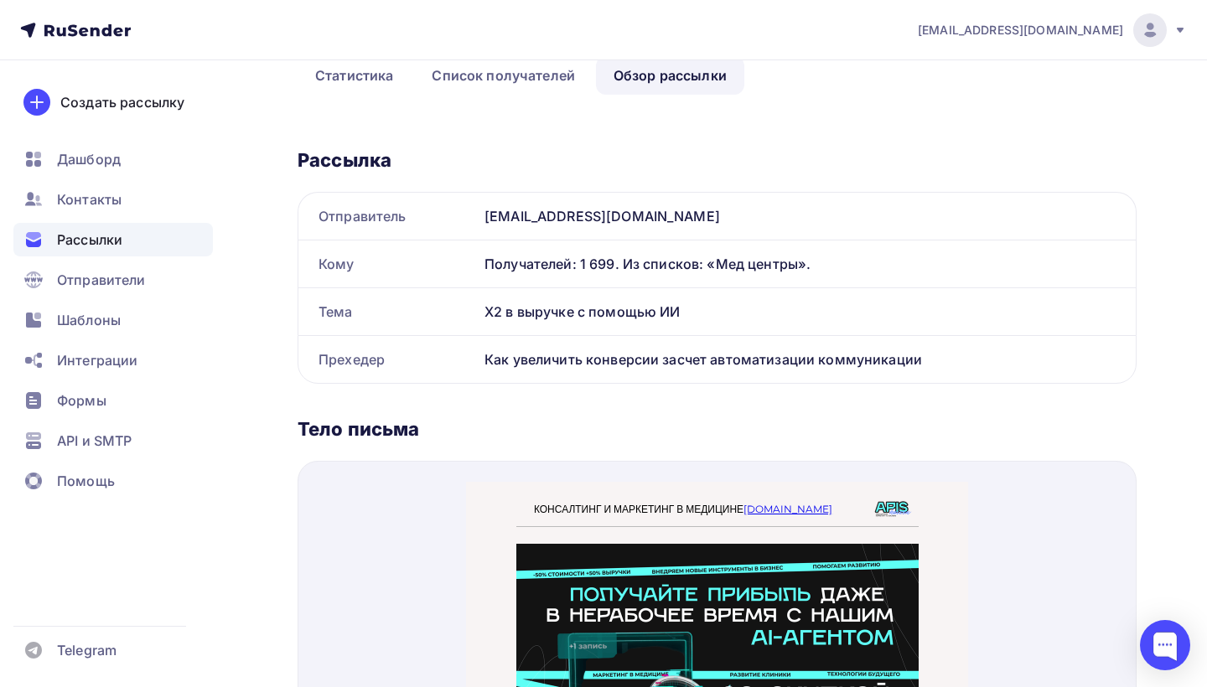
drag, startPoint x: 479, startPoint y: 360, endPoint x: 1105, endPoint y: 369, distance: 625.3
click at [1105, 369] on div "Как увеличить конверсии засчет автоматизации коммуникации" at bounding box center [807, 359] width 658 height 47
copy div "Как увеличить конверсии засчет автоматизации коммуникации"
drag, startPoint x: 480, startPoint y: 311, endPoint x: 823, endPoint y: 309, distance: 342.8
click at [823, 309] on div "Х2 в выручке с помощью ИИ" at bounding box center [807, 311] width 658 height 47
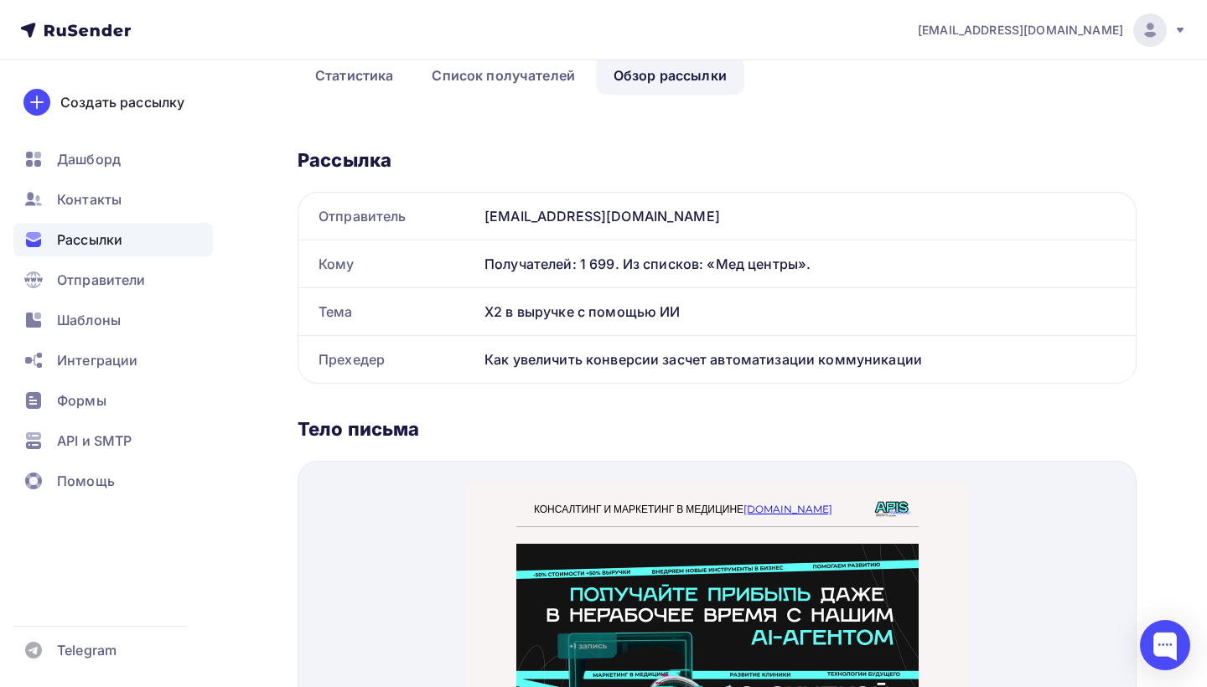
copy div "Х2 в выручке с помощью ИИ"
drag, startPoint x: 482, startPoint y: 356, endPoint x: 1033, endPoint y: 376, distance: 551.1
click at [1033, 377] on div "Как увеличить конверсии засчет автоматизации коммуникации" at bounding box center [807, 359] width 658 height 47
copy div "Как увеличить конверсии засчет автоматизации коммуникации"
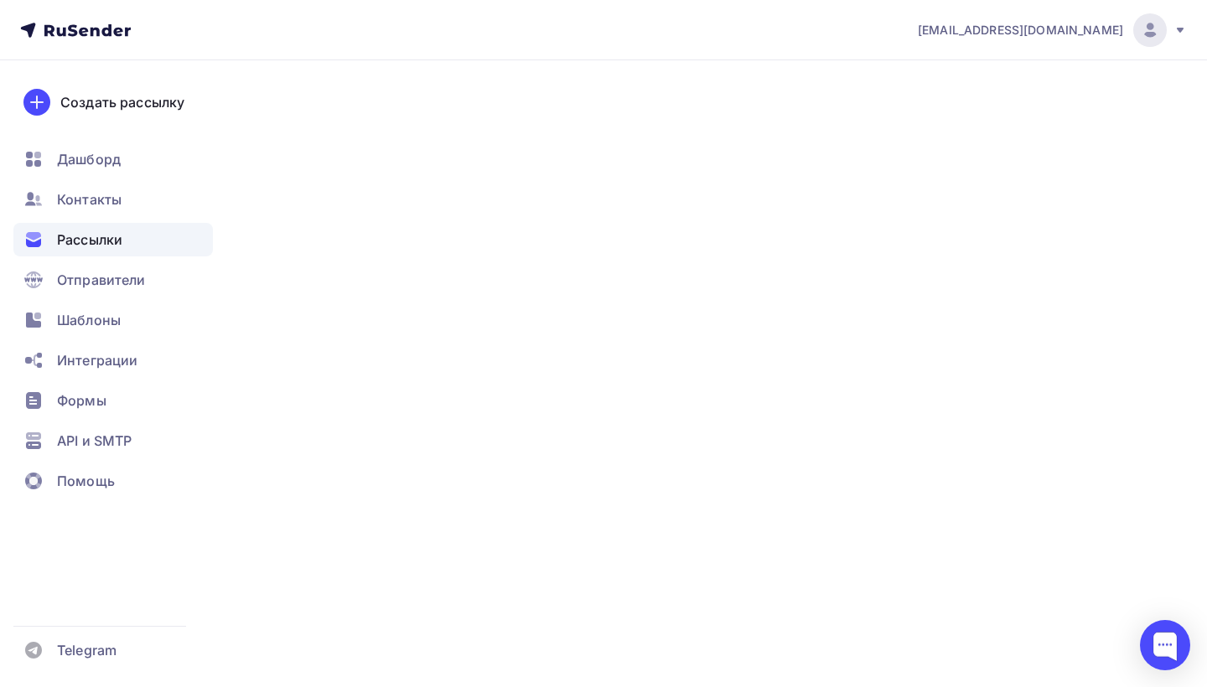
scroll to position [66, 0]
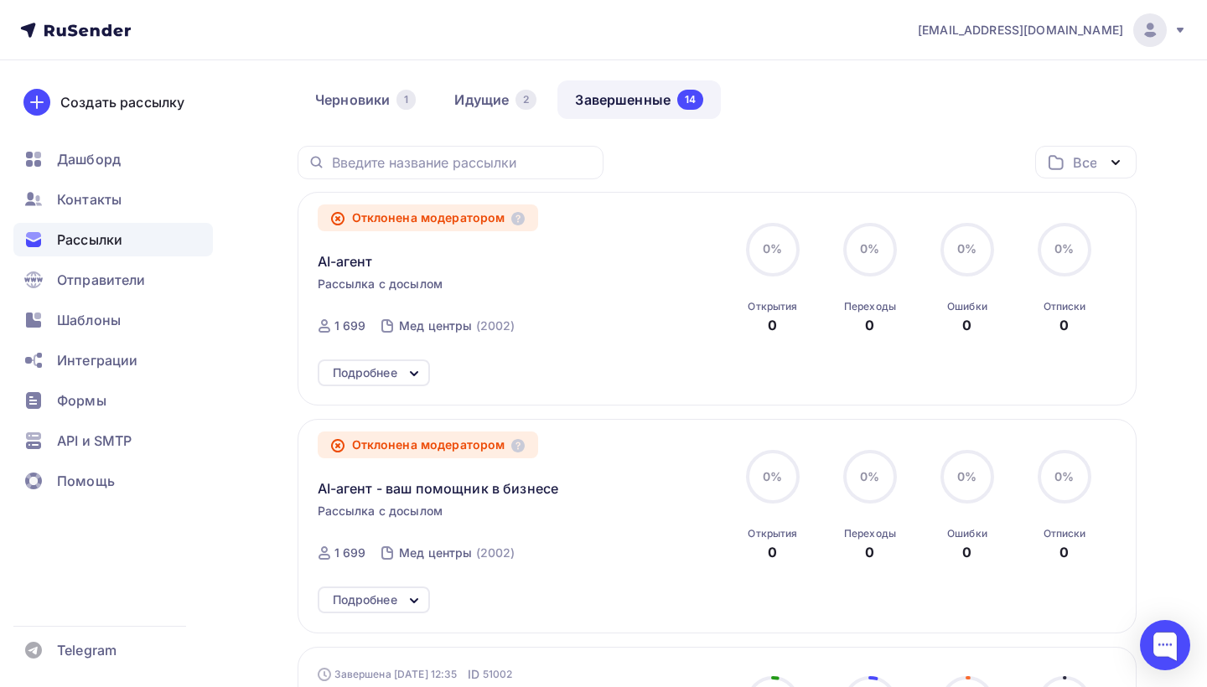
click at [383, 376] on div "Подробнее" at bounding box center [365, 373] width 65 height 20
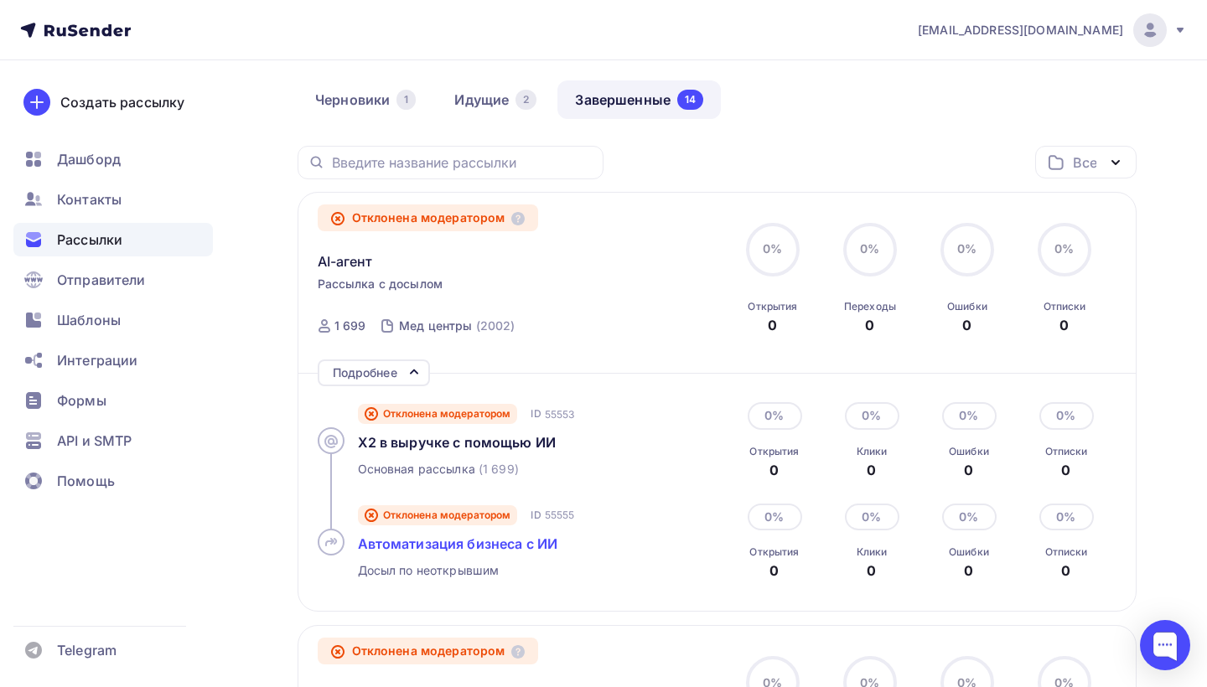
click at [548, 545] on span "Автоматизация бизнеса с ИИ" at bounding box center [458, 544] width 200 height 17
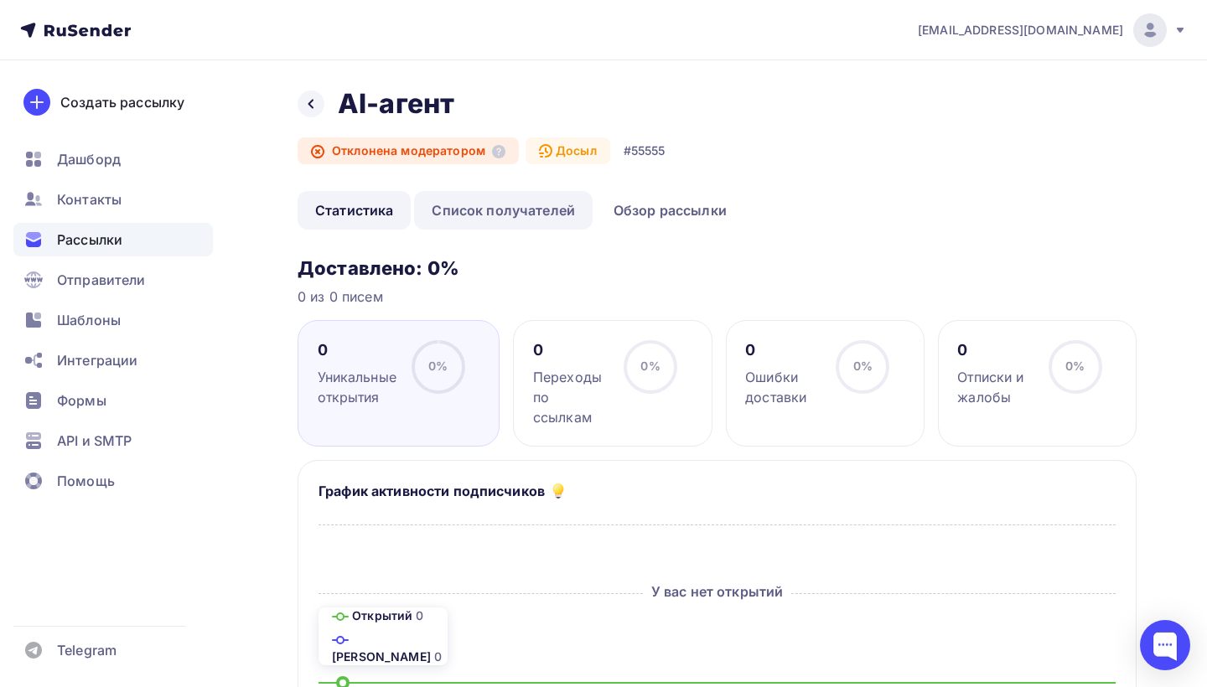
click at [531, 220] on link "Список получателей" at bounding box center [503, 210] width 179 height 39
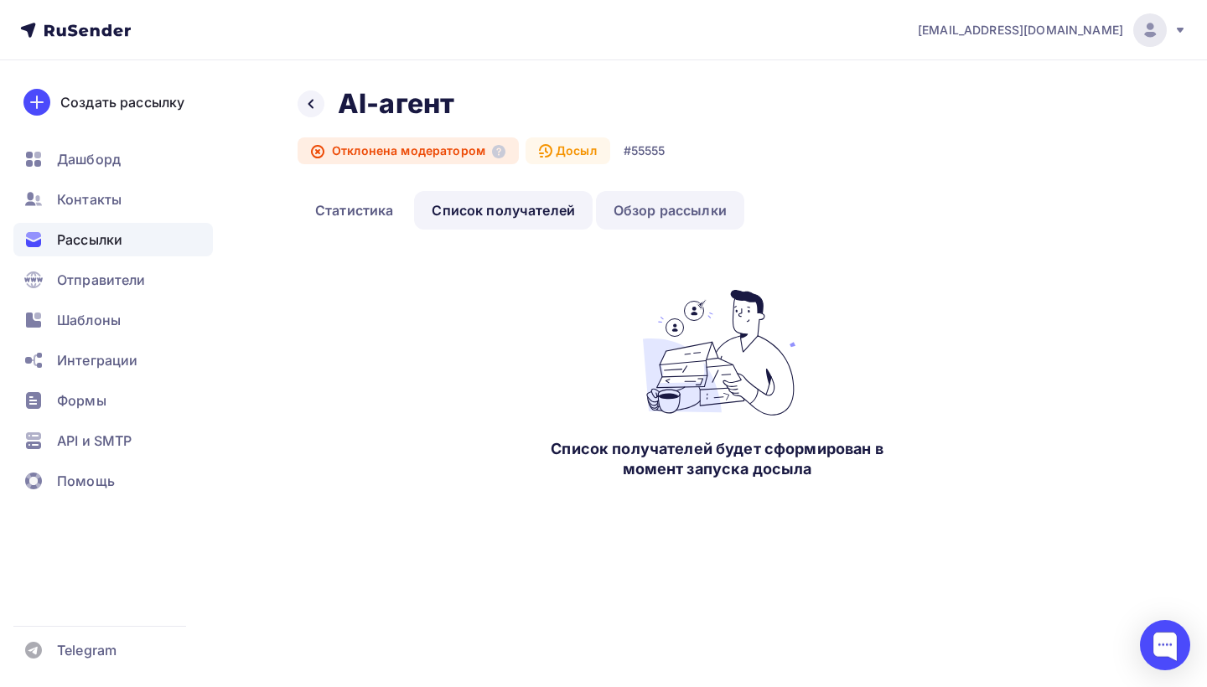
click at [639, 215] on link "Обзор рассылки" at bounding box center [670, 210] width 148 height 39
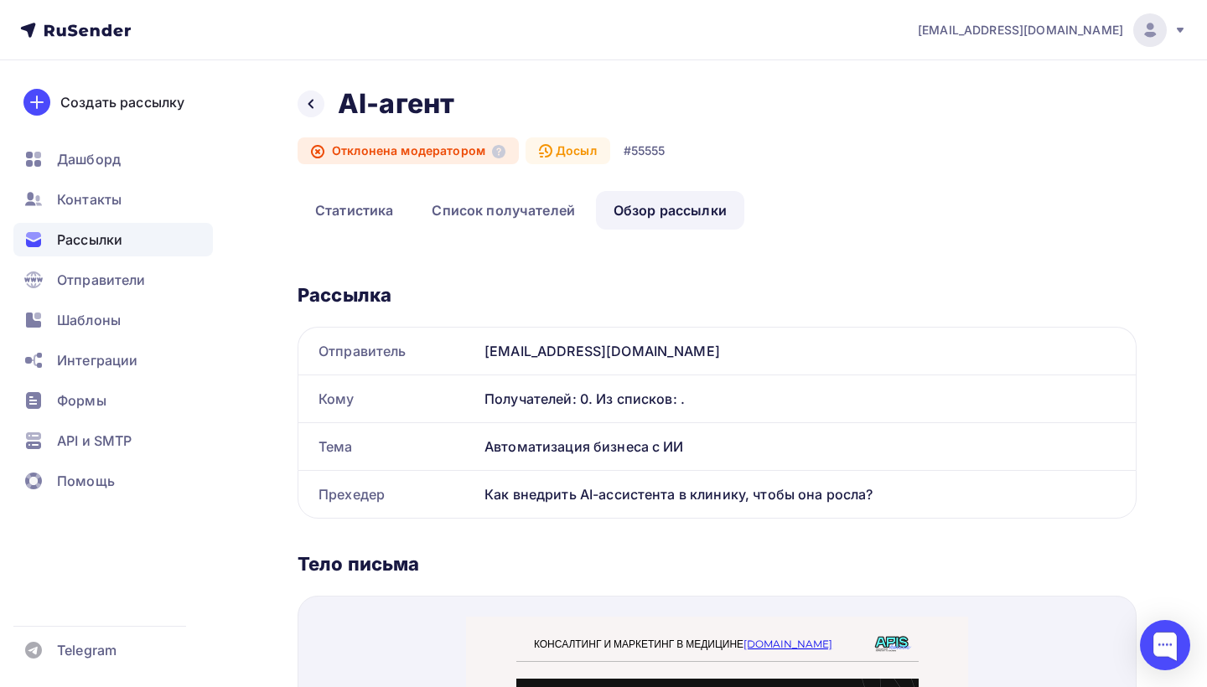
drag, startPoint x: 479, startPoint y: 494, endPoint x: 1039, endPoint y: 507, distance: 560.9
click at [1039, 507] on div "Как внедрить AI-ассистента в клинику, чтобы она росла?" at bounding box center [807, 494] width 658 height 47
copy div "Как внедрить AI-ассистента в клинику, чтобы она росла?"
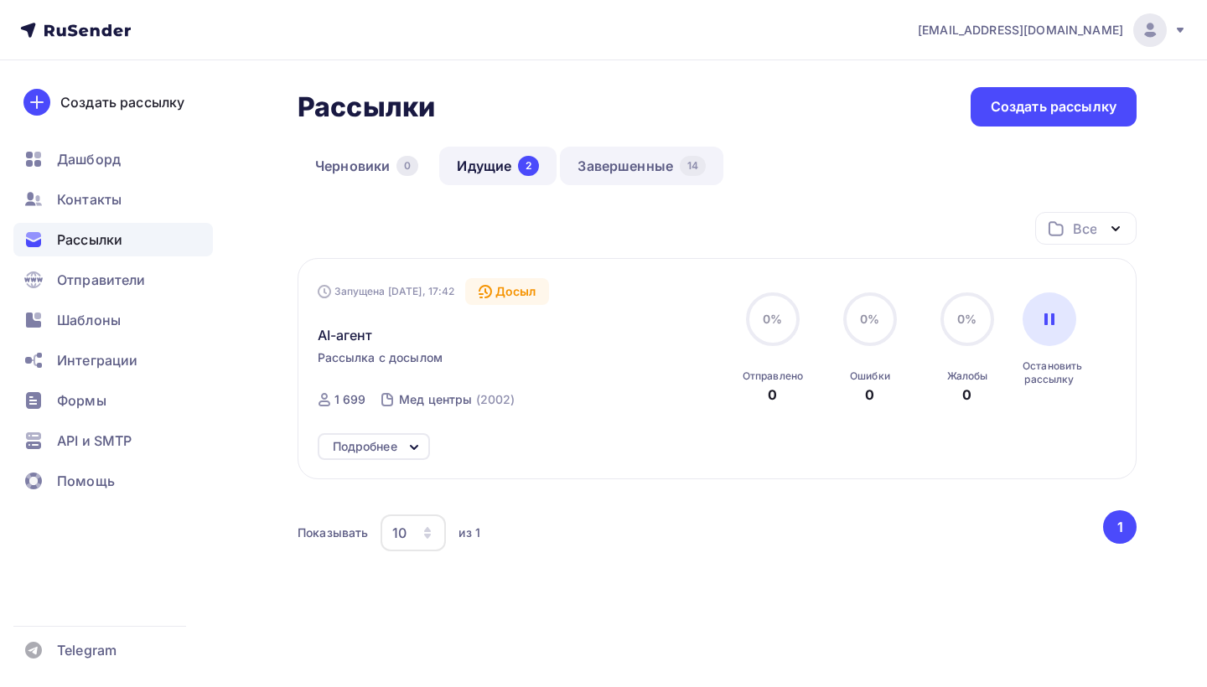
click at [638, 162] on link "Завершенные 14" at bounding box center [641, 166] width 163 height 39
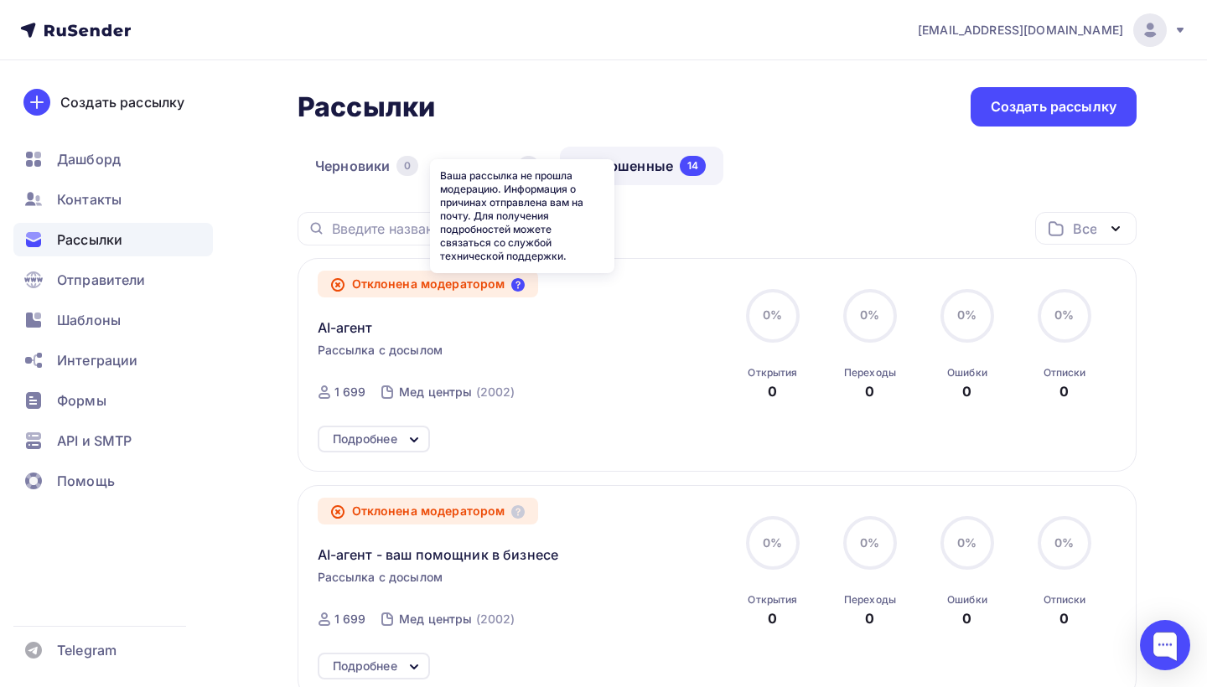
click at [525, 286] on icon at bounding box center [517, 284] width 13 height 13
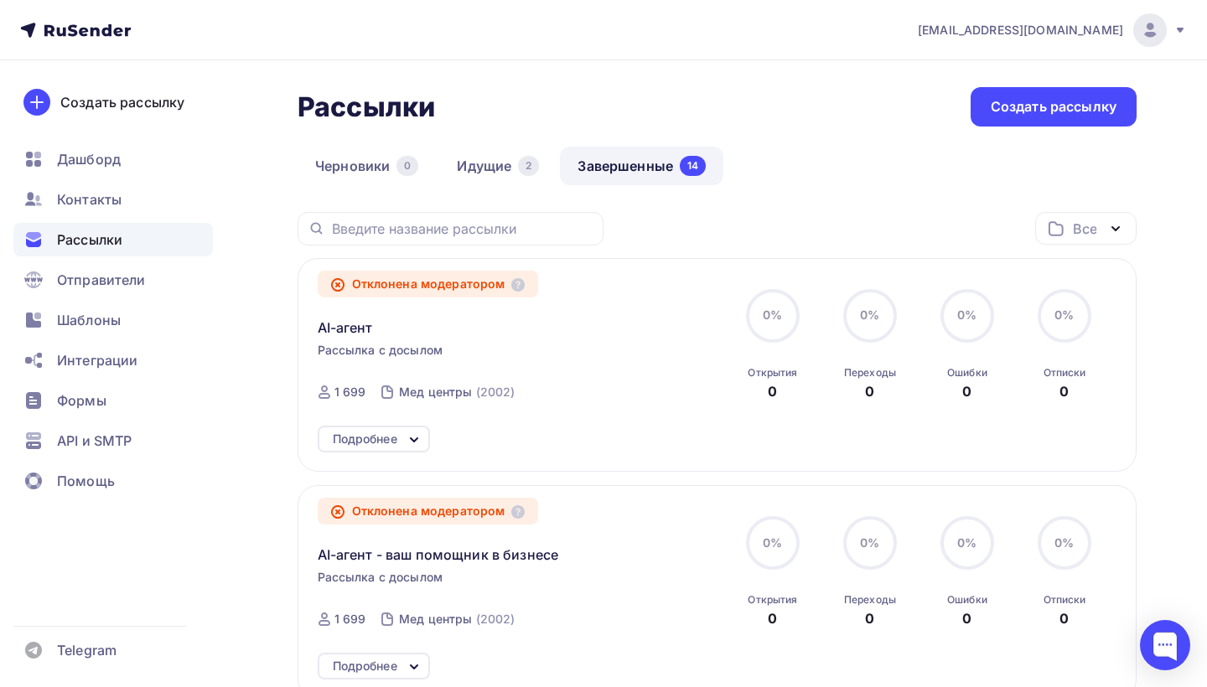
click at [387, 448] on div "Подробнее" at bounding box center [365, 439] width 65 height 20
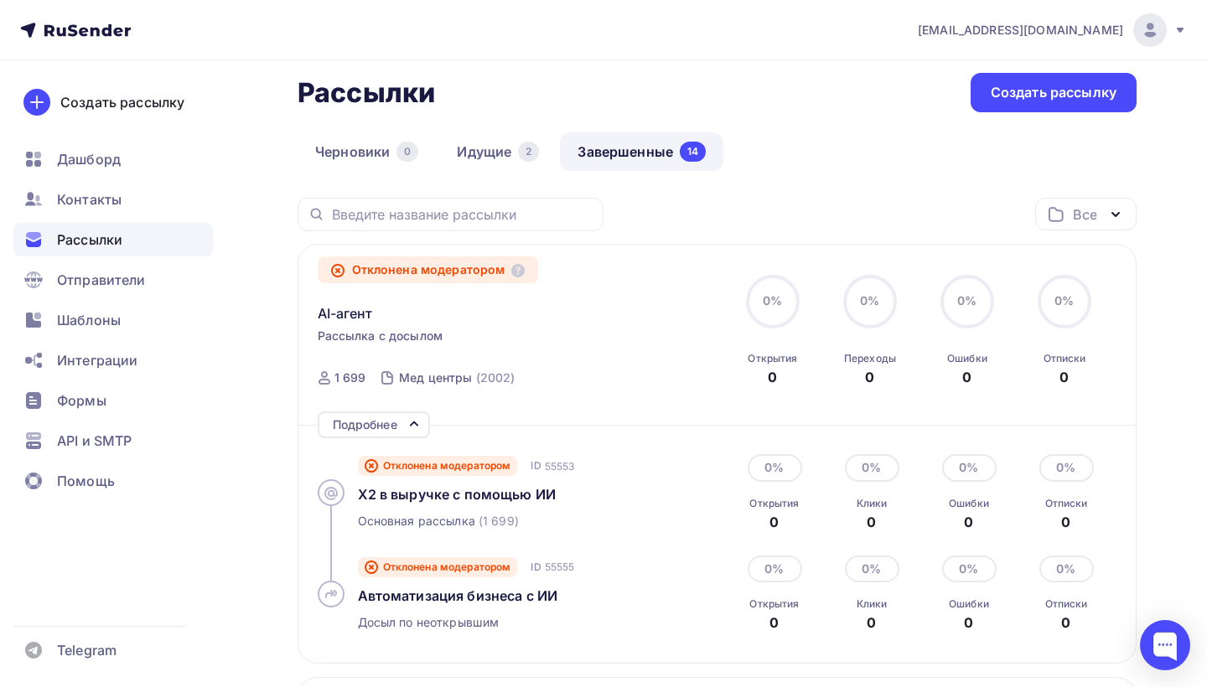
scroll to position [122, 0]
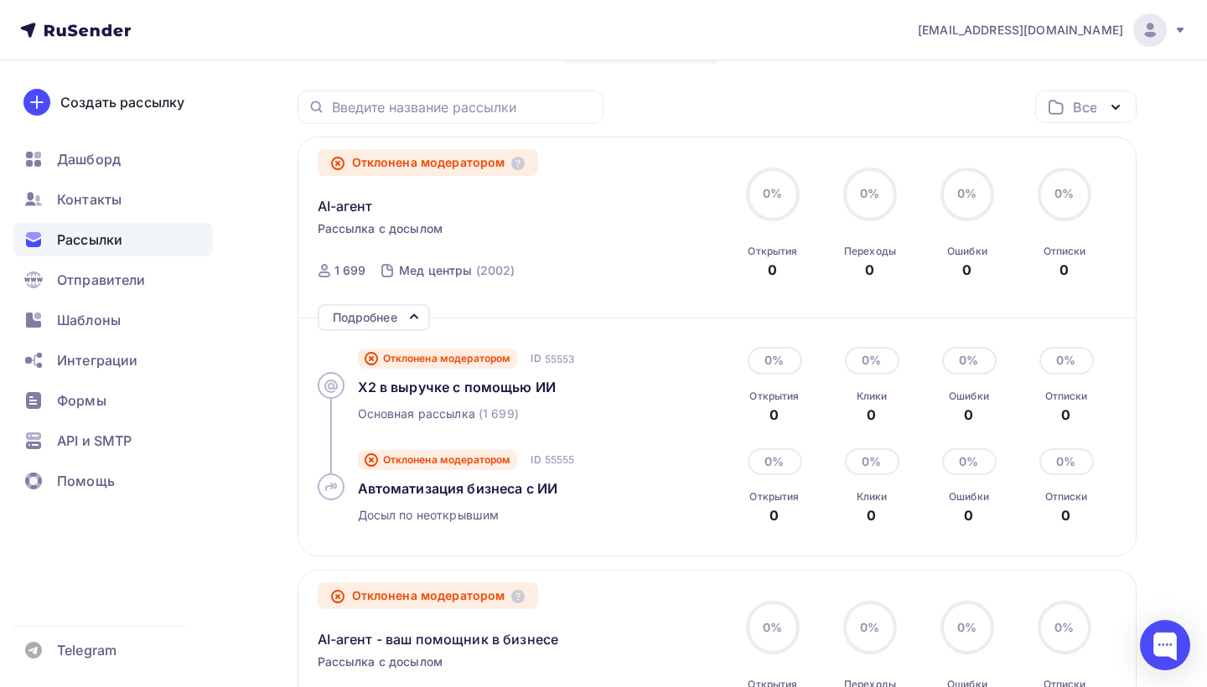
drag, startPoint x: 344, startPoint y: 200, endPoint x: 415, endPoint y: 301, distance: 122.8
click at [344, 200] on span "AI-агент" at bounding box center [345, 206] width 55 height 20
click at [536, 163] on div "Отклонена модератором" at bounding box center [428, 162] width 221 height 27
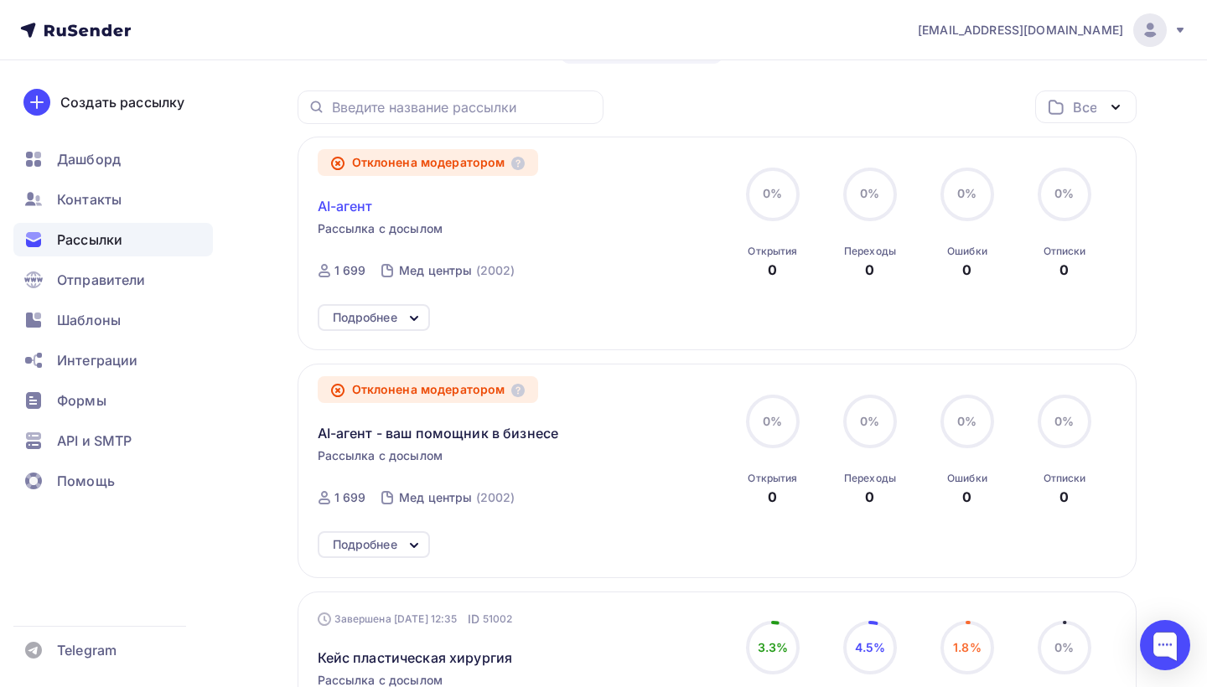
click at [344, 205] on span "AI-агент" at bounding box center [345, 206] width 55 height 20
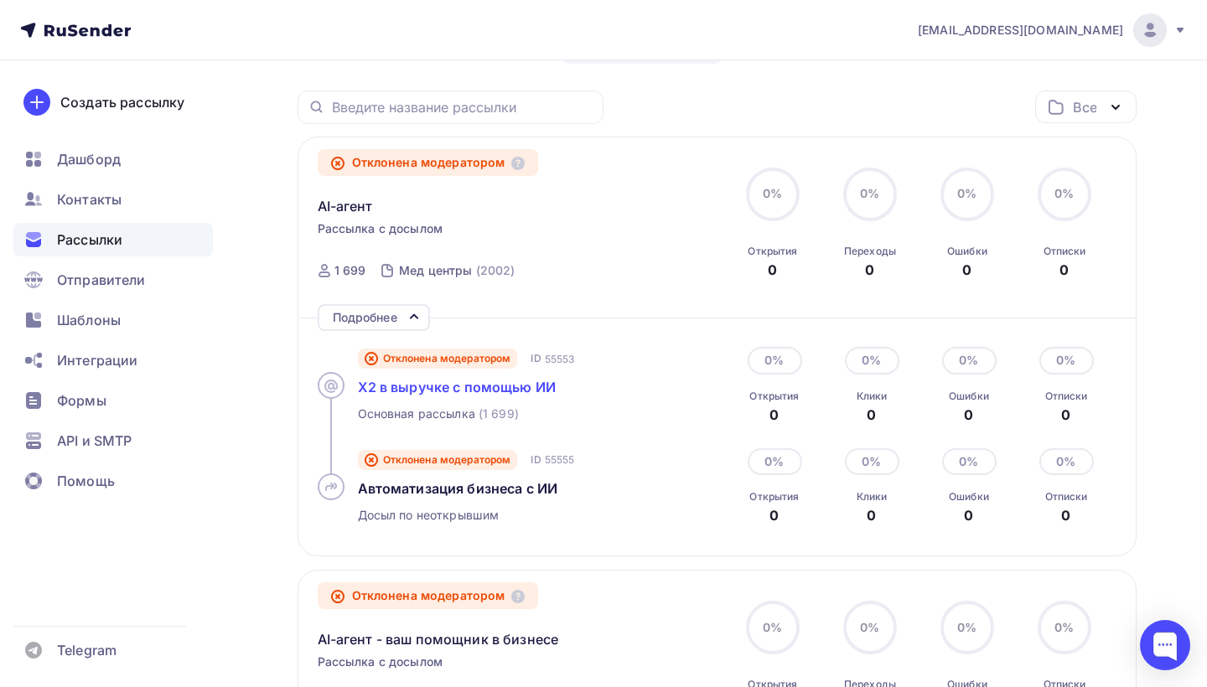
click at [414, 390] on span "Х2 в выручке с помощью ИИ" at bounding box center [457, 387] width 199 height 17
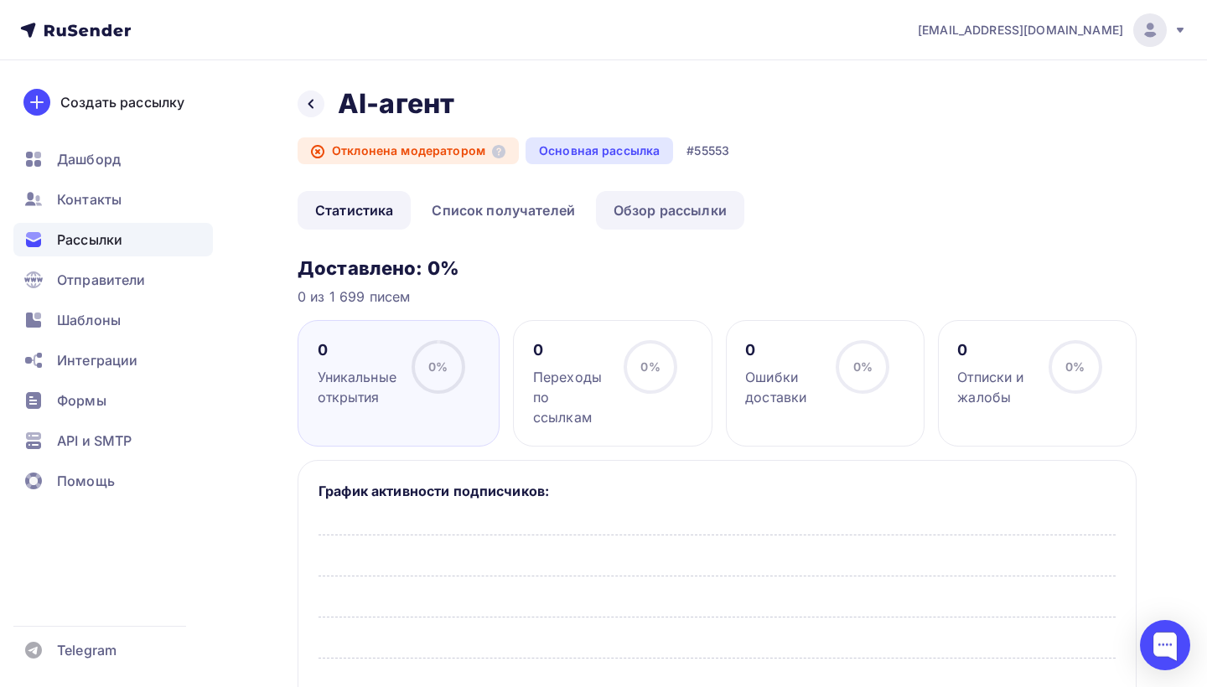
click at [647, 210] on link "Обзор рассылки" at bounding box center [670, 210] width 148 height 39
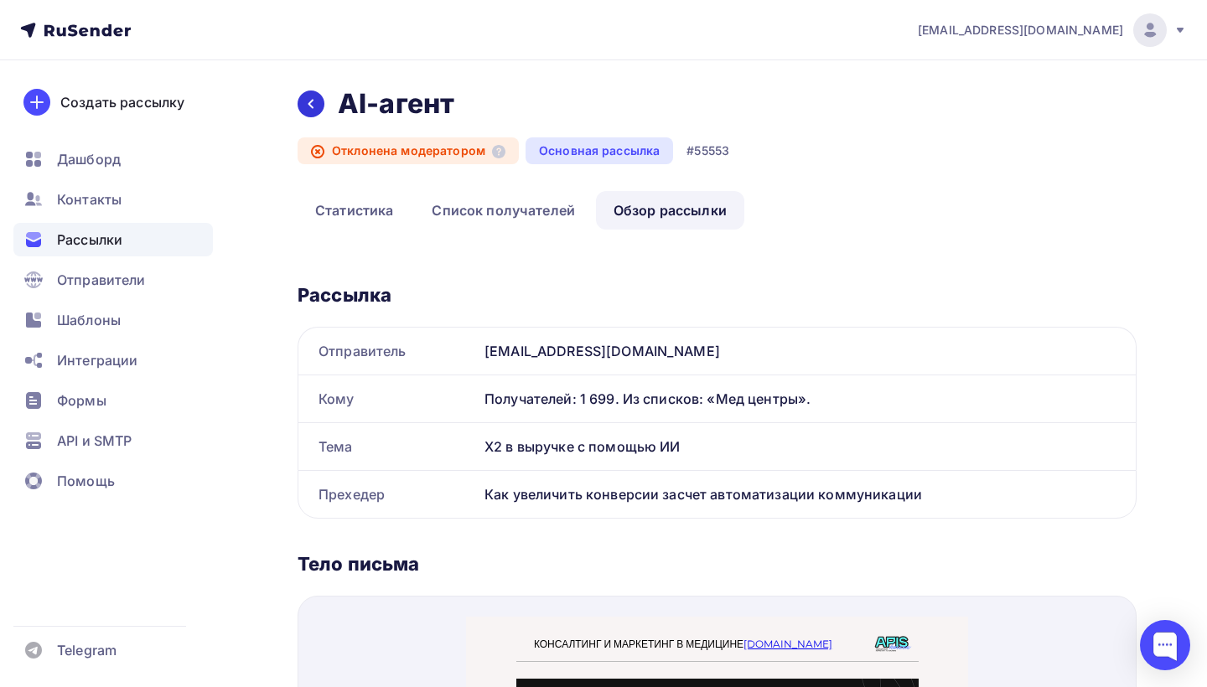
click at [313, 102] on icon at bounding box center [310, 103] width 13 height 13
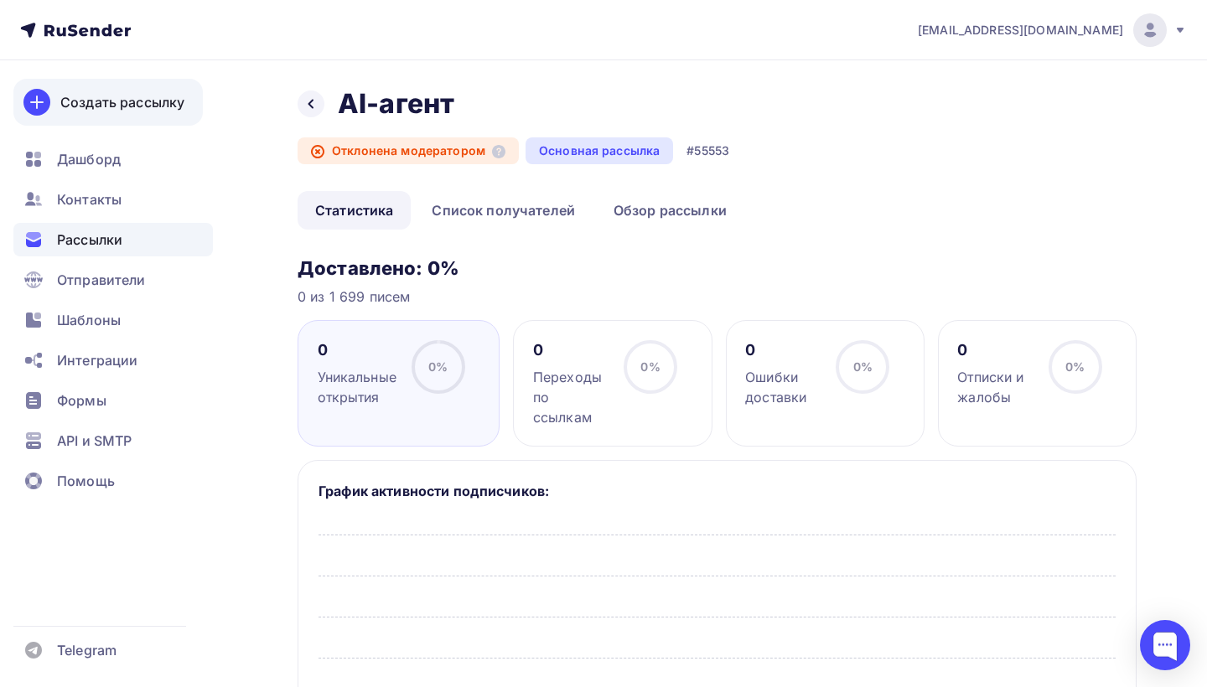
click at [141, 104] on div "Создать рассылку" at bounding box center [122, 102] width 124 height 20
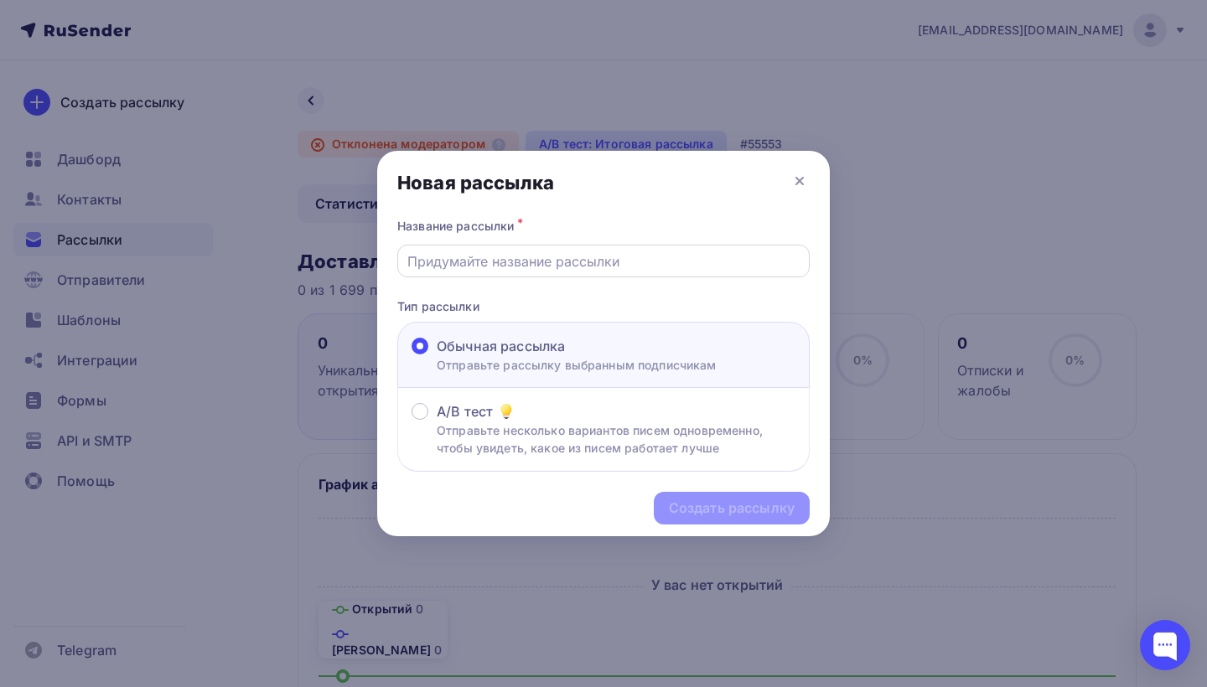
click at [583, 256] on input "text" at bounding box center [603, 261] width 393 height 20
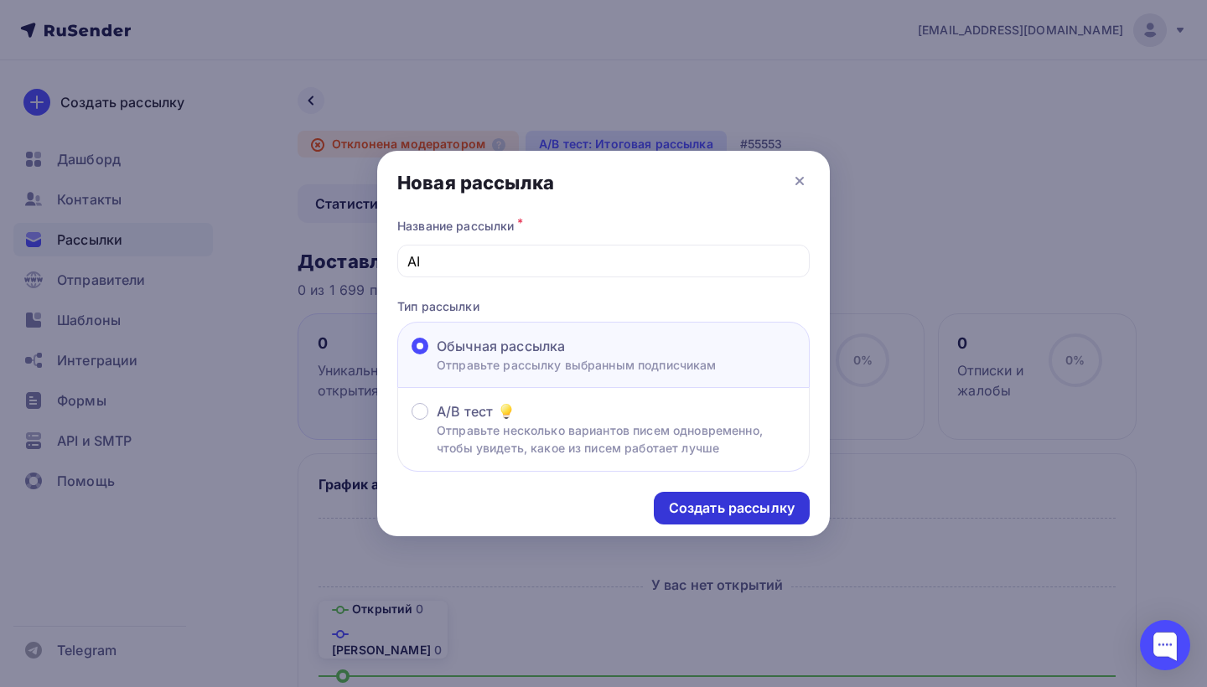
click at [769, 512] on div "Создать рассылку" at bounding box center [732, 508] width 126 height 19
click at [651, 267] on input "AI" at bounding box center [603, 261] width 393 height 20
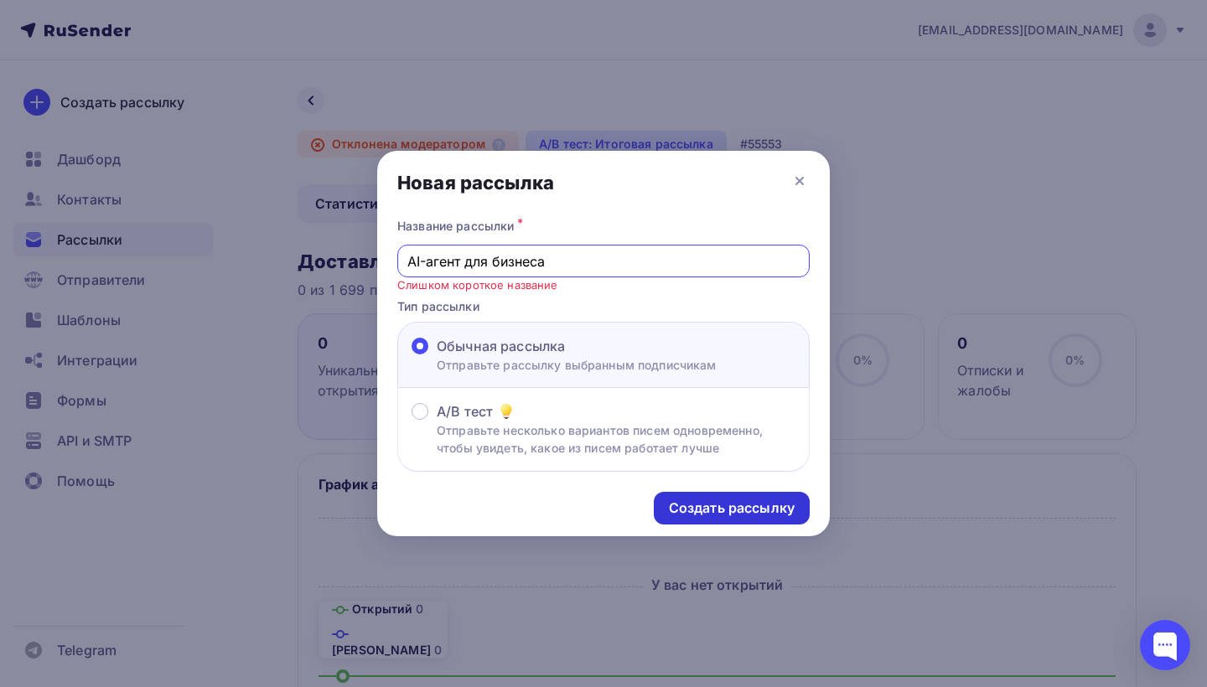
type input "AI-агент для бизнеса"
click at [762, 500] on div "Создать рассылку" at bounding box center [732, 508] width 156 height 33
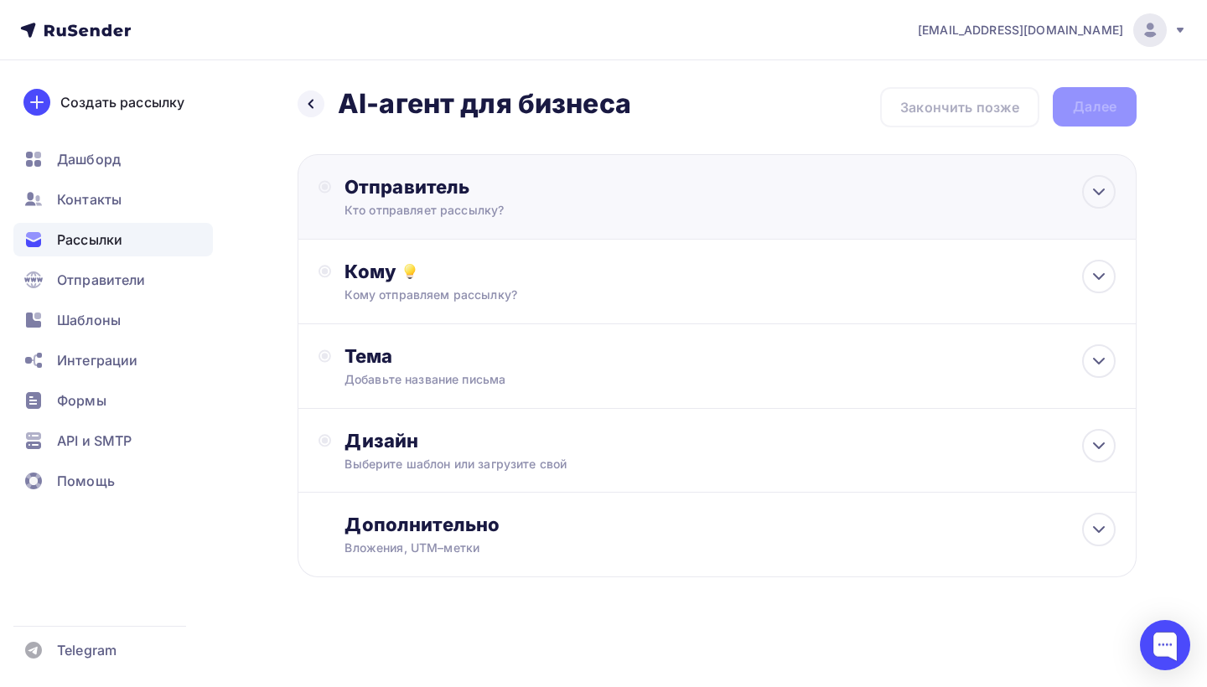
click at [337, 190] on div "Отправитель Кто отправляет рассылку? Email * berlovaapis@gmail.com apis@berlova…" at bounding box center [513, 197] width 389 height 44
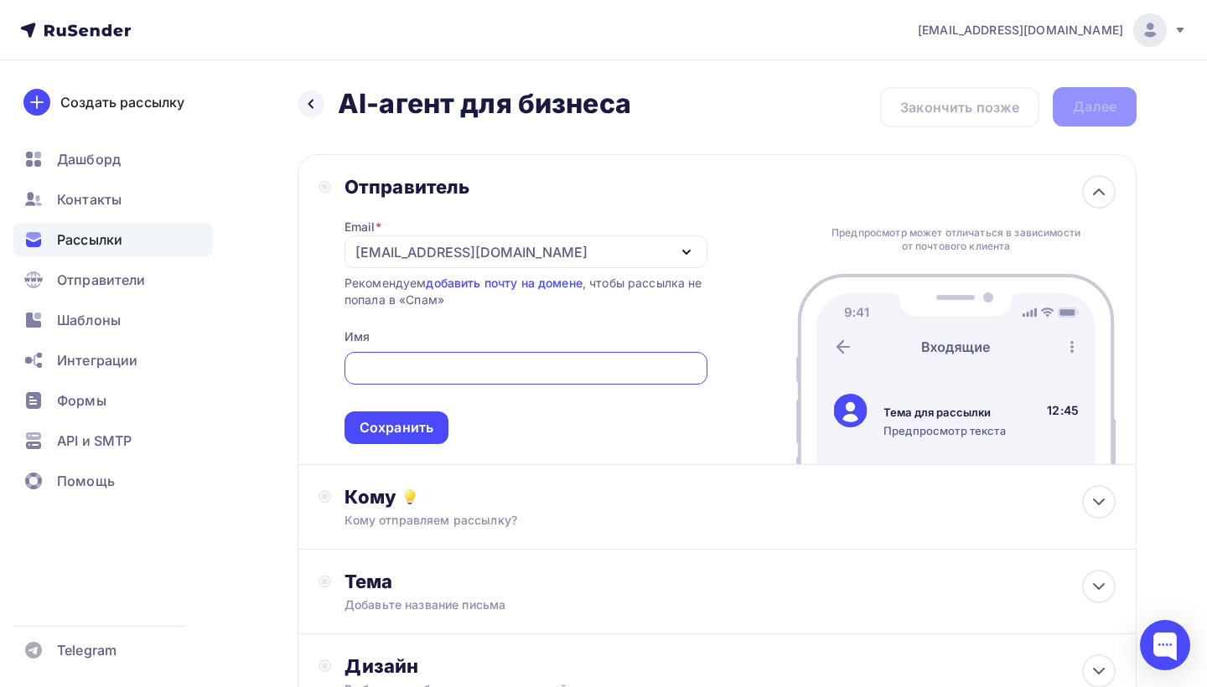
click at [462, 254] on div "[EMAIL_ADDRESS][DOMAIN_NAME]" at bounding box center [471, 252] width 232 height 20
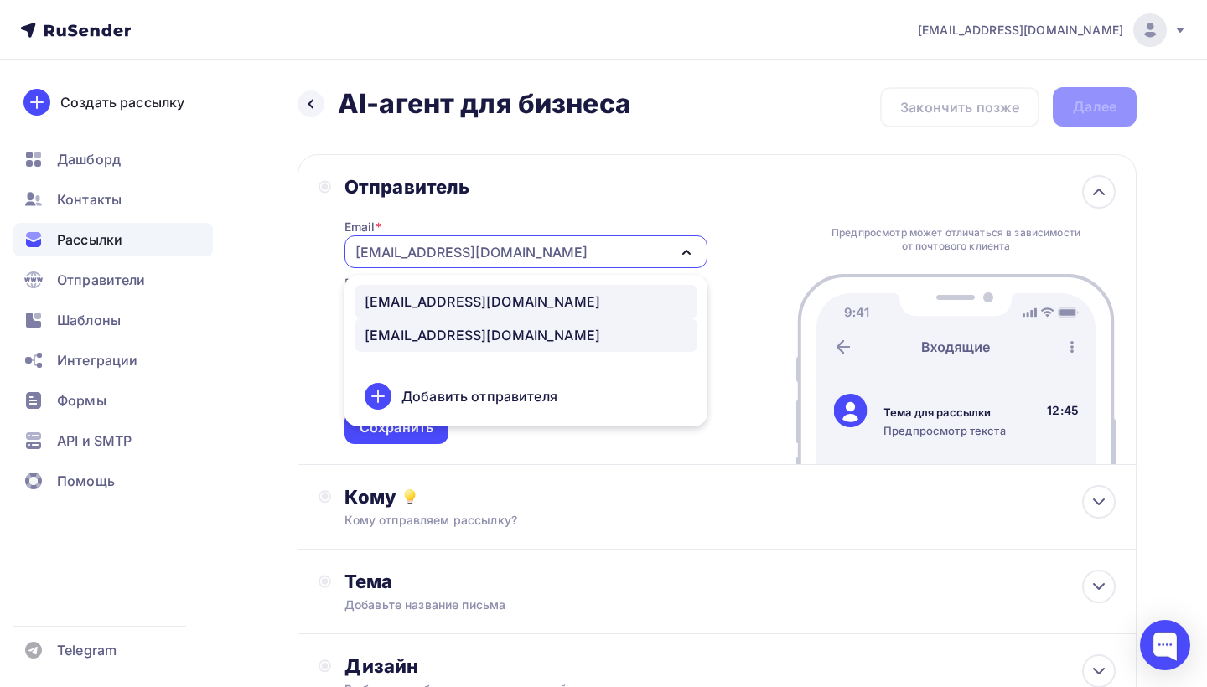
click at [448, 308] on div "[EMAIL_ADDRESS][DOMAIN_NAME]" at bounding box center [483, 302] width 236 height 20
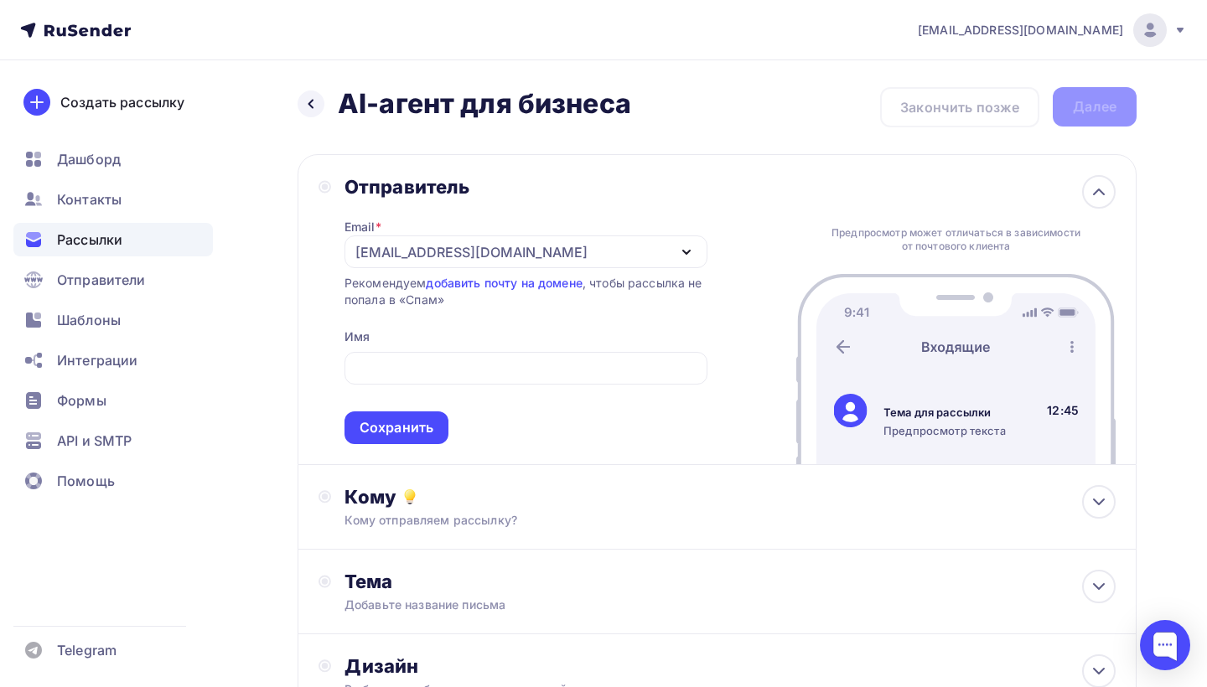
click at [421, 426] on div "Сохранить" at bounding box center [397, 427] width 74 height 19
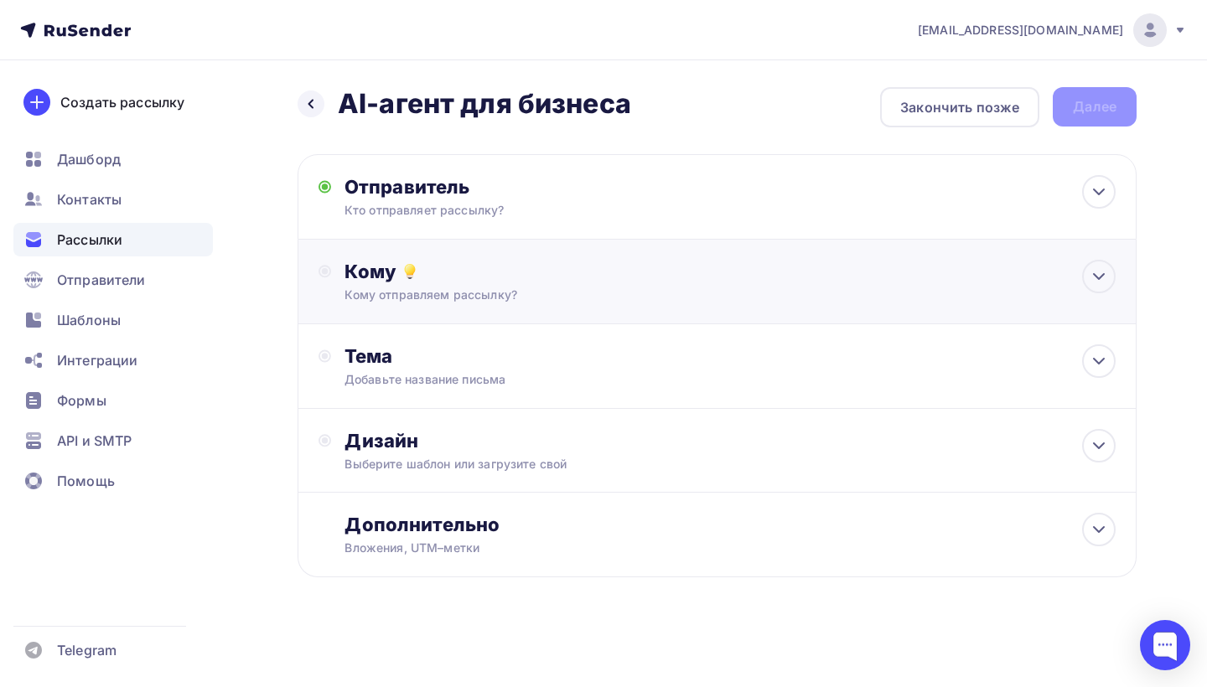
click at [417, 293] on div "Кому отправляем рассылку?" at bounding box center [691, 295] width 694 height 17
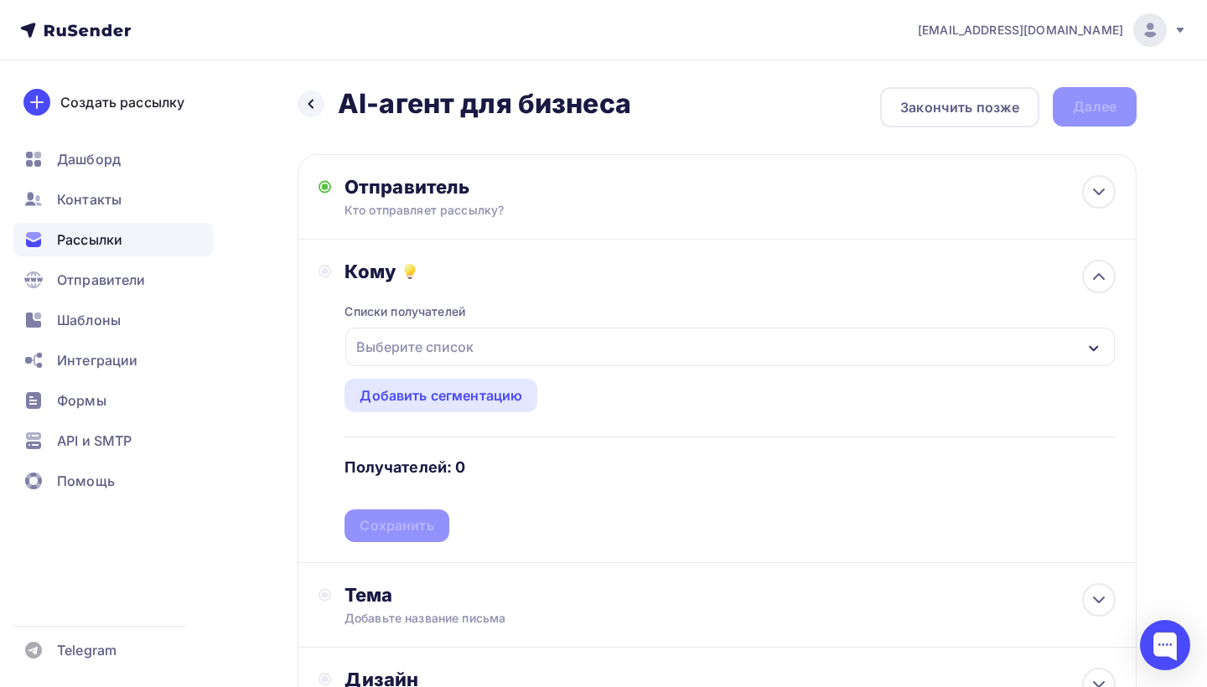
click at [478, 355] on div "Выберите список" at bounding box center [415, 347] width 131 height 30
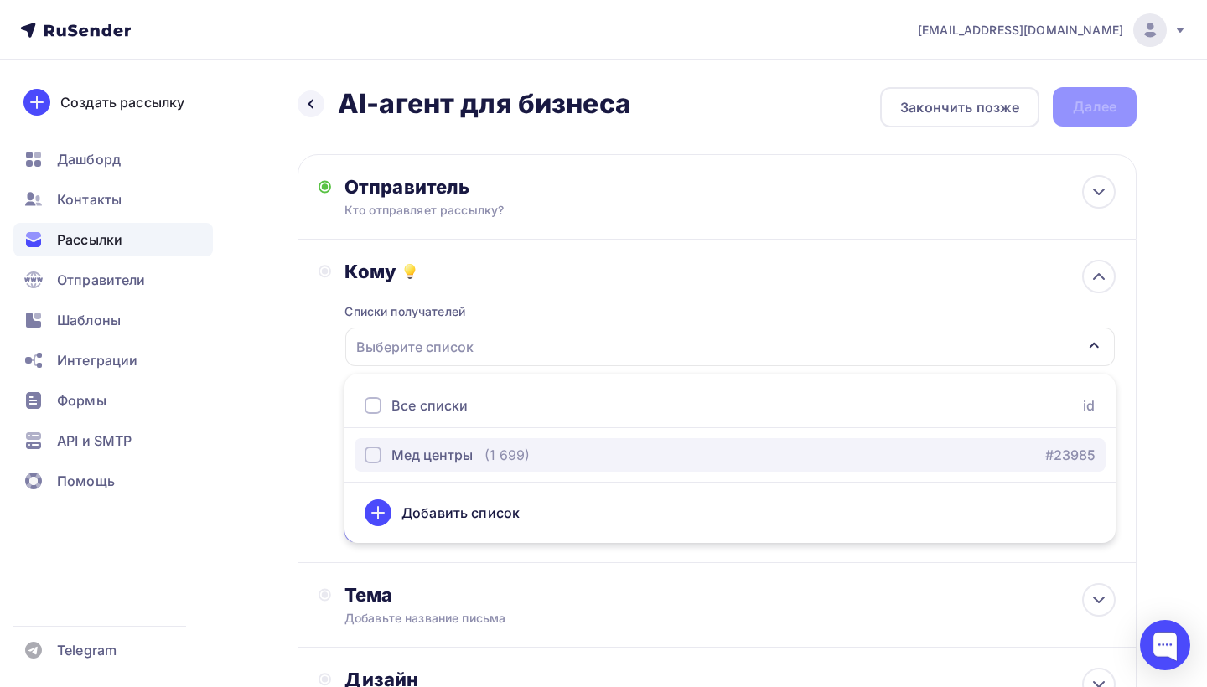
click at [463, 454] on div "Мед центры" at bounding box center [431, 455] width 81 height 20
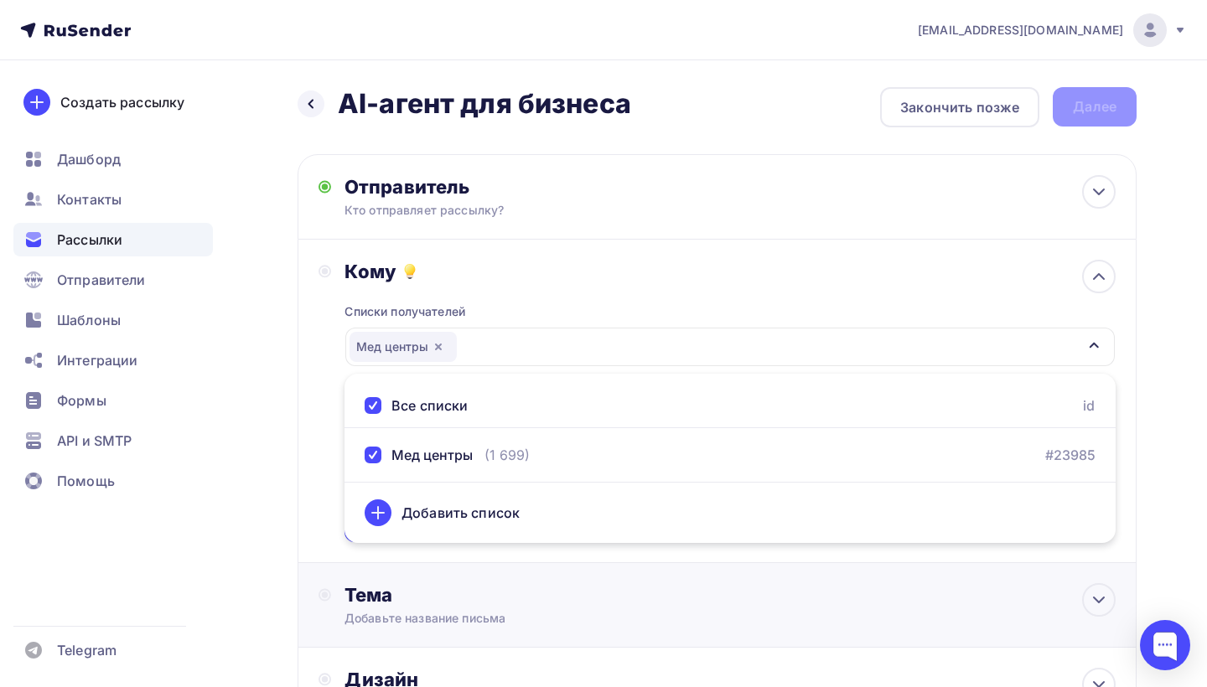
click at [410, 583] on div "Тема Добавьте название письма Тема * Рекомендуем использовать не более 150 симв…" at bounding box center [717, 605] width 839 height 85
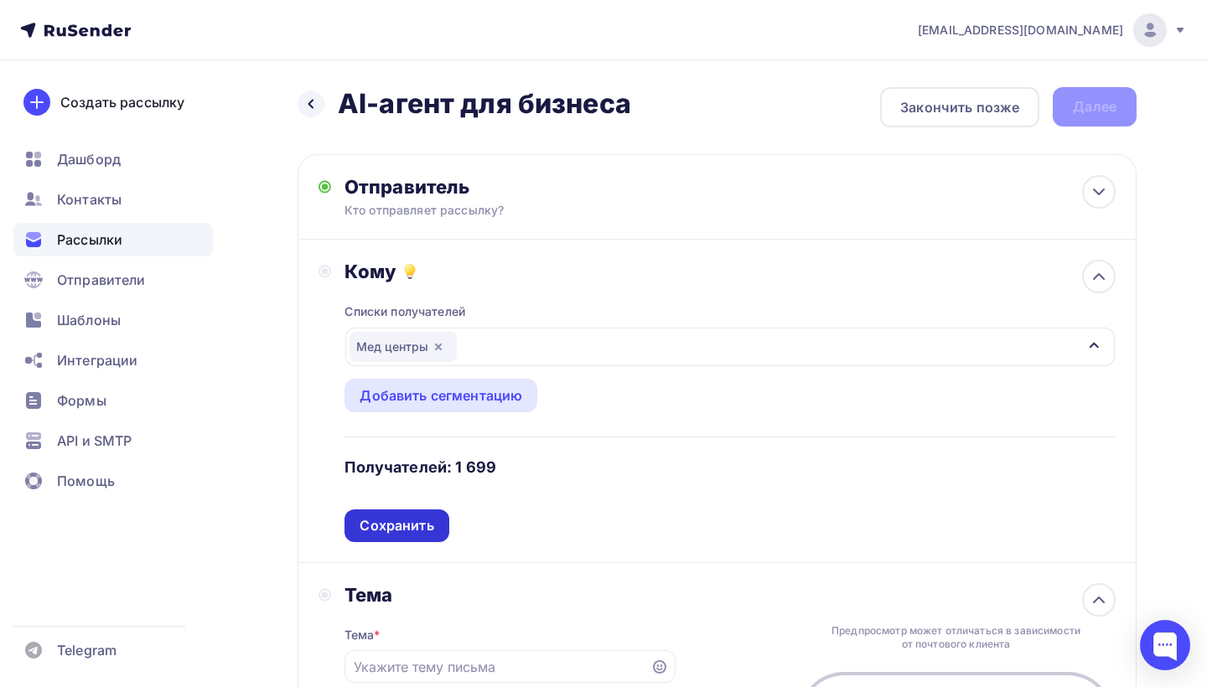
click at [402, 536] on div "Сохранить" at bounding box center [397, 525] width 74 height 19
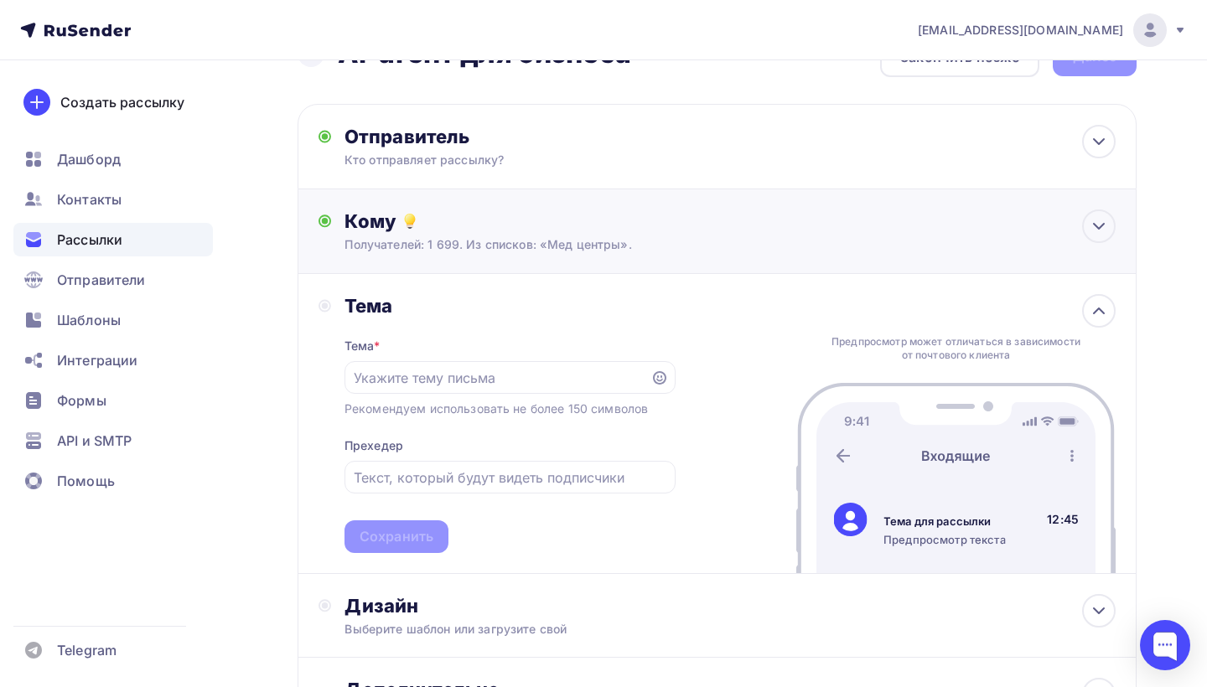
scroll to position [56, 0]
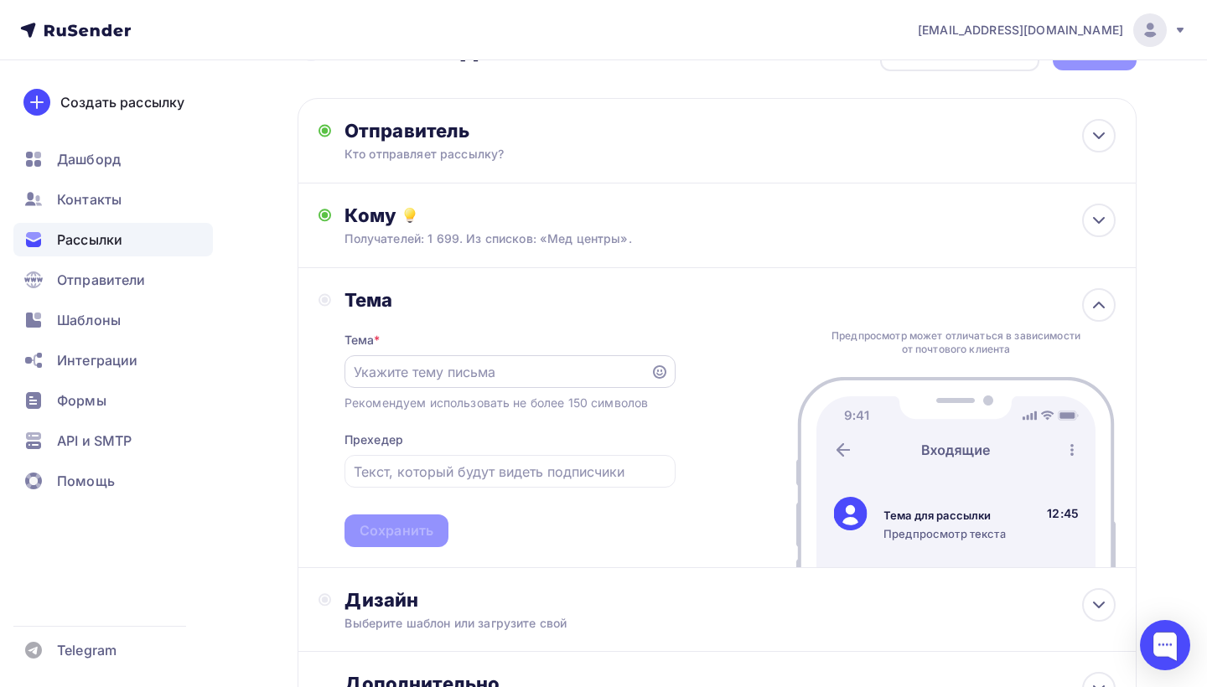
click at [406, 370] on input "text" at bounding box center [497, 372] width 287 height 20
paste input "Х2 в выручке с помощью ИИ"
click at [355, 372] on input "Х2 в выручке с помощью ИИ" at bounding box center [497, 372] width 287 height 20
type input "Сделайте Х2 в выручке с помощью ИИ"
click at [431, 478] on input "text" at bounding box center [510, 472] width 312 height 20
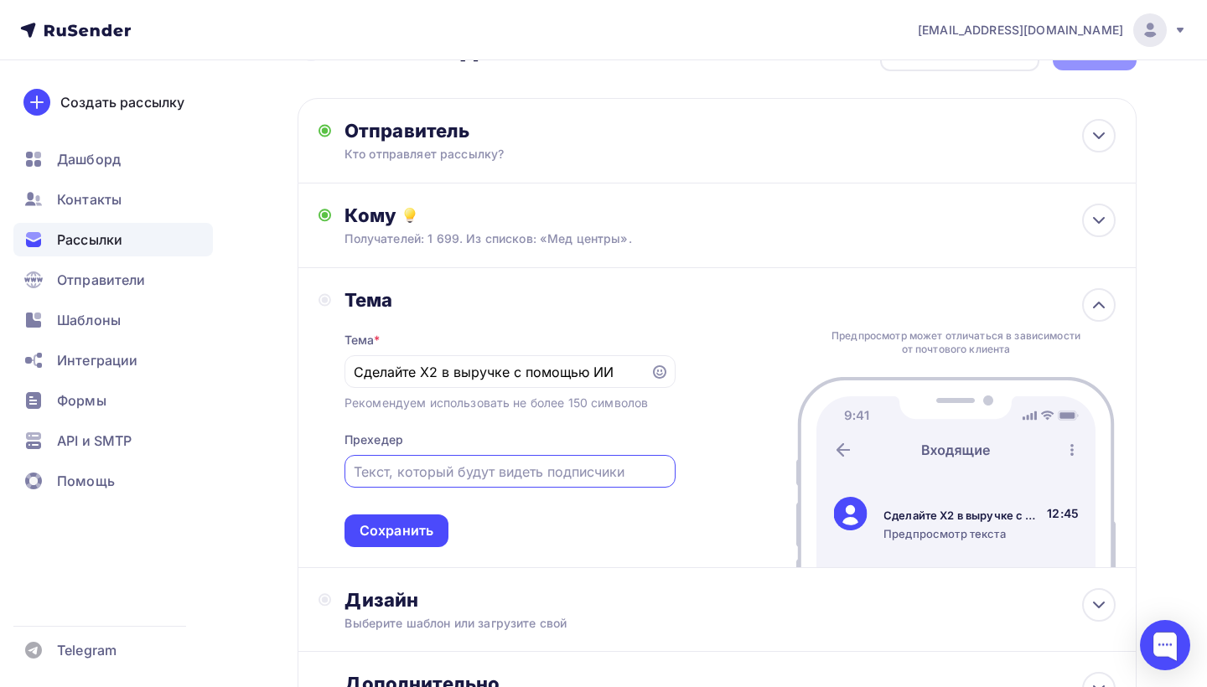
paste input "Как увеличить конверсии засчет автоматизации коммуникации"
type input "Как увеличить конверсии засчет автоматизации коммуникации?"
click at [391, 553] on div "Тема Тема * Сделайте Х2 в выручке с помощью ИИ Рекомендуем использовать не боле…" at bounding box center [717, 418] width 839 height 300
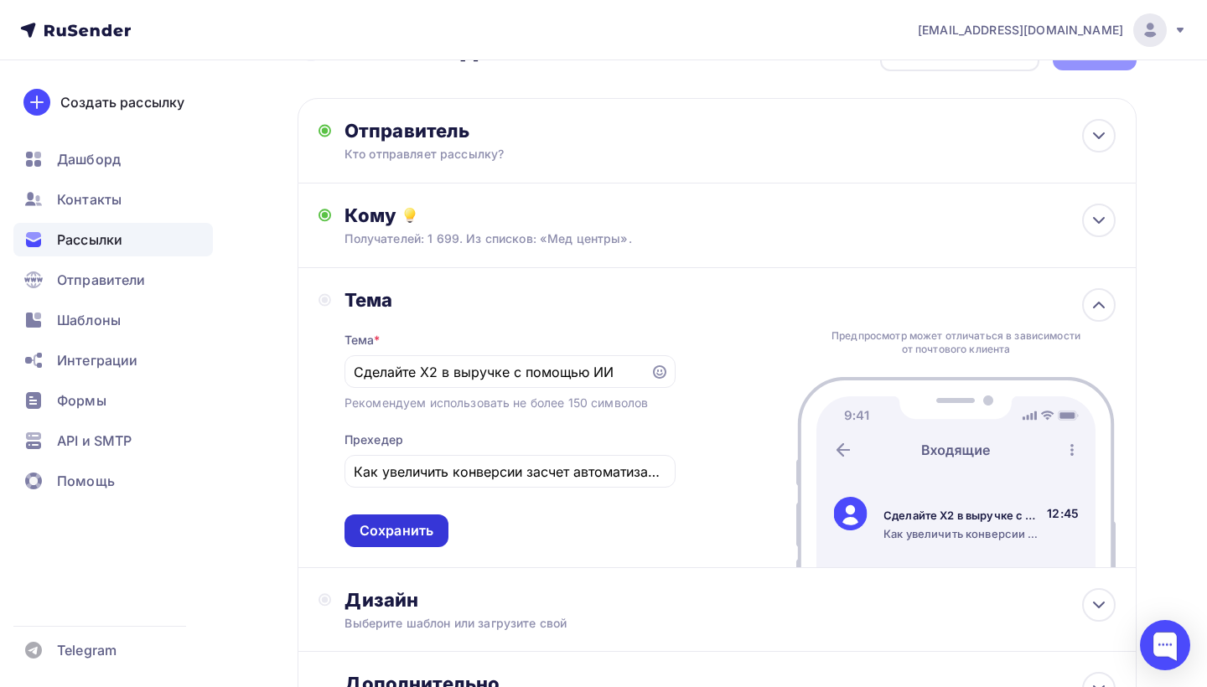
click at [402, 526] on div "Сохранить" at bounding box center [397, 530] width 74 height 19
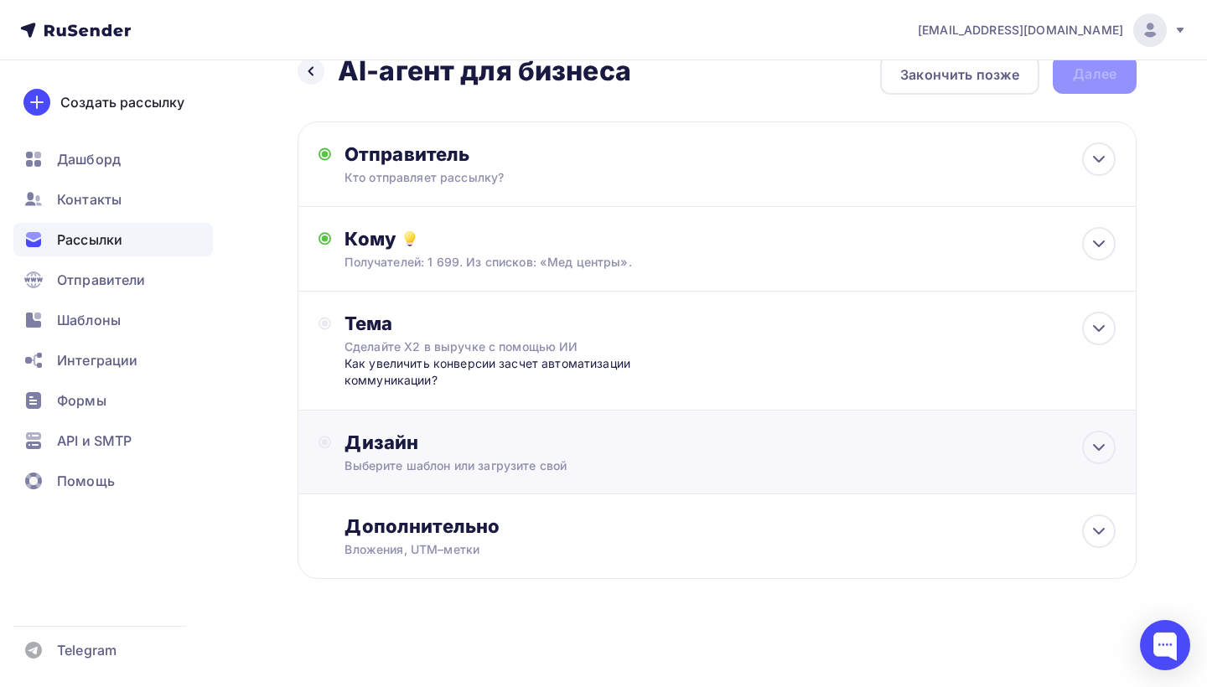
scroll to position [34, 0]
click at [438, 446] on div "Дизайн" at bounding box center [729, 442] width 771 height 23
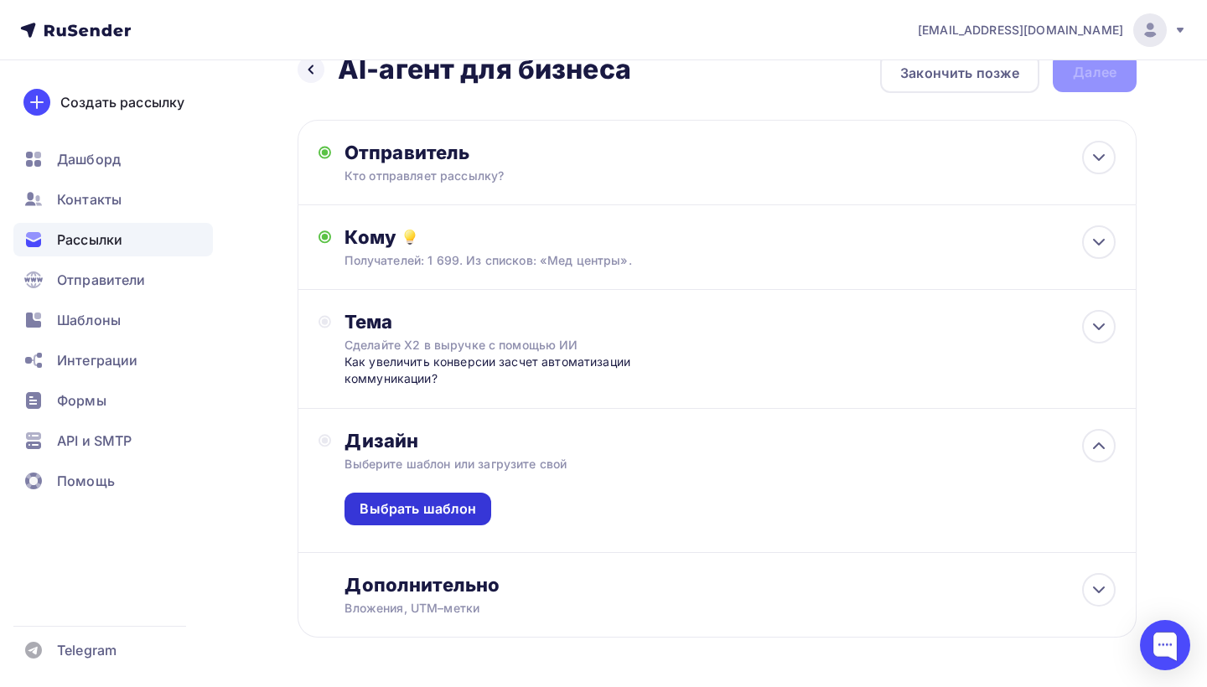
click at [412, 509] on div "Выбрать шаблон" at bounding box center [418, 509] width 117 height 19
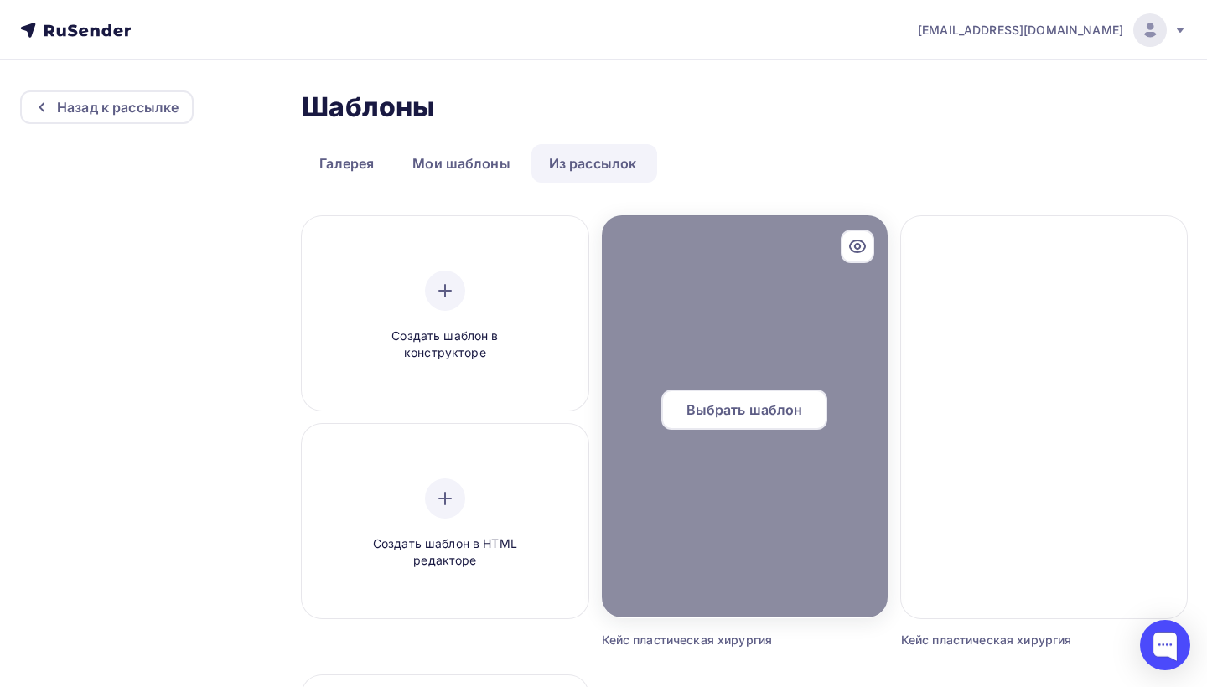
click at [724, 408] on span "Выбрать шаблон" at bounding box center [744, 410] width 117 height 20
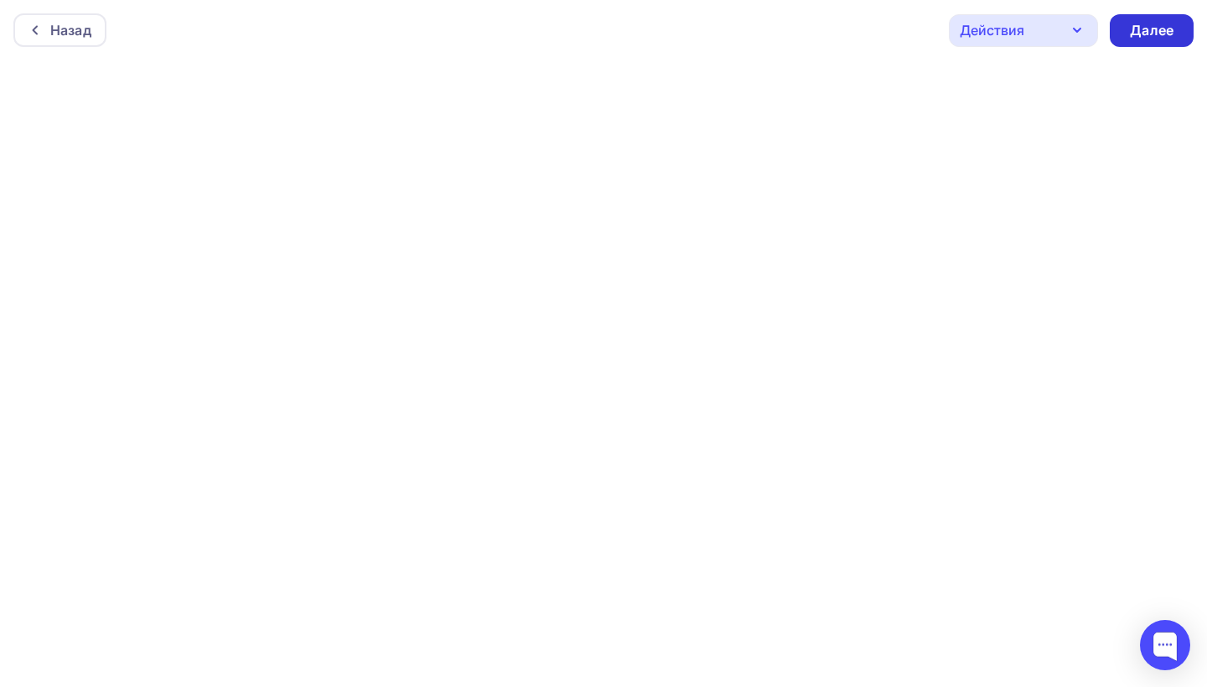
click at [1151, 39] on div "Далее" at bounding box center [1152, 30] width 44 height 19
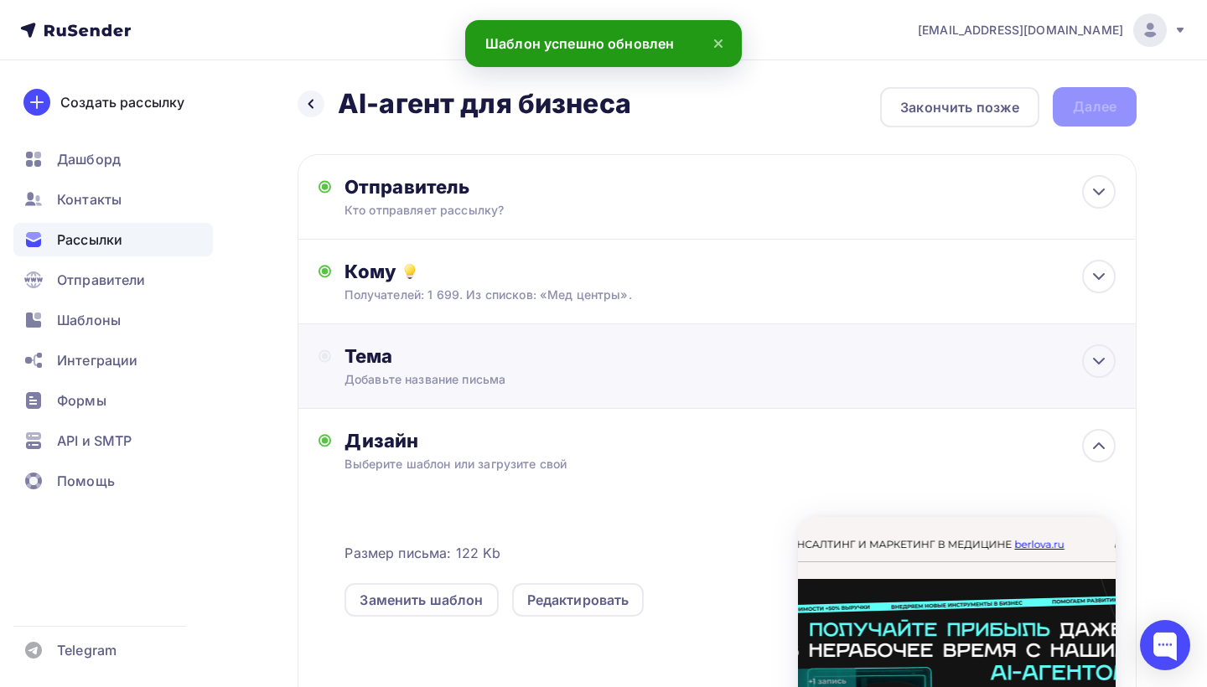
click at [521, 394] on div "Тема Добавьте название письма Тема * Рекомендуем использовать не более 150 симв…" at bounding box center [717, 366] width 839 height 85
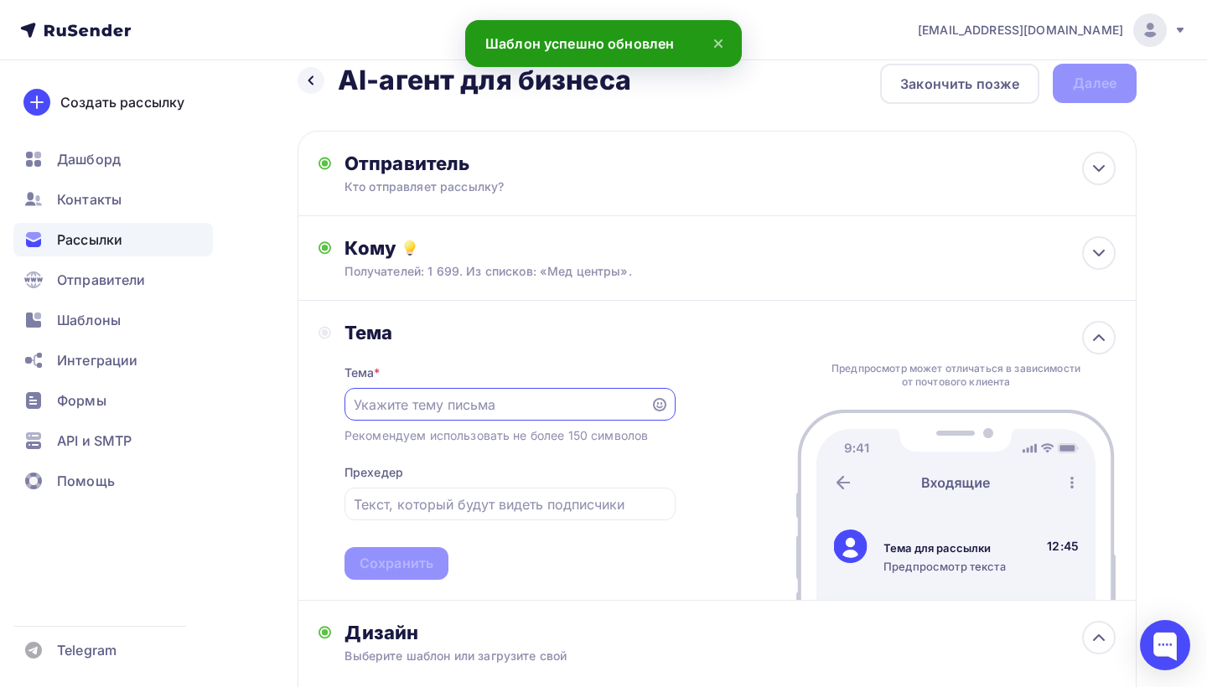
scroll to position [27, 0]
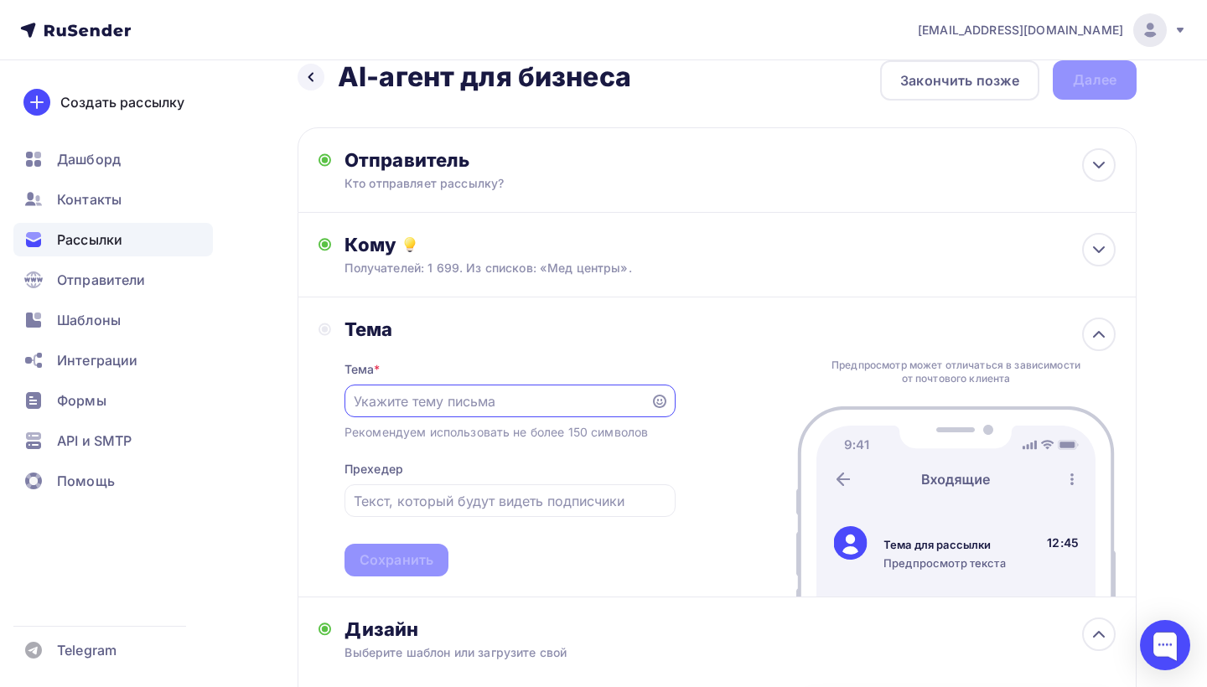
paste input "Х2 в выручке с помощью ИИ"
click at [357, 403] on input "Х2 в выручке с помощью ИИ" at bounding box center [497, 401] width 287 height 20
type input "Сделайте Х2 в выручке с помощью ИИ"
click at [430, 500] on input "text" at bounding box center [510, 501] width 312 height 20
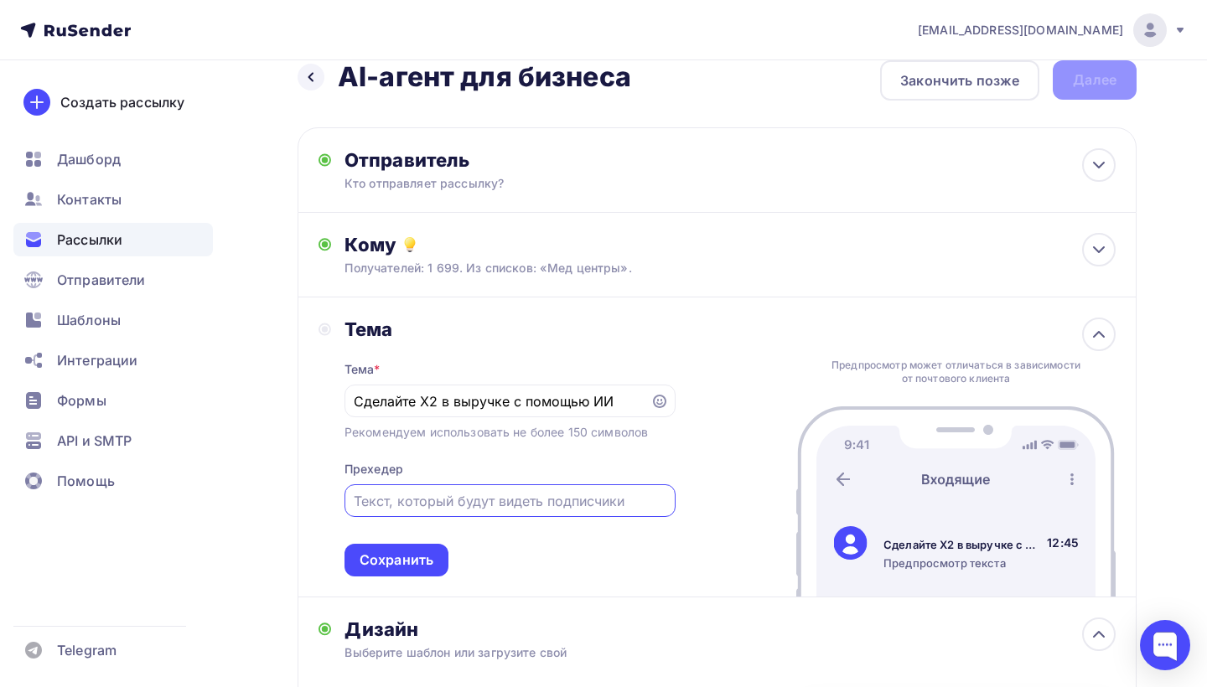
paste input "Как увеличить конверсии засчет автоматизации коммуникации"
type input "Как увеличить конверсии засчет автоматизации коммуникации?"
click at [376, 564] on div "Сохранить" at bounding box center [397, 560] width 74 height 19
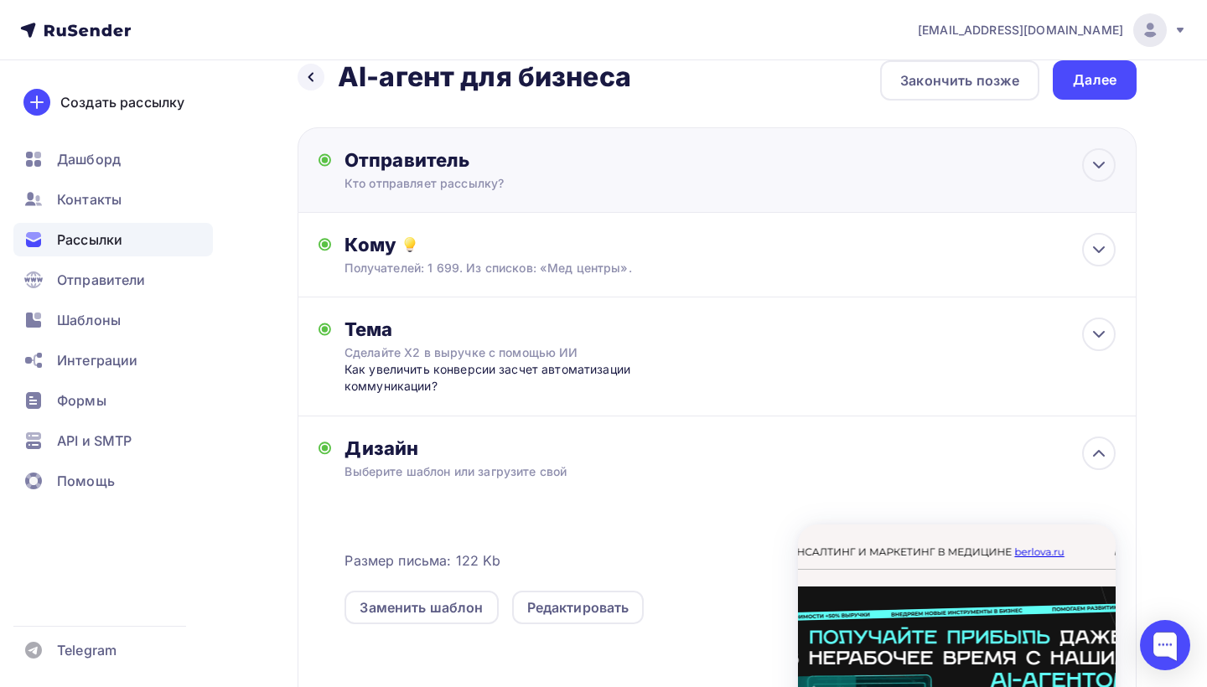
click at [526, 189] on div "Кто отправляет рассылку?" at bounding box center [507, 183] width 327 height 17
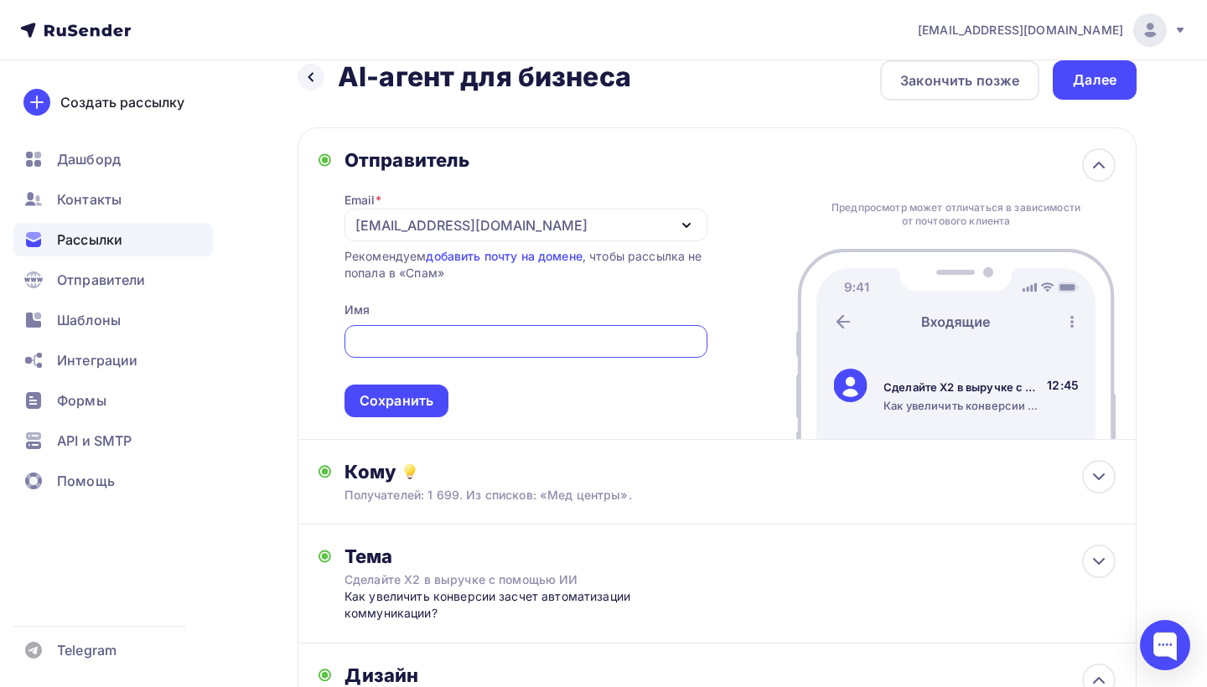
scroll to position [0, 0]
click at [668, 181] on div "Email * apis@berlova.ru apis@berlova.ru berlovaapis@gmail.com Добавить отправит…" at bounding box center [525, 295] width 363 height 246
click at [1101, 169] on icon at bounding box center [1099, 165] width 20 height 20
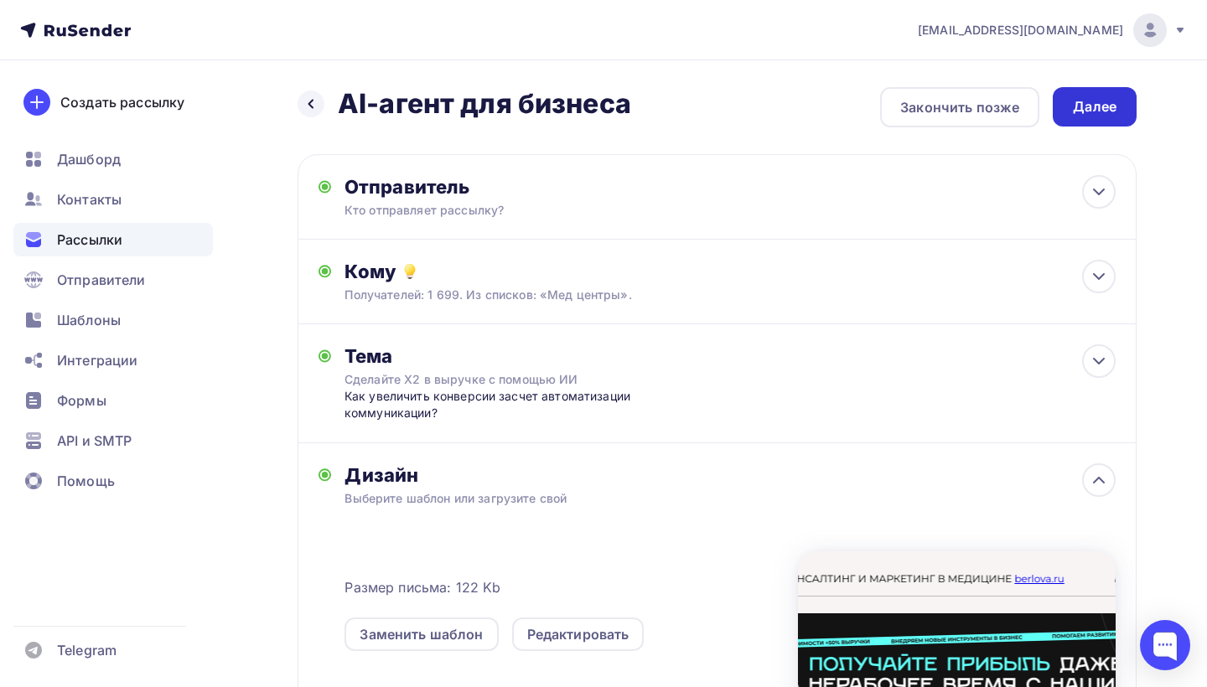
click at [1090, 101] on div "Далее" at bounding box center [1095, 106] width 44 height 19
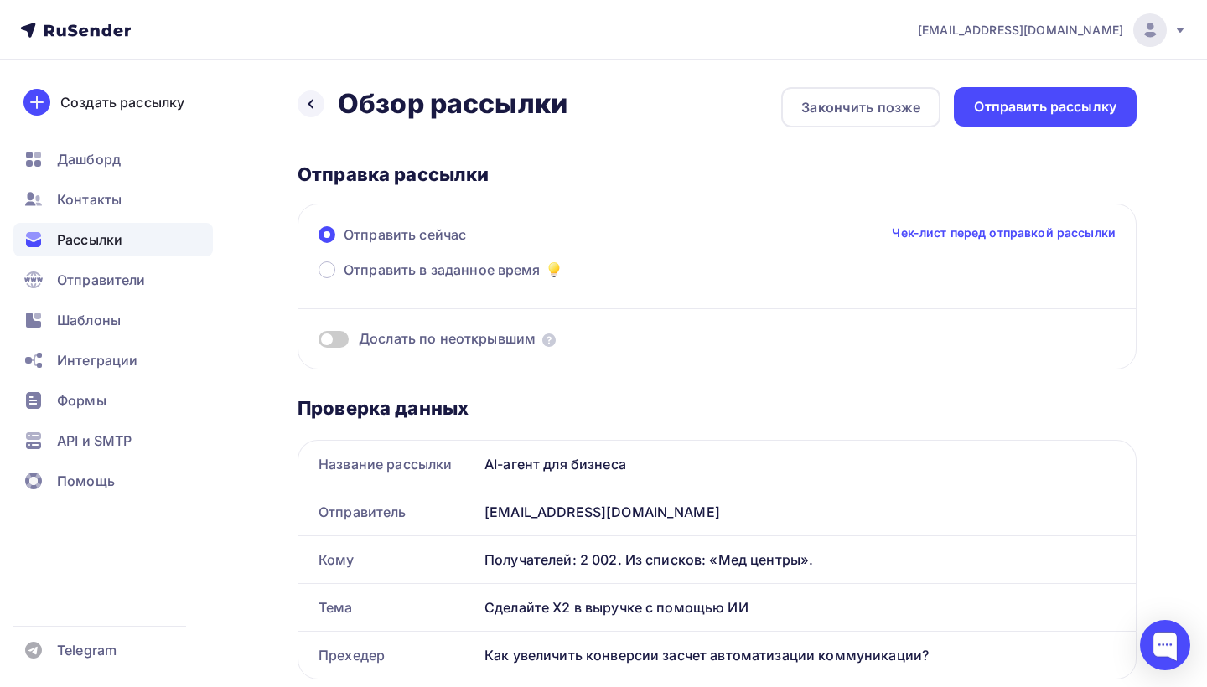
click at [330, 343] on span at bounding box center [334, 339] width 30 height 17
click at [319, 342] on input "checkbox" at bounding box center [319, 342] width 0 height 0
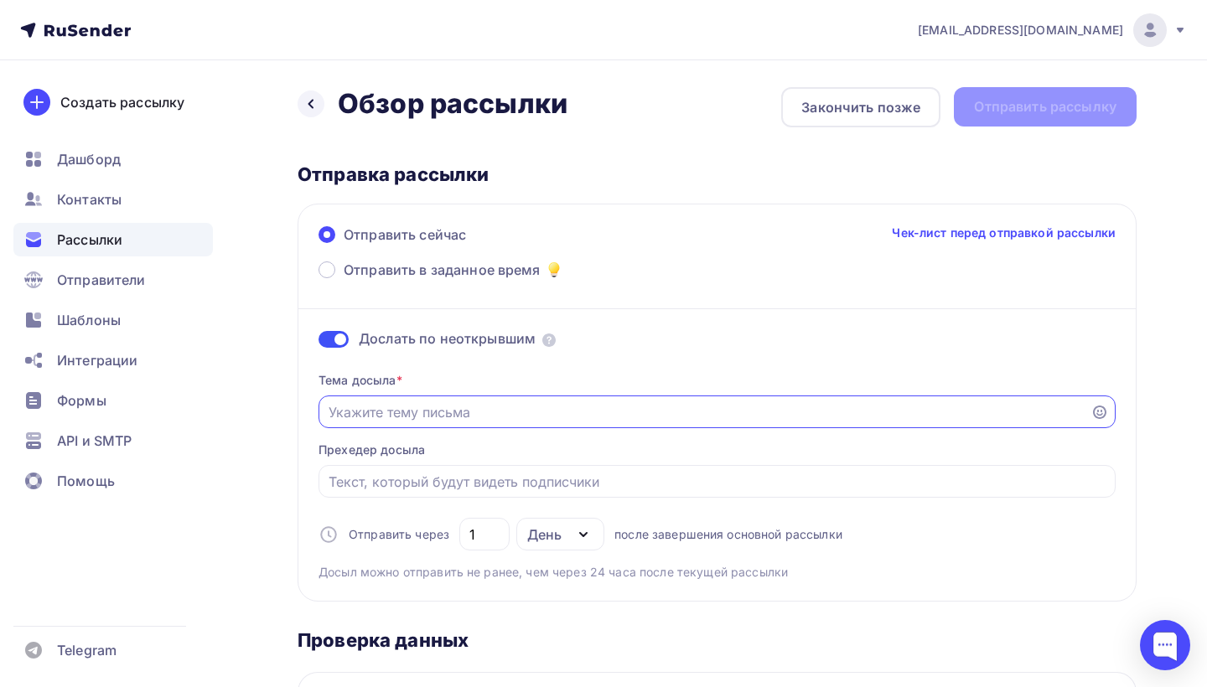
click at [354, 404] on input "Отправить в заданное время" at bounding box center [705, 412] width 753 height 20
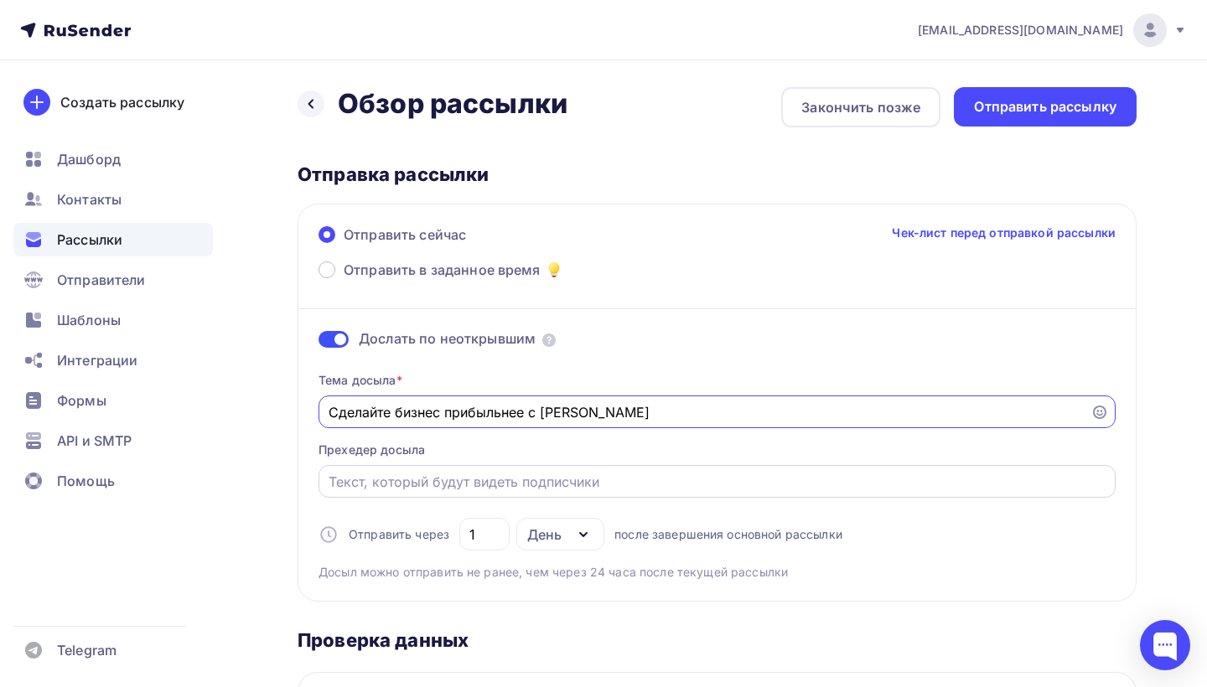
type input "Сделайте бизнес прибыльнее с ИИ"
click at [426, 479] on input "Отправить в заданное время" at bounding box center [718, 482] width 778 height 20
paste input "Как внедрить AI-ассистента в клинику, чтобы она росла?"
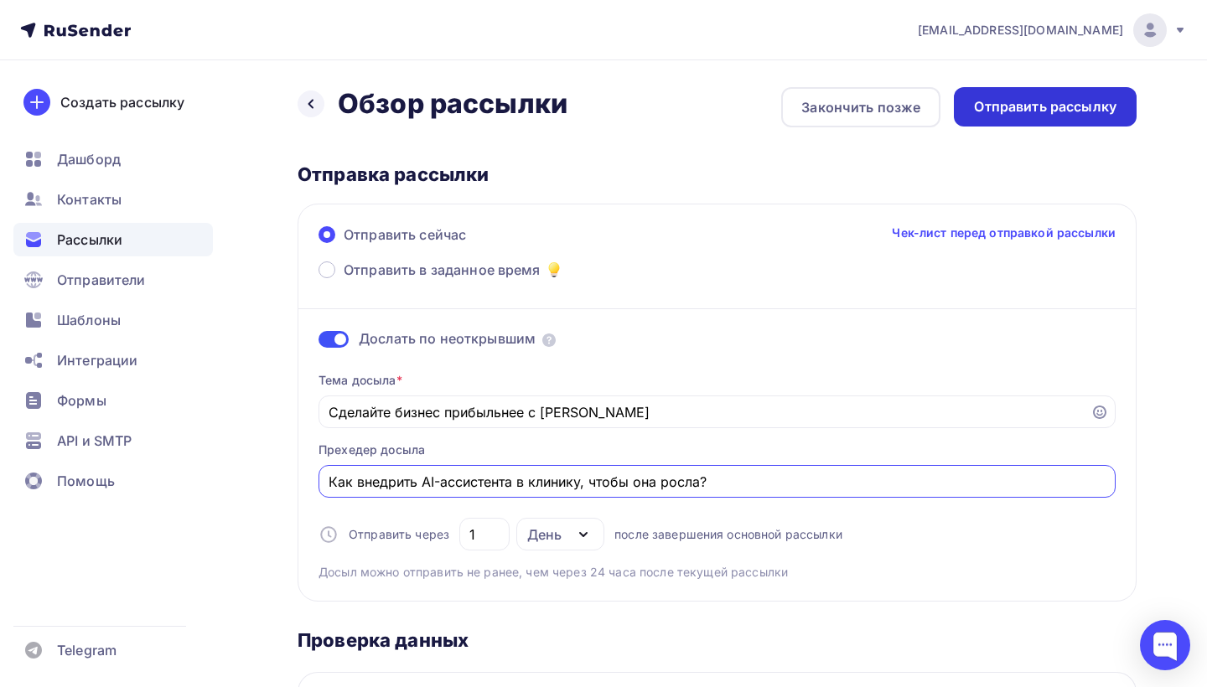
type input "Как внедрить AI-ассистента в клинику, чтобы она росла?"
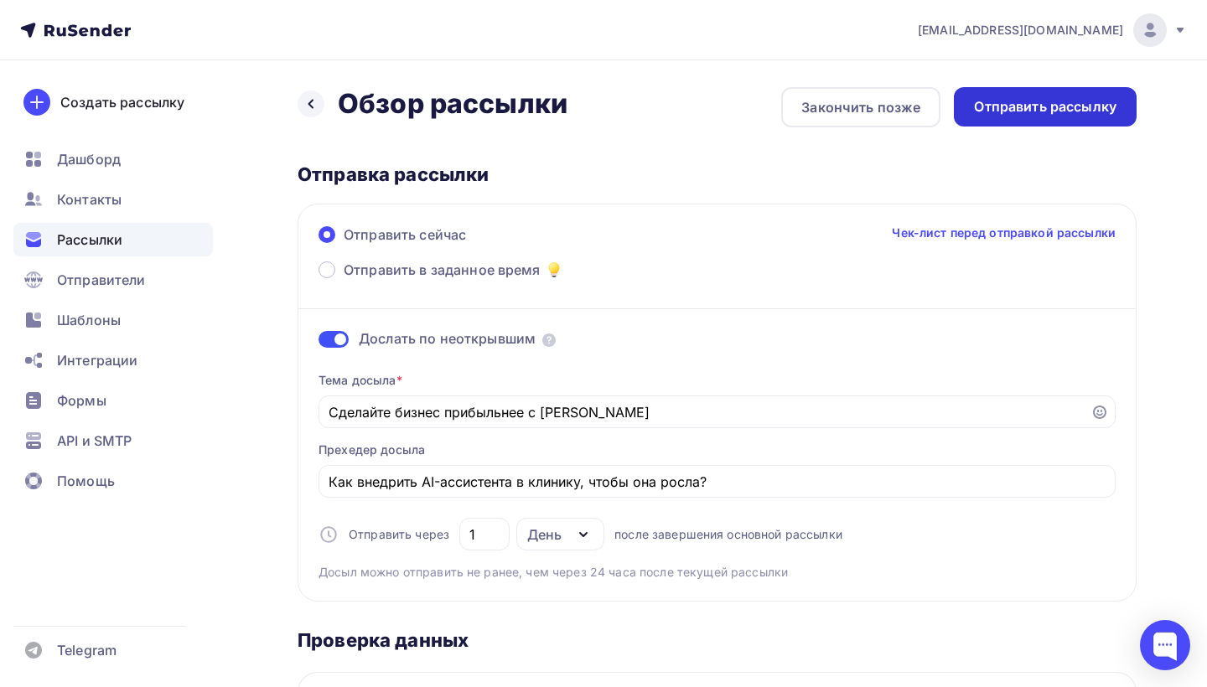
click at [1012, 104] on div "Отправить рассылку" at bounding box center [1045, 106] width 142 height 19
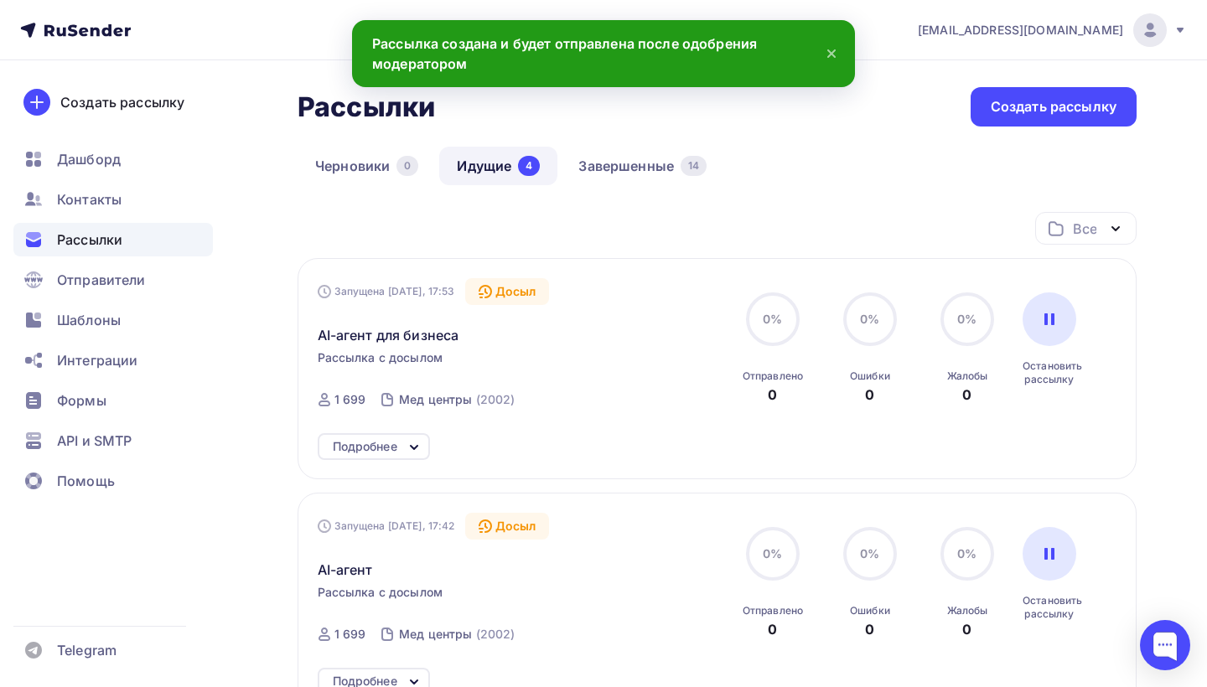
click at [372, 452] on div "Подробнее" at bounding box center [365, 447] width 65 height 20
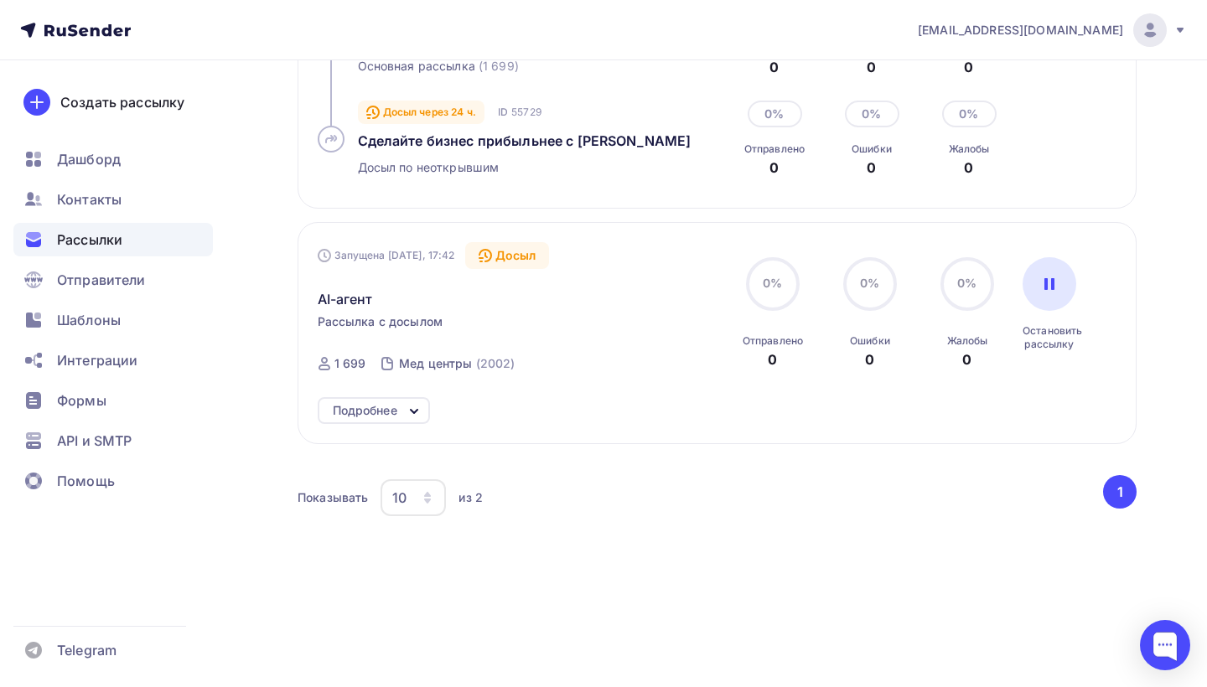
scroll to position [479, 0]
click at [397, 409] on div "Подробнее" at bounding box center [365, 411] width 65 height 20
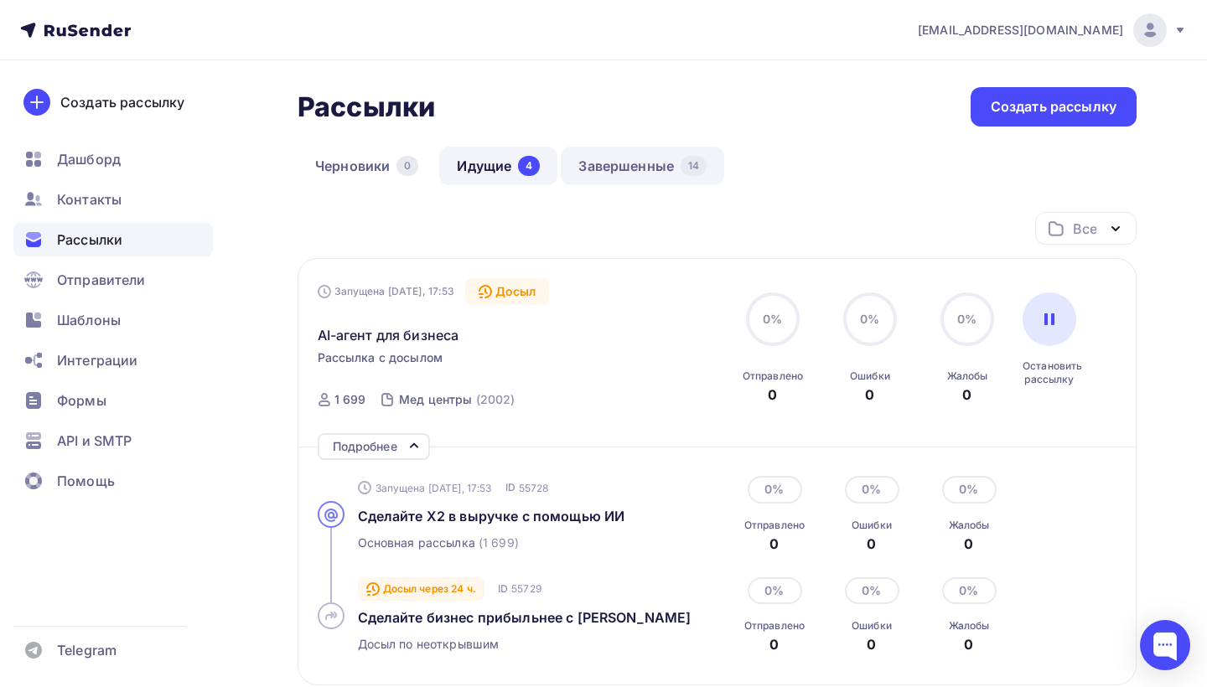
scroll to position [0, 0]
click at [599, 166] on link "Завершенные 14" at bounding box center [642, 166] width 163 height 39
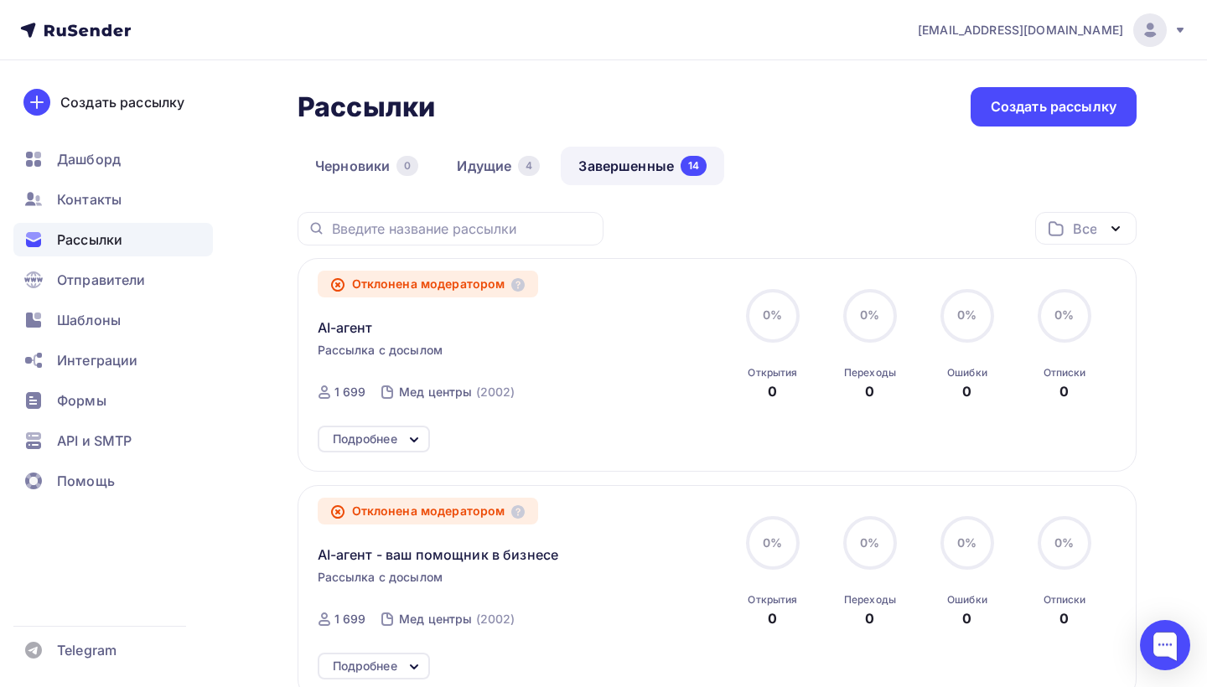
click at [412, 437] on icon at bounding box center [414, 440] width 20 height 20
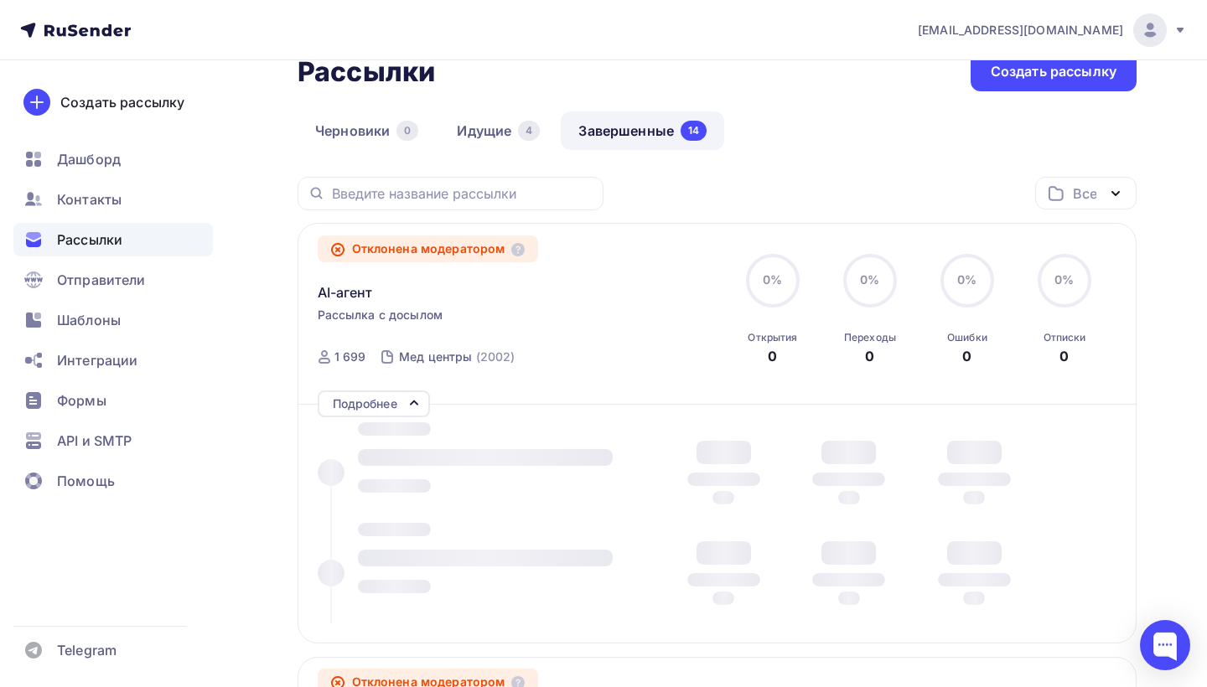
scroll to position [73, 0]
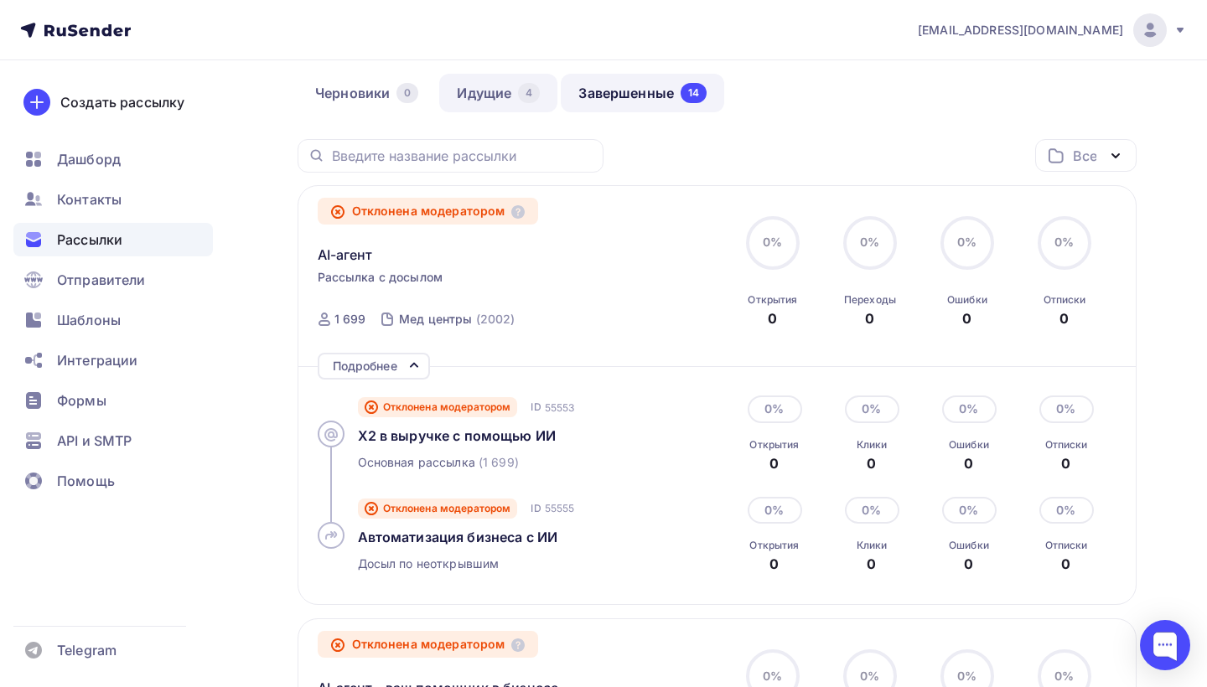
click at [482, 97] on link "Идущие 4" at bounding box center [498, 93] width 118 height 39
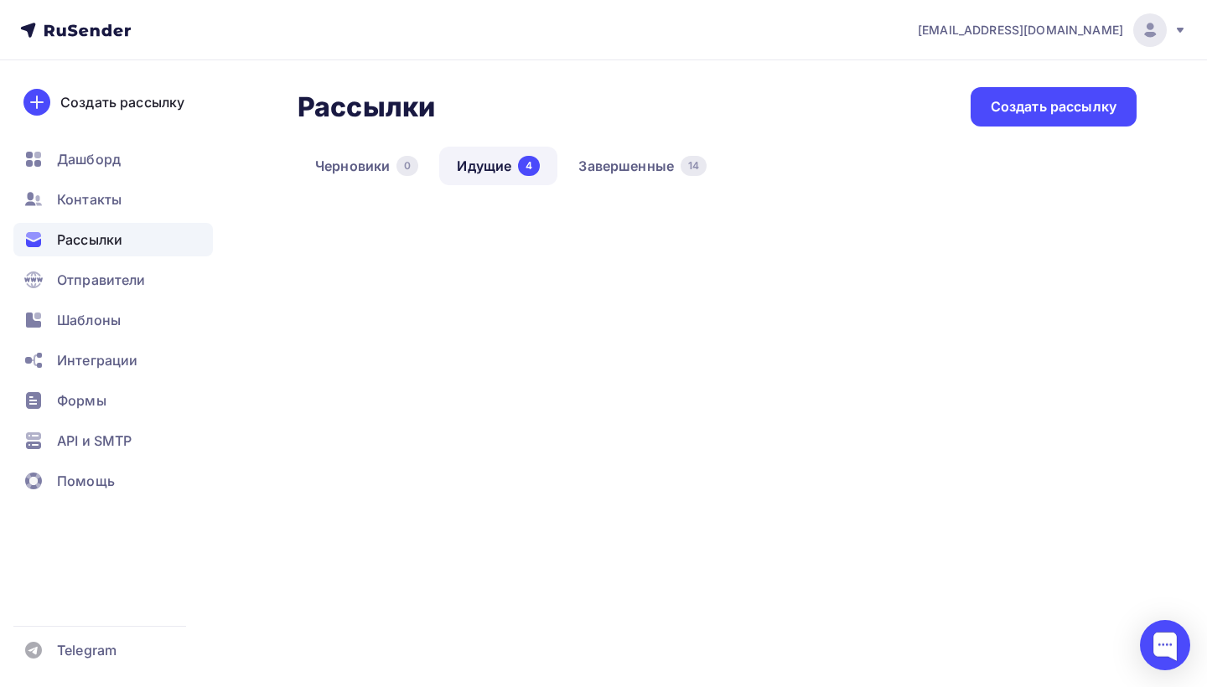
click at [479, 96] on div "Рассылки Рассылки Создать рассылку" at bounding box center [717, 106] width 839 height 39
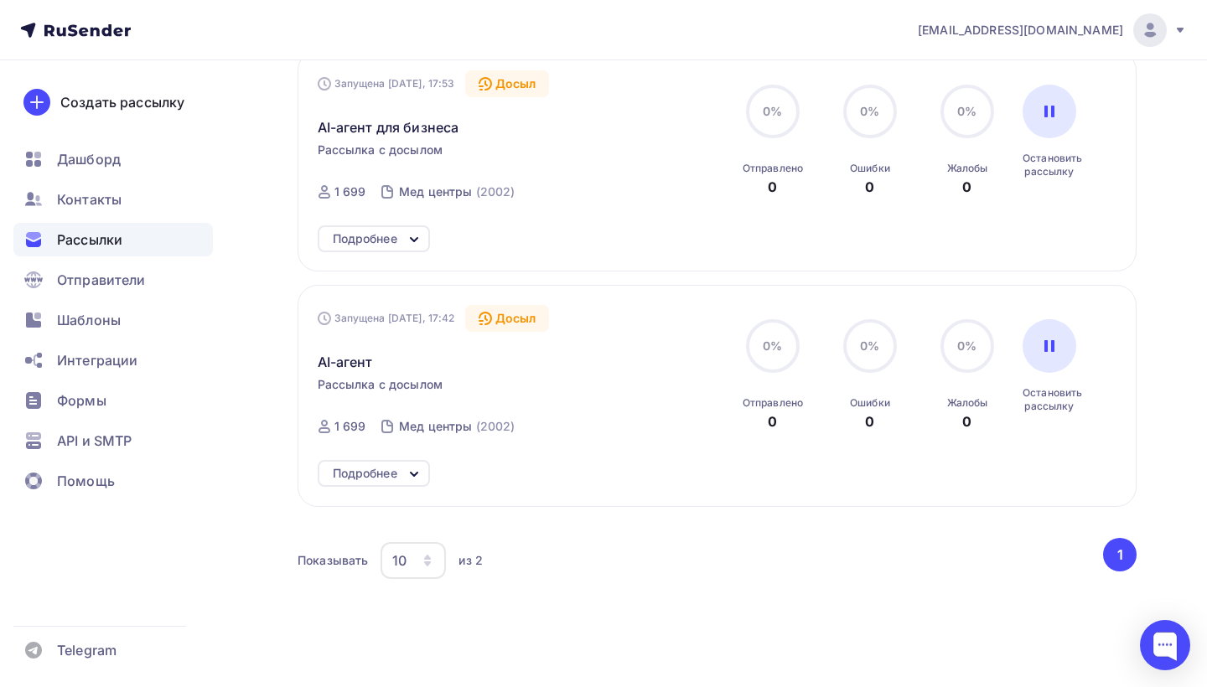
scroll to position [251, 0]
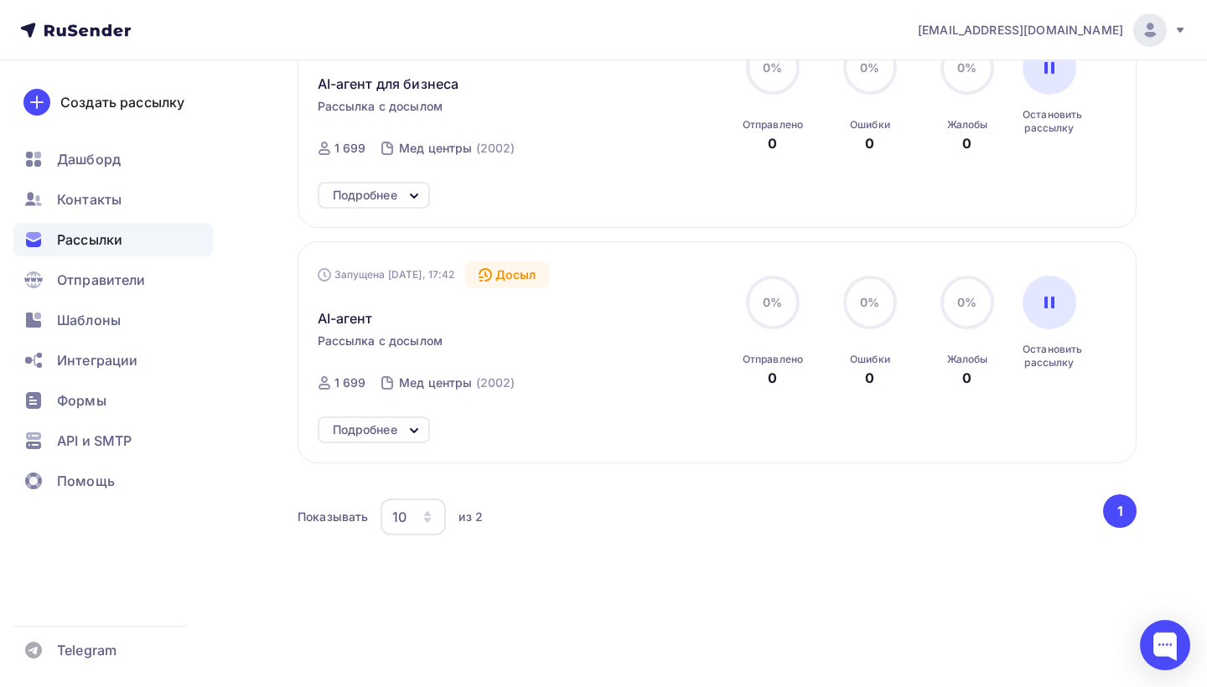
click at [392, 442] on div "Подробнее" at bounding box center [374, 430] width 112 height 27
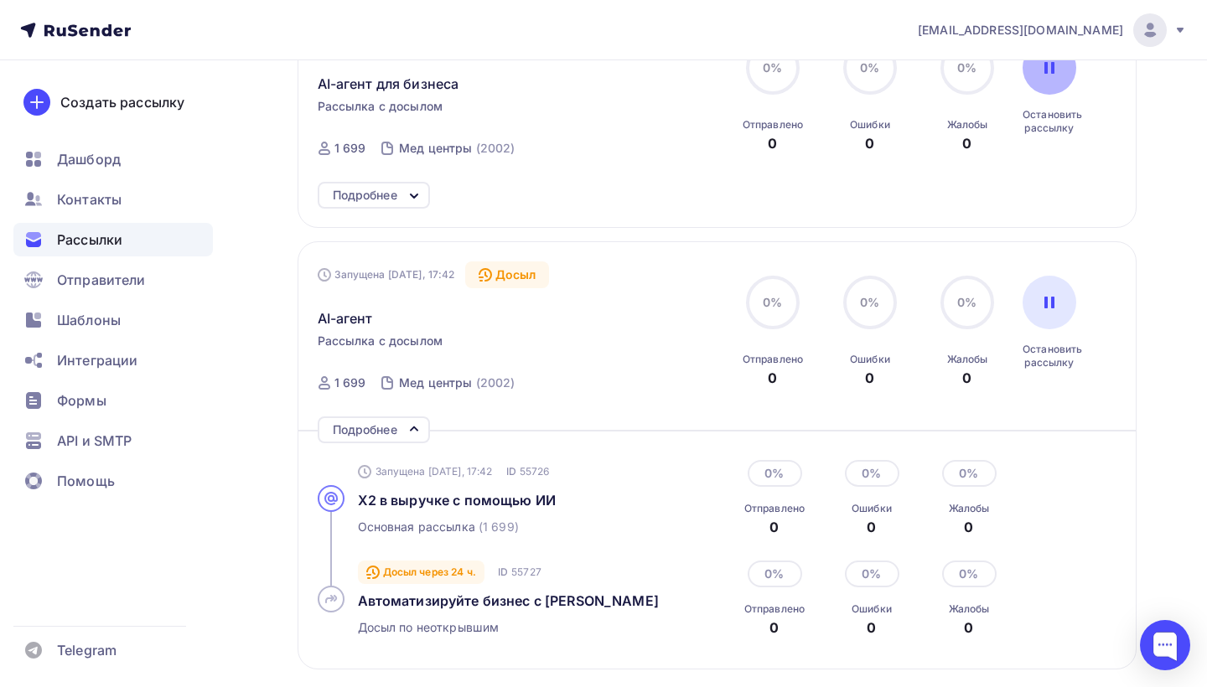
click at [1055, 75] on icon at bounding box center [1049, 67] width 13 height 13
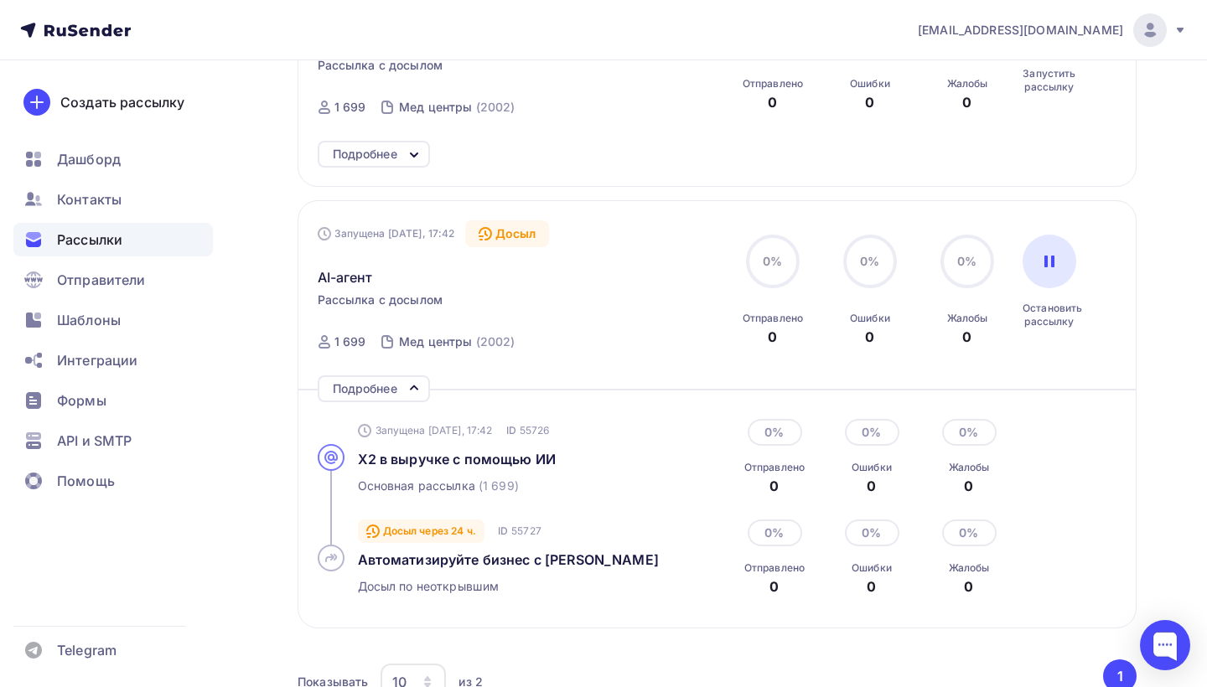
scroll to position [310, 0]
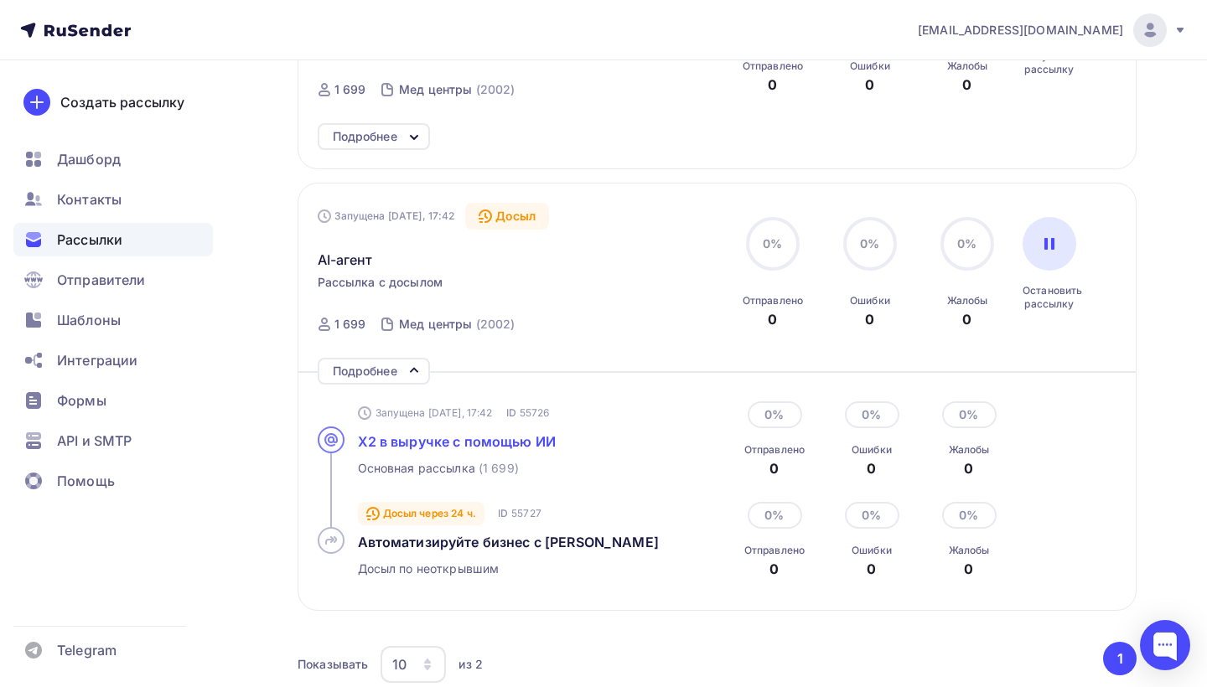
click at [499, 442] on span "Х2 в выручке с помощью ИИ" at bounding box center [457, 441] width 199 height 17
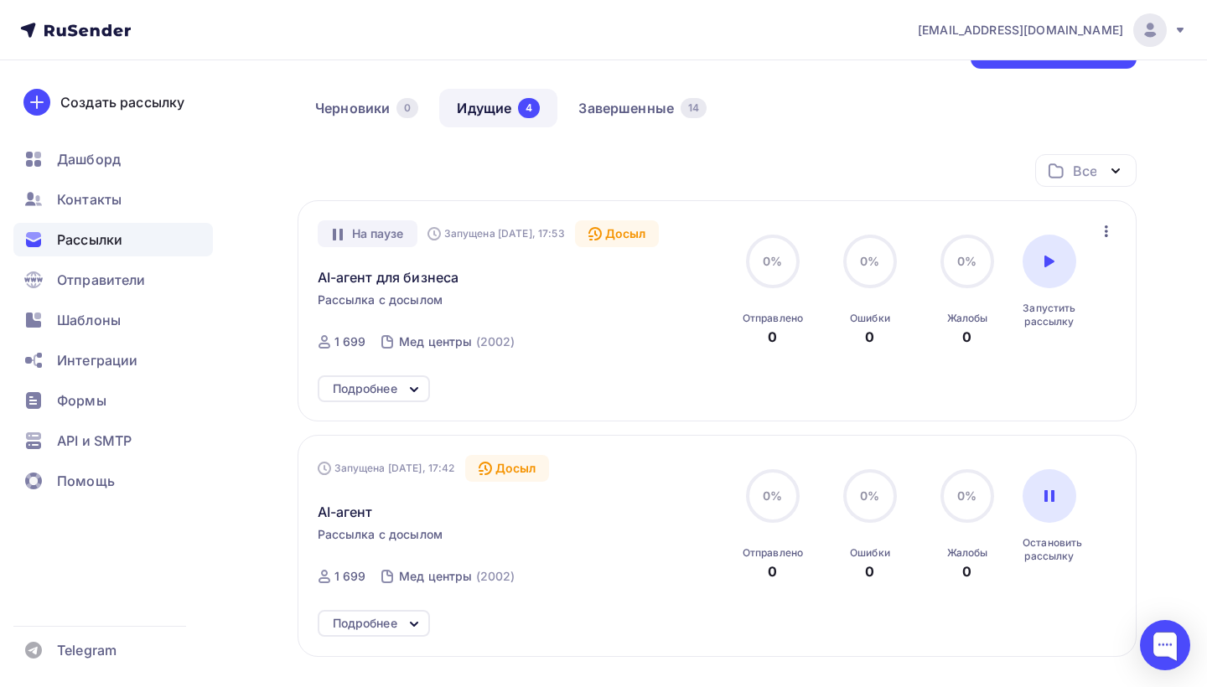
scroll to position [158, 0]
